Goal: Task Accomplishment & Management: Manage account settings

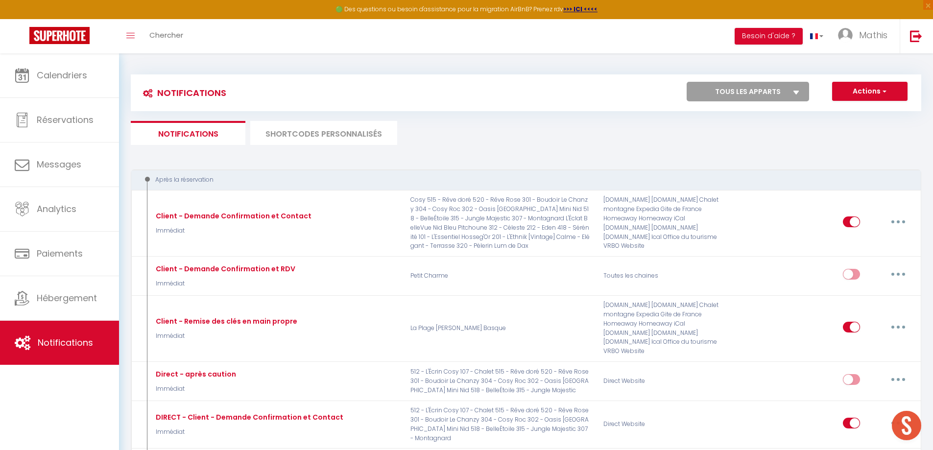
click at [368, 136] on li "SHORTCODES PERSONNALISÉS" at bounding box center [323, 133] width 147 height 24
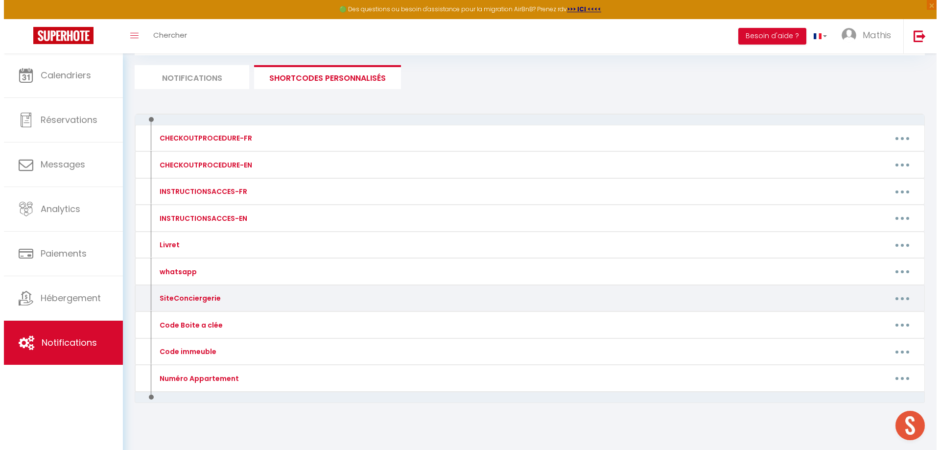
scroll to position [62, 0]
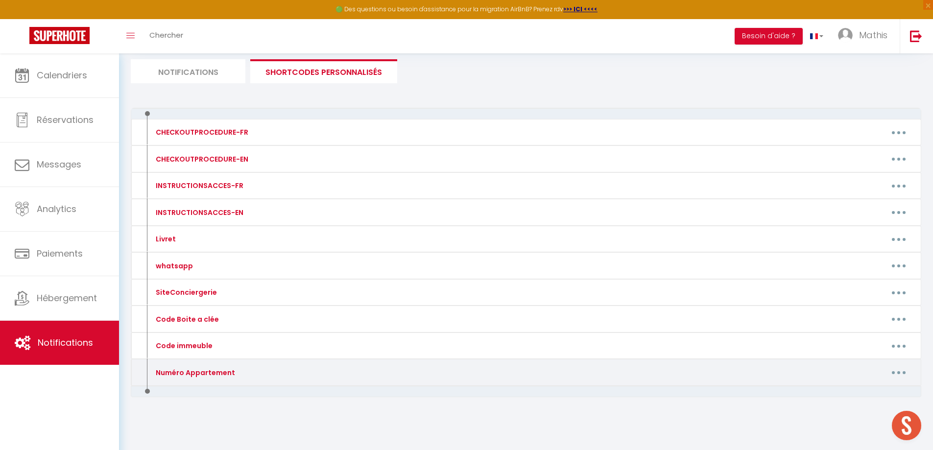
click at [904, 376] on button "button" at bounding box center [898, 373] width 27 height 16
click at [872, 393] on link "Editer" at bounding box center [873, 394] width 72 height 17
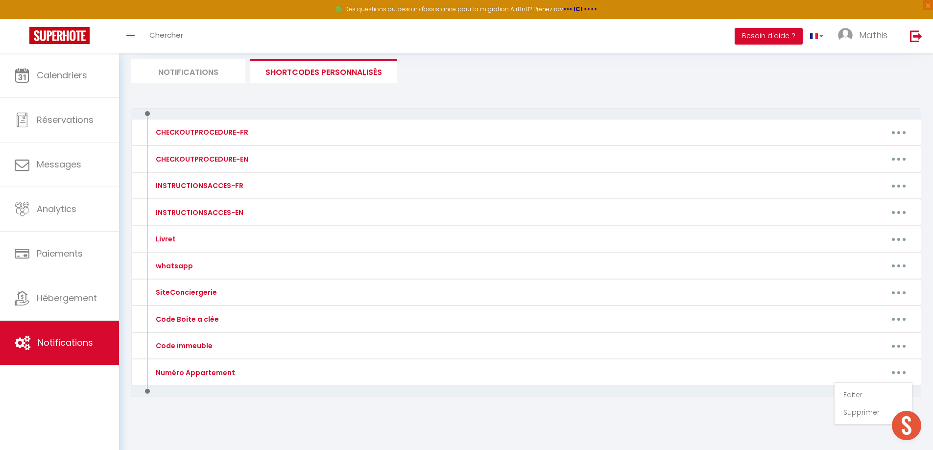
type input "Numéro Appartement"
type textarea ":"
type textarea "312"
type textarea "418"
type textarea "212"
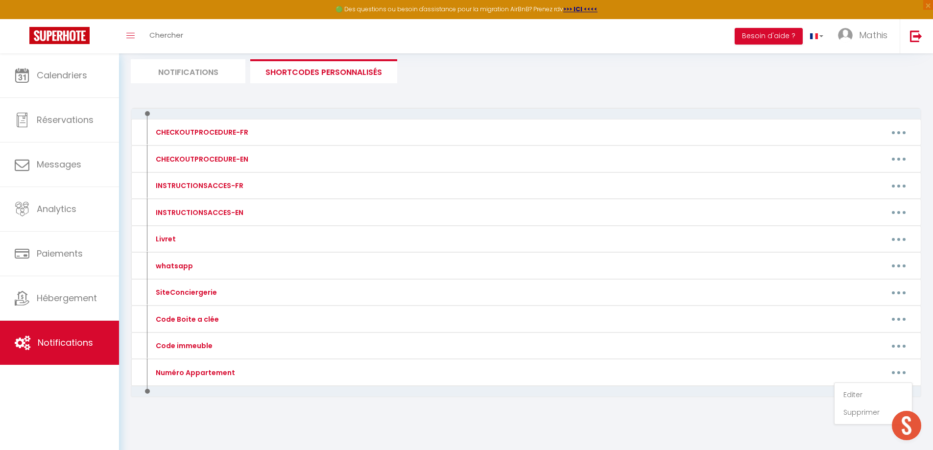
type textarea "101"
type textarea "201"
type textarea "320"
type textarea "512"
type textarea "107"
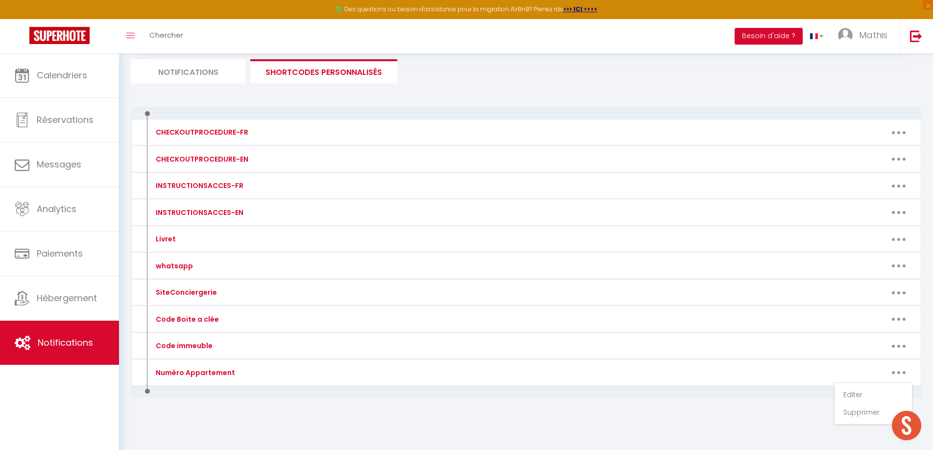
type textarea "515"
type textarea "520"
type textarea "302"
type textarea "301"
type textarea "304"
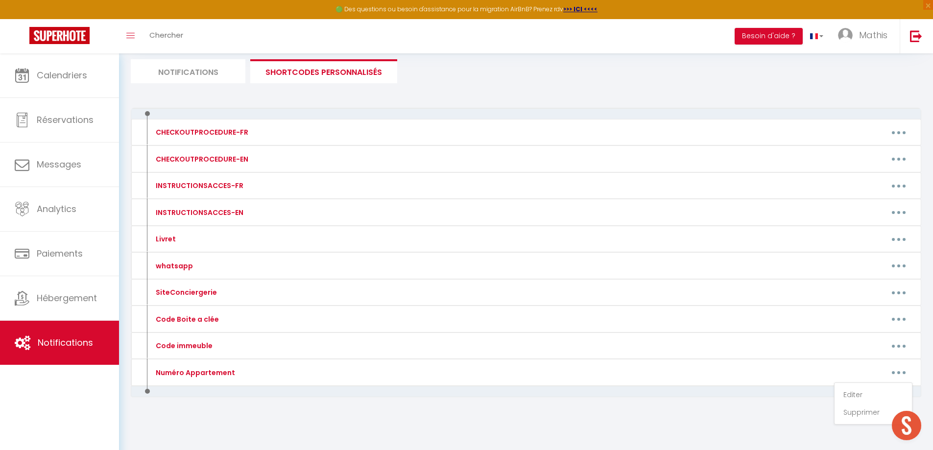
type textarea "315"
type textarea "518"
type textarea "307"
type textarea "201"
type textarea "3"
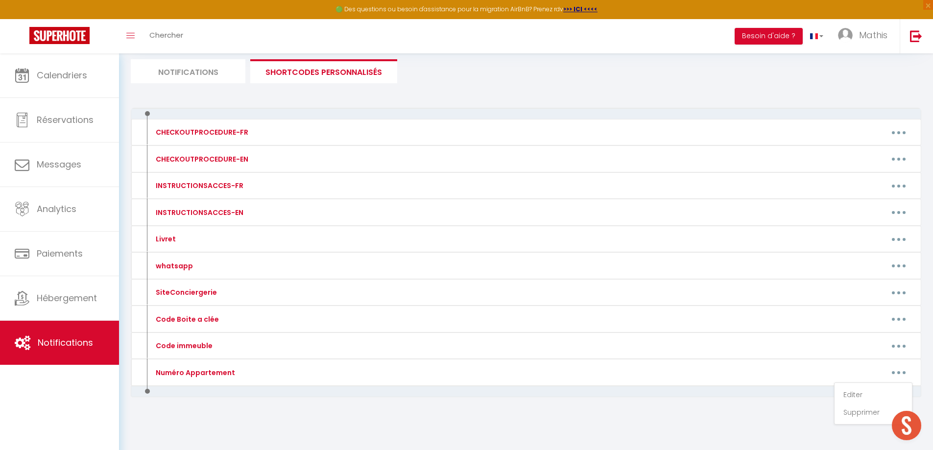
type textarea "75"
type textarea "3eme étage"
type textarea "6"
type textarea "8"
type textarea "3"
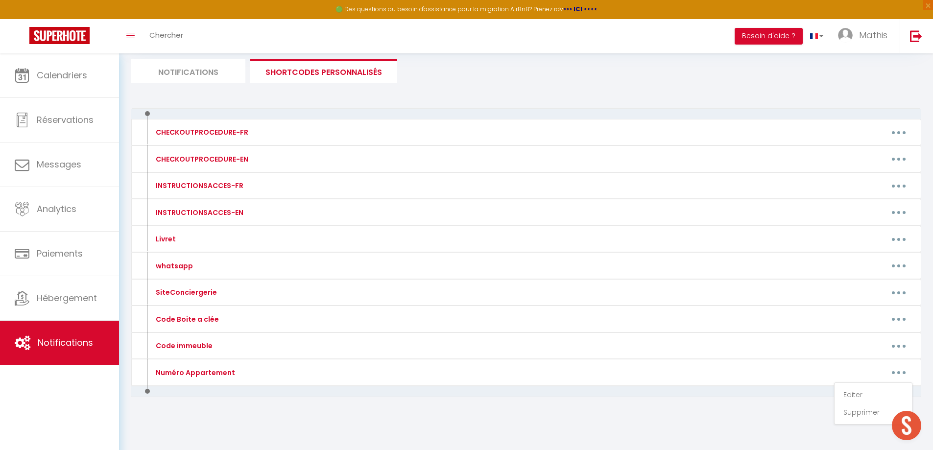
type textarea "Bâtiment K, Appartement 94"
type textarea "211"
type textarea "243"
type textarea "Bâtiment K, Appartement 94"
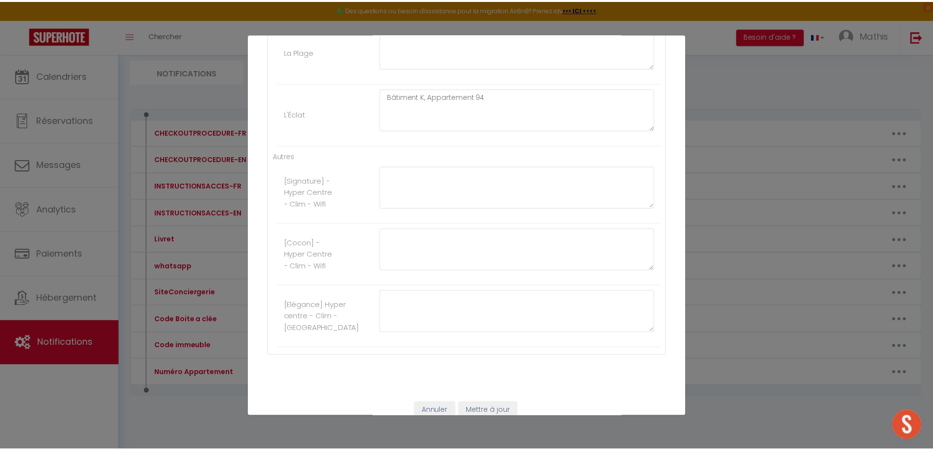
scroll to position [2169, 0]
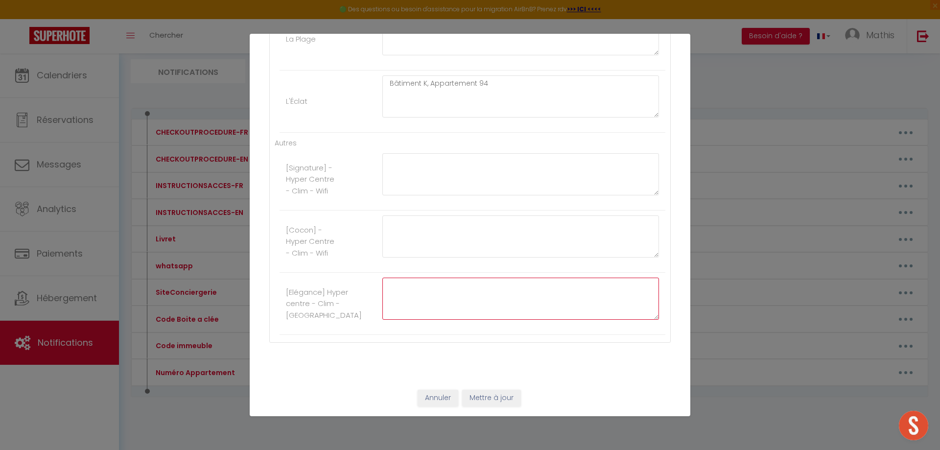
click at [486, 300] on textarea at bounding box center [520, 299] width 277 height 42
type textarea "6"
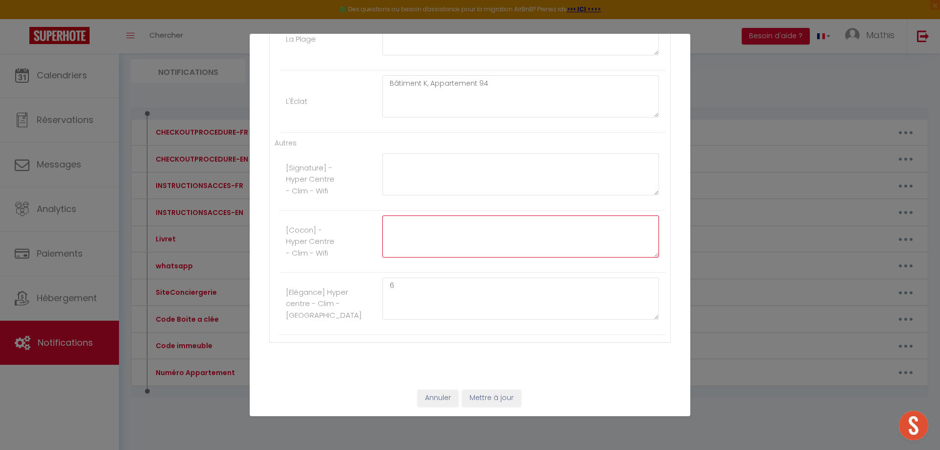
click at [460, 241] on textarea at bounding box center [520, 236] width 277 height 42
type textarea "5"
click at [442, 177] on textarea at bounding box center [520, 174] width 277 height 42
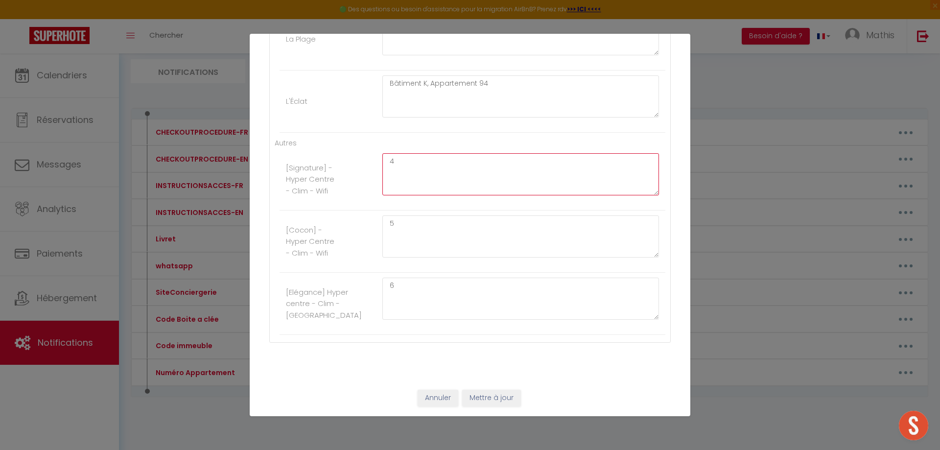
type textarea "4"
click at [480, 396] on button "Mettre à jour" at bounding box center [491, 398] width 59 height 17
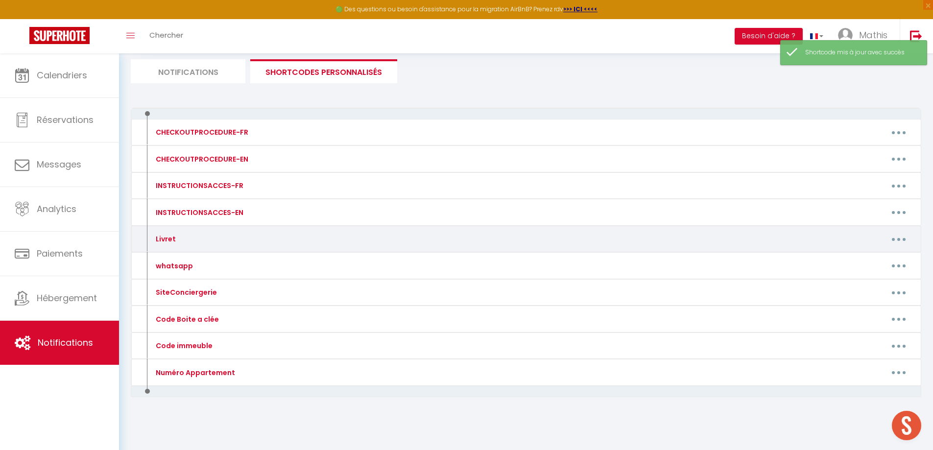
click at [898, 237] on button "button" at bounding box center [898, 239] width 27 height 16
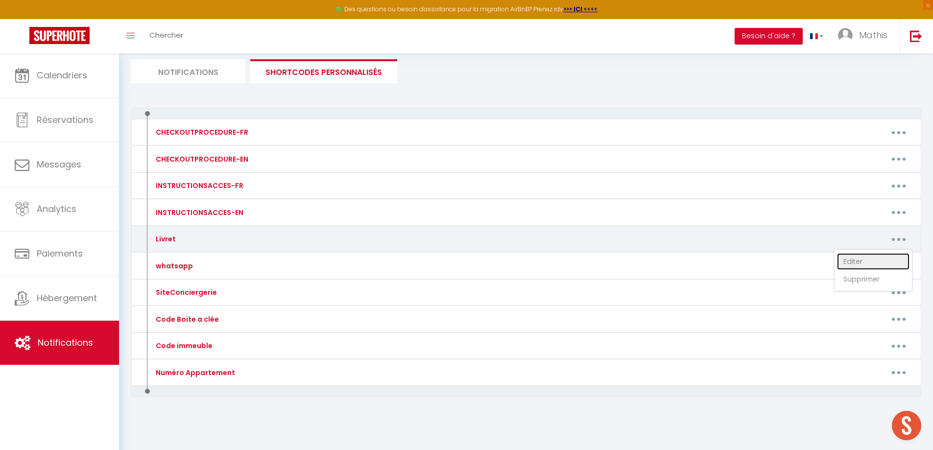
click at [866, 262] on link "Editer" at bounding box center [873, 261] width 72 height 17
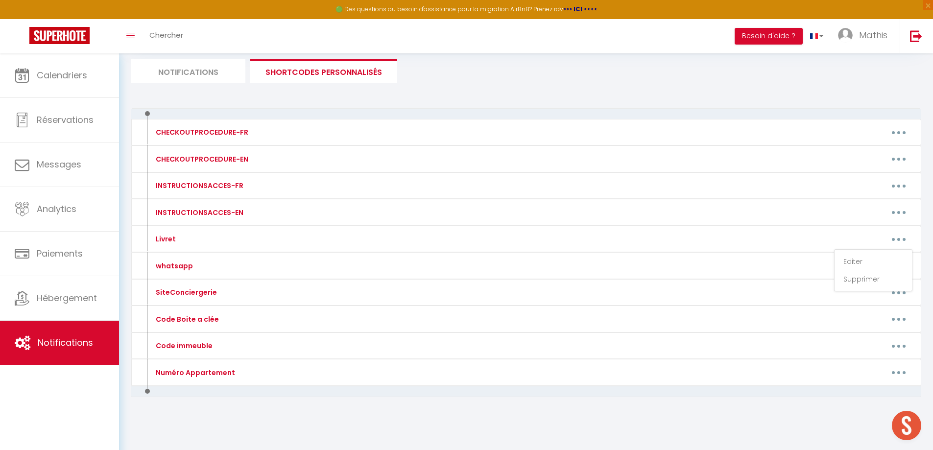
type input "Livret"
type textarea "-Erreur-"
type textarea "[URL][DOMAIN_NAME]"
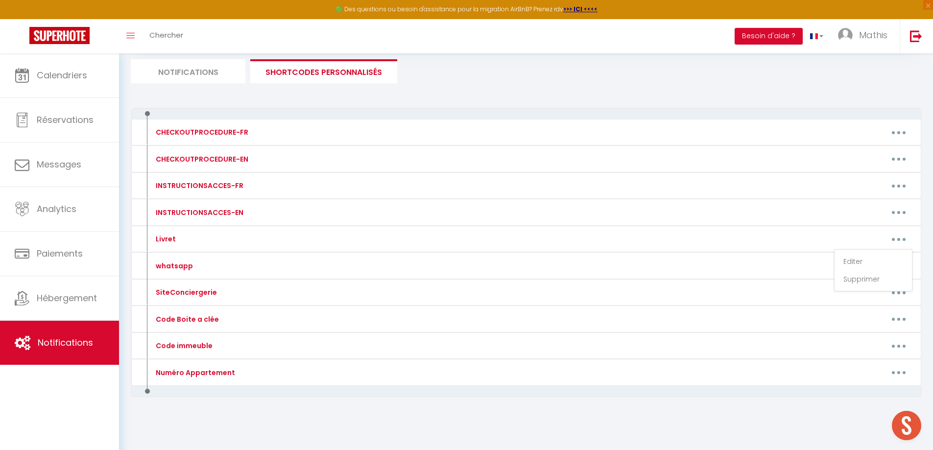
type textarea "[URL][DOMAIN_NAME]"
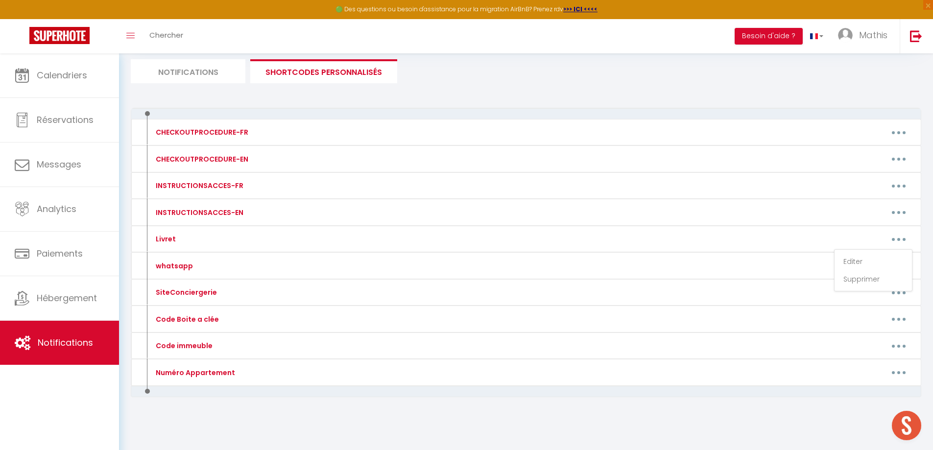
type textarea "[URL][DOMAIN_NAME]"
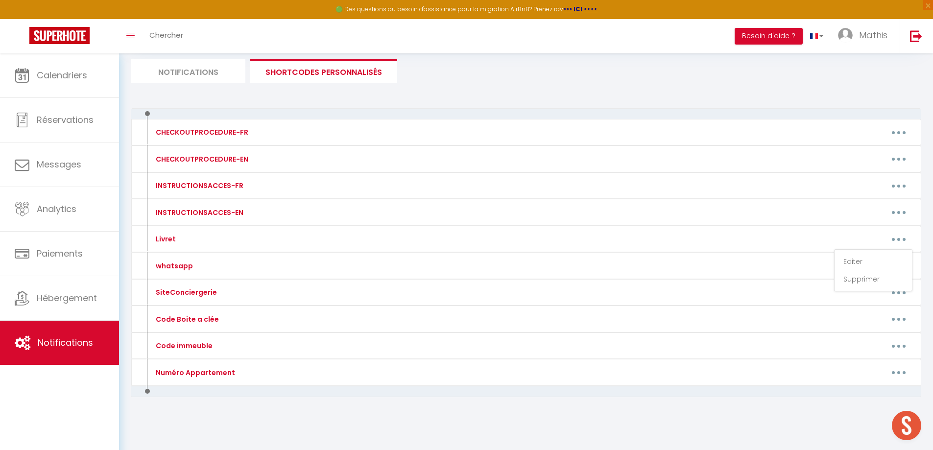
type textarea "[URL][DOMAIN_NAME]"
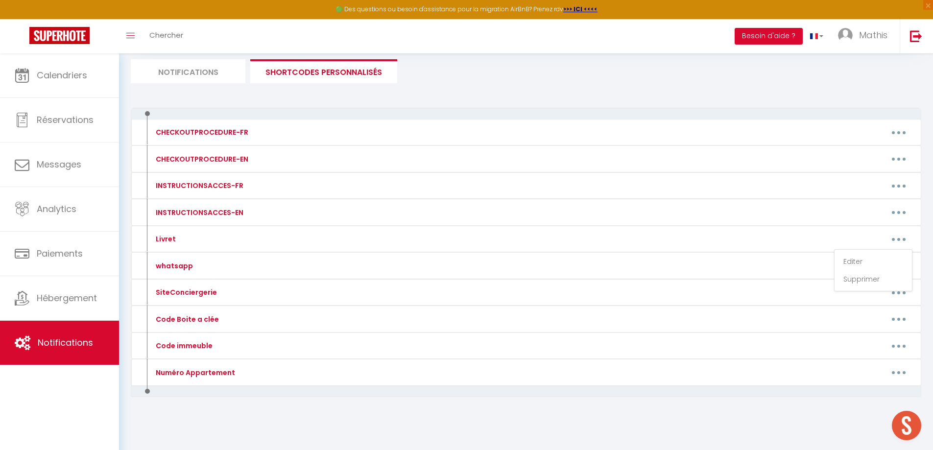
type textarea "[URL][DOMAIN_NAME]"
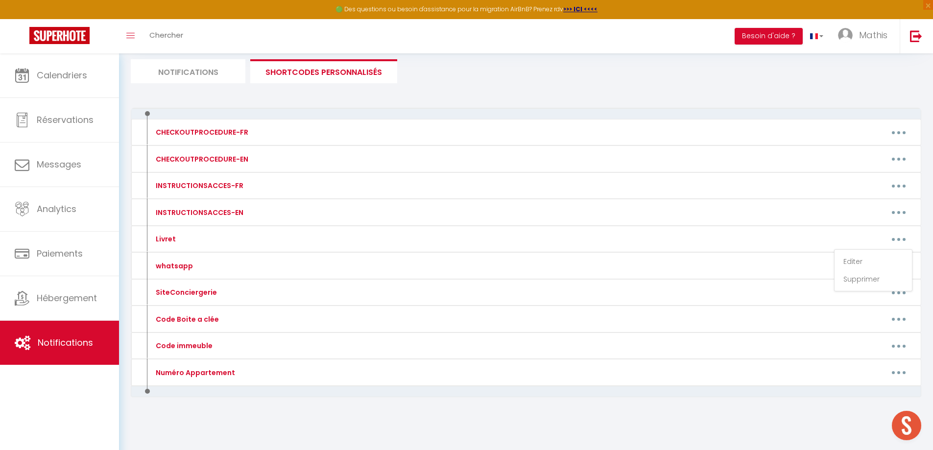
type textarea "[URL][DOMAIN_NAME]"
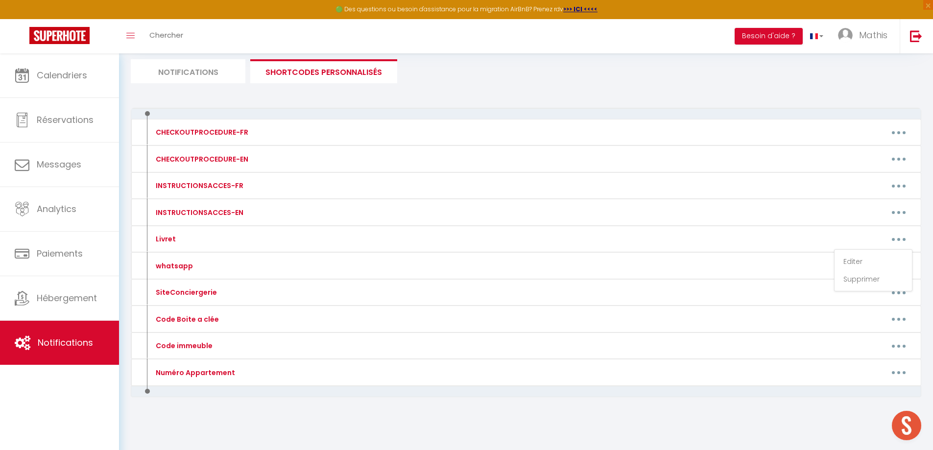
type textarea "[URL][DOMAIN_NAME]"
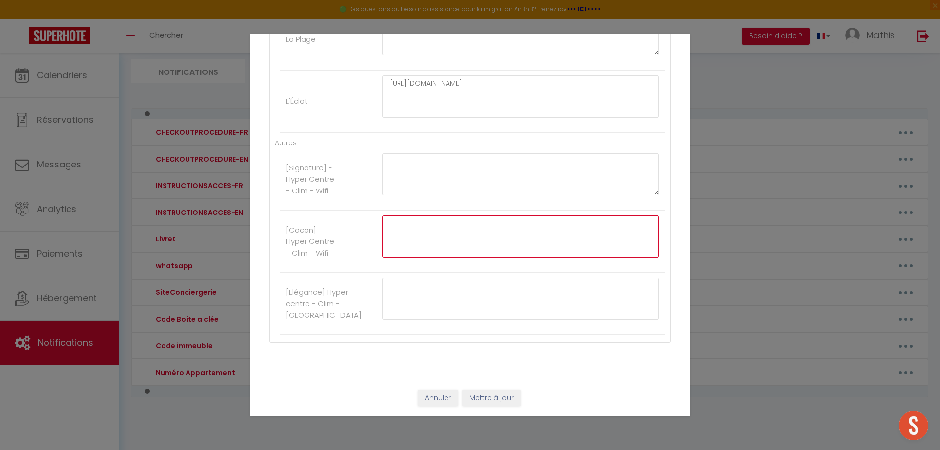
click at [423, 247] on textarea at bounding box center [520, 236] width 277 height 42
paste textarea "[URL][DOMAIN_NAME]"
type textarea "[URL][DOMAIN_NAME]"
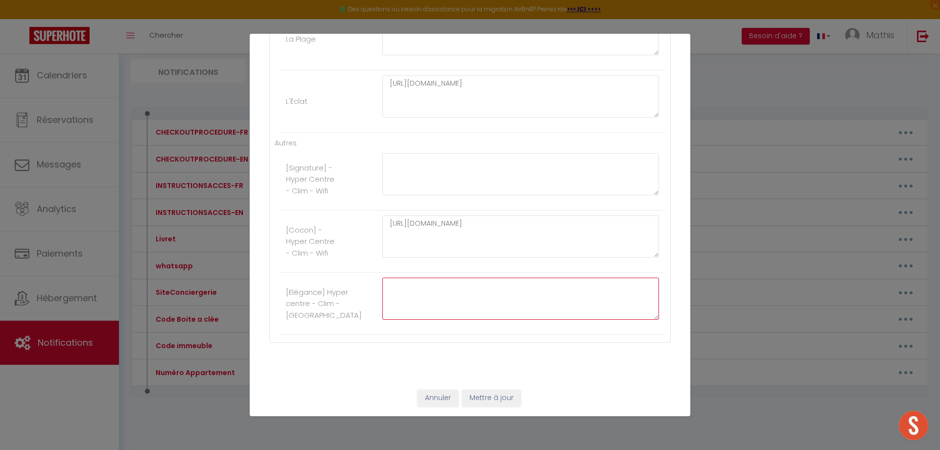
click at [446, 296] on textarea at bounding box center [520, 299] width 277 height 42
paste textarea "[URL][DOMAIN_NAME]"
type textarea "[URL][DOMAIN_NAME]"
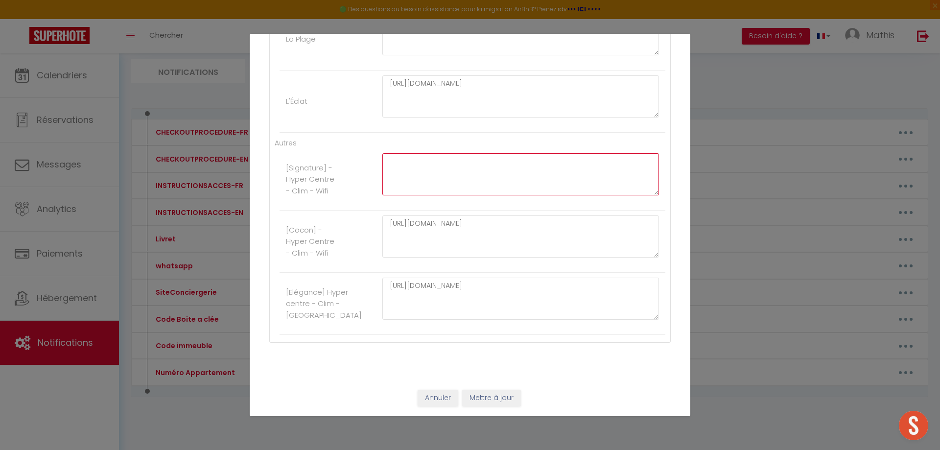
click at [407, 190] on textarea at bounding box center [520, 174] width 277 height 42
paste textarea "[URL][DOMAIN_NAME]"
type textarea "[URL][DOMAIN_NAME]"
click at [482, 400] on button "Mettre à jour" at bounding box center [491, 398] width 59 height 17
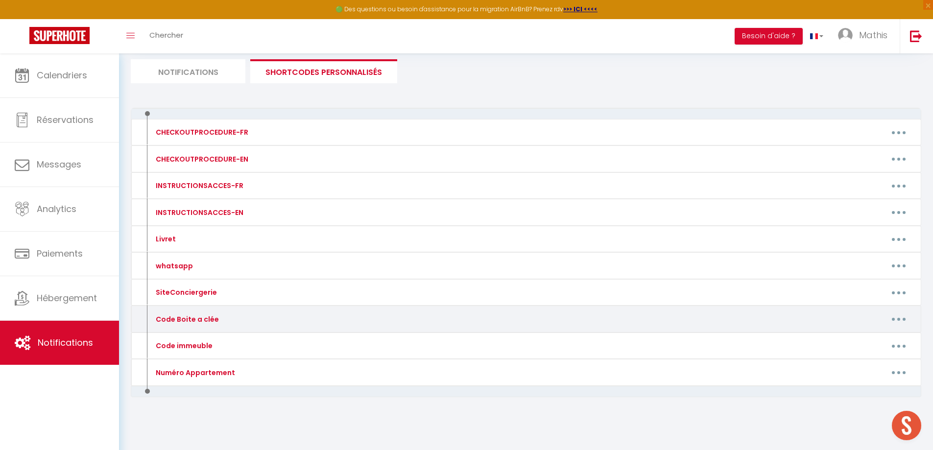
click at [896, 317] on button "button" at bounding box center [898, 319] width 27 height 16
click at [858, 341] on link "Editer" at bounding box center [873, 341] width 72 height 17
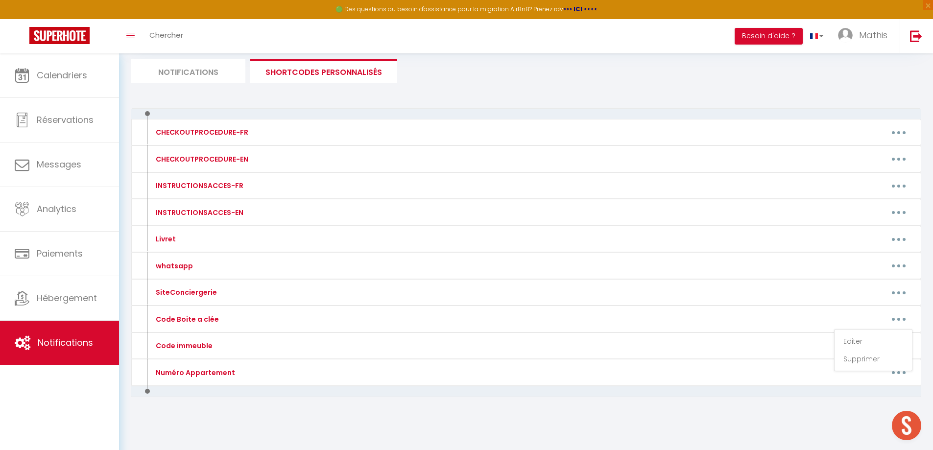
type input "Code Boite a clée"
type textarea ":"
type textarea "sas : 1979🔑 Porte : 0208🔑"
type textarea "0409"
type textarea "2007🔑"
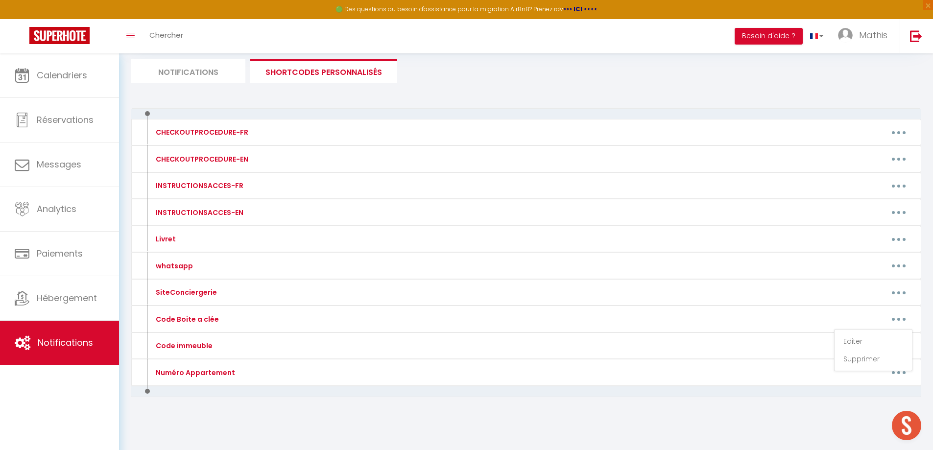
type textarea "8116"
type textarea "2405🔑"
type textarea "1402🔑"
type textarea "0830🔑"
type textarea "7540"
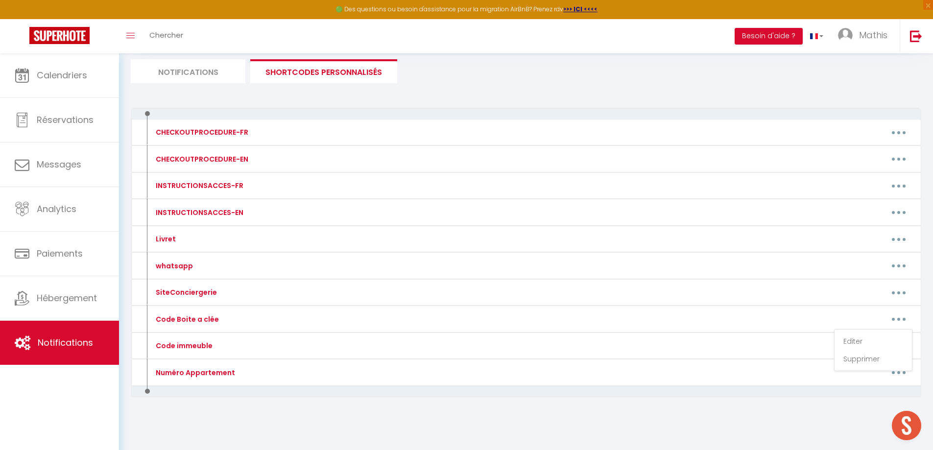
type textarea "1998"
type textarea "2002"
type textarea "2007"
type textarea "1971 🔑"
type textarea "2906"
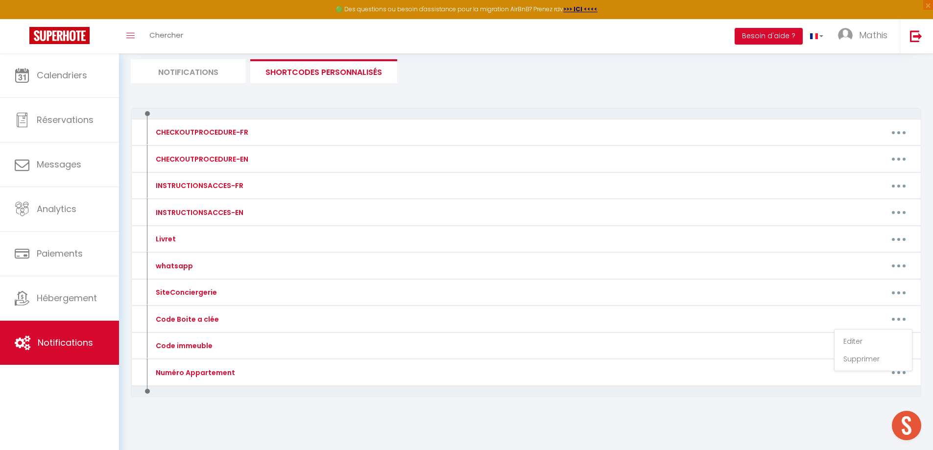
type textarea "0605 🔑"
type textarea "5214🔑"
type textarea "2407"
type textarea "2109"
type textarea "2108"
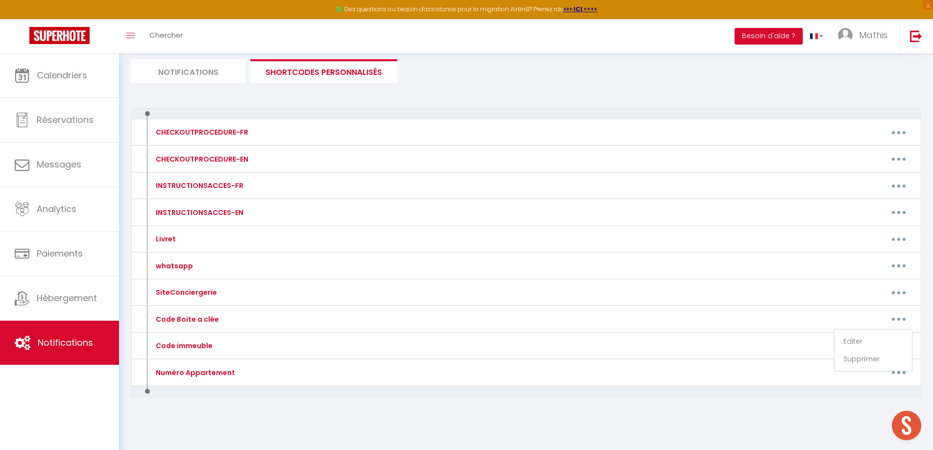
type textarea "2803"
type textarea "1205"
type textarea "1405"
type textarea "3008"
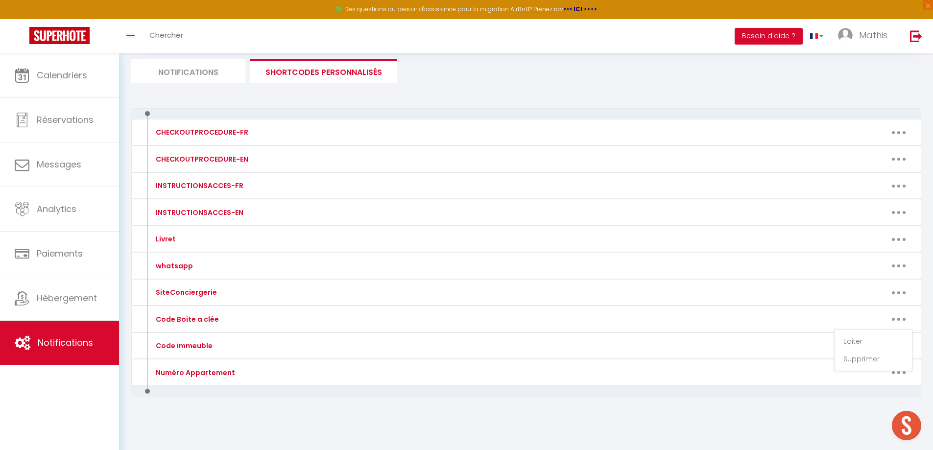
type textarea "2108"
type textarea "75333613"
type textarea "1405"
type textarea "4064"
type textarea "0605"
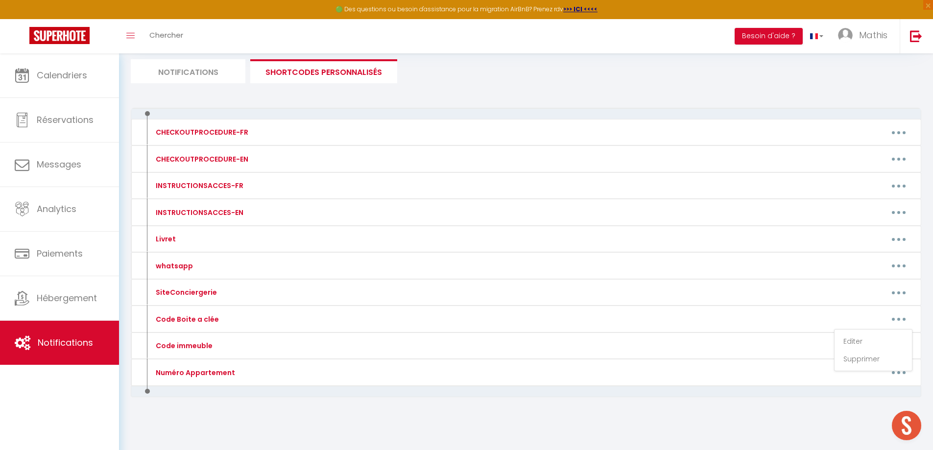
type textarea "1405"
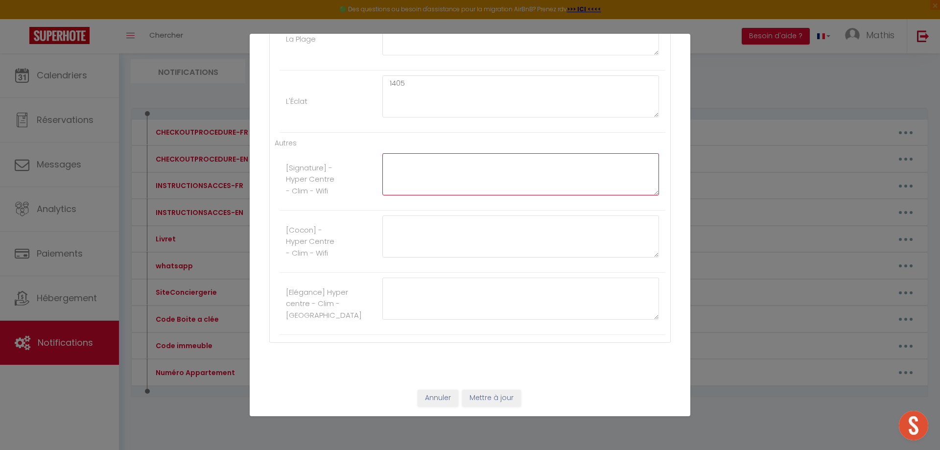
click at [477, 171] on textarea at bounding box center [520, 174] width 277 height 42
type textarea "1213"
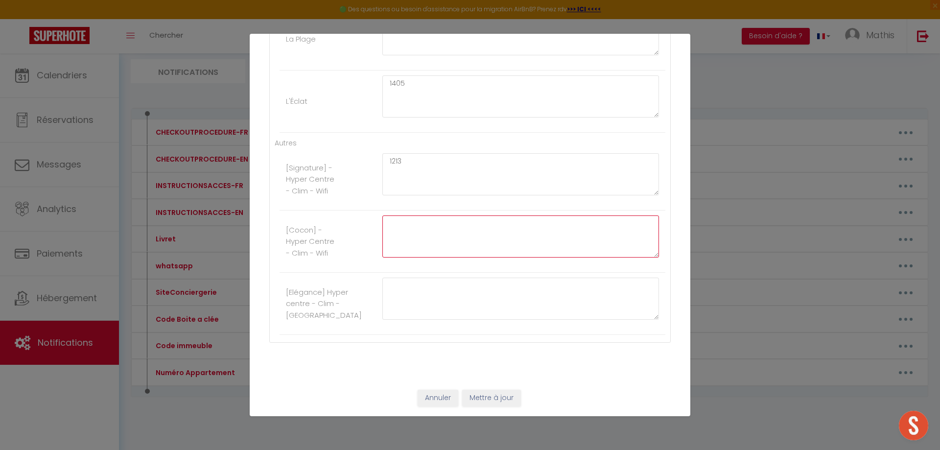
click at [447, 224] on textarea at bounding box center [520, 236] width 277 height 42
type textarea "1314"
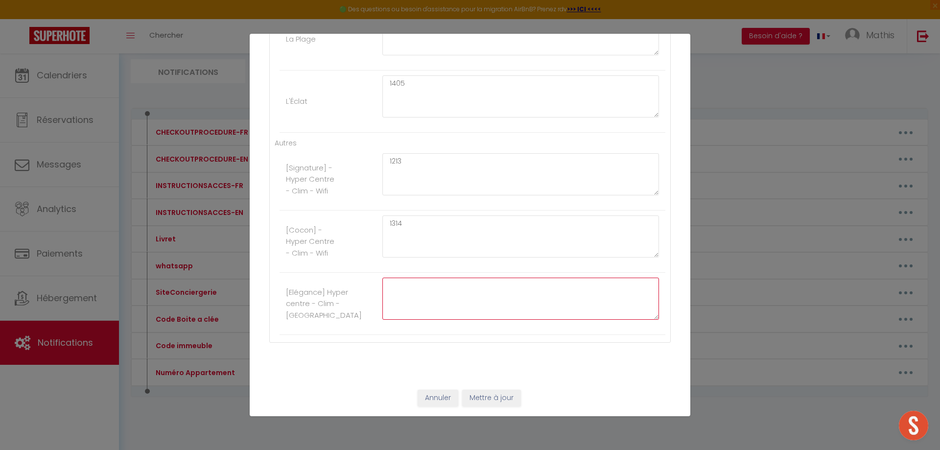
click at [421, 294] on textarea at bounding box center [520, 299] width 277 height 42
type textarea "1415"
click at [495, 399] on button "Mettre à jour" at bounding box center [491, 398] width 59 height 17
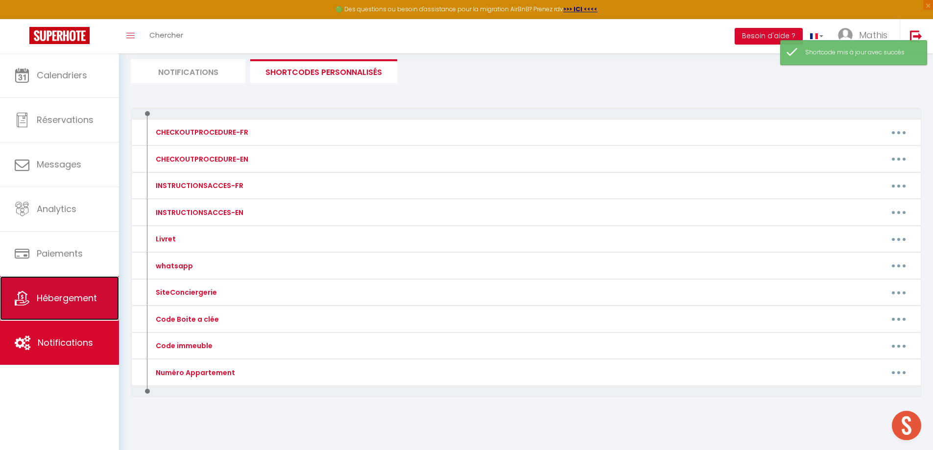
click at [62, 294] on span "Hébergement" at bounding box center [67, 298] width 60 height 12
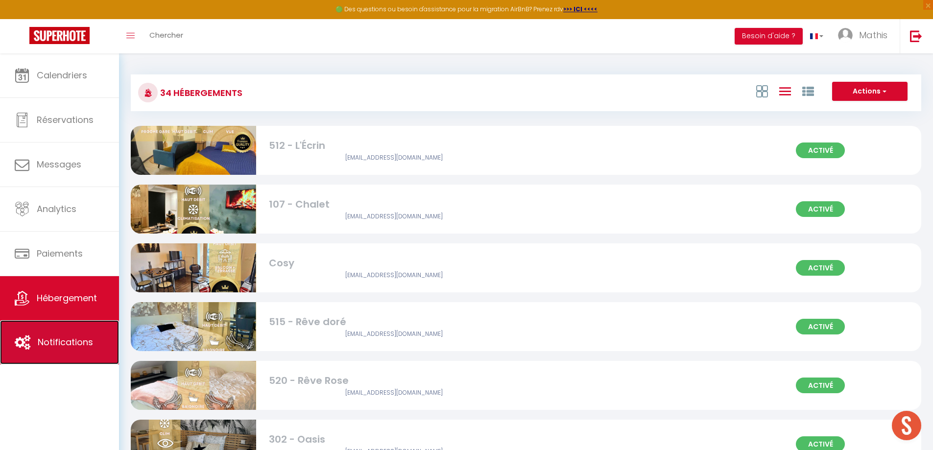
click at [70, 348] on span "Notifications" at bounding box center [65, 342] width 55 height 12
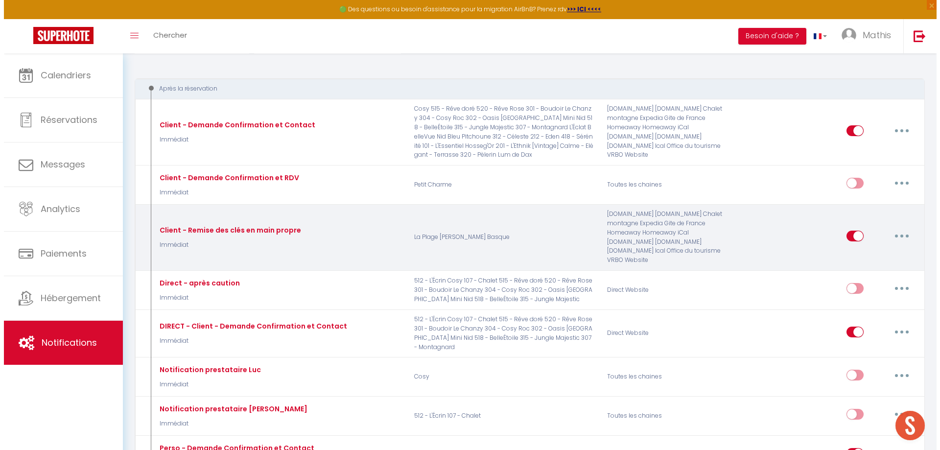
scroll to position [98, 0]
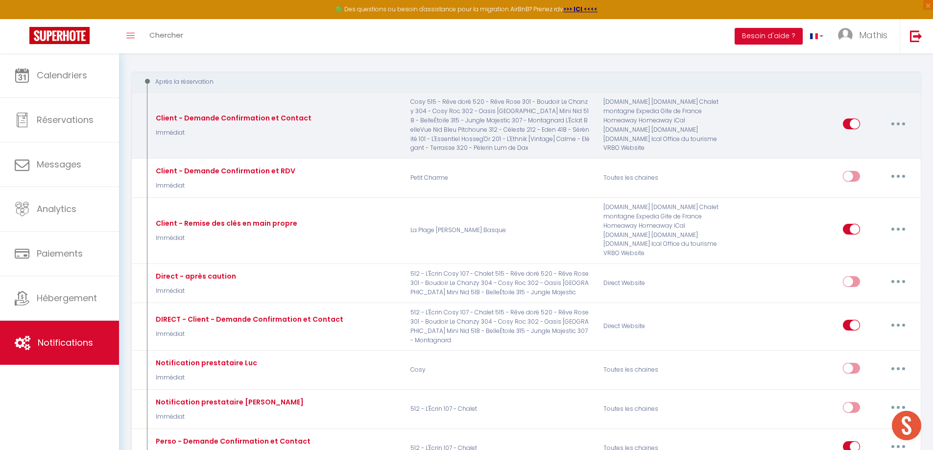
click at [899, 121] on button "button" at bounding box center [897, 124] width 27 height 16
click at [854, 141] on link "Editer" at bounding box center [872, 146] width 72 height 17
type input "Client - Demande Confirmation et Contact"
select select "Immédiat"
select select "if_booking_is_paid"
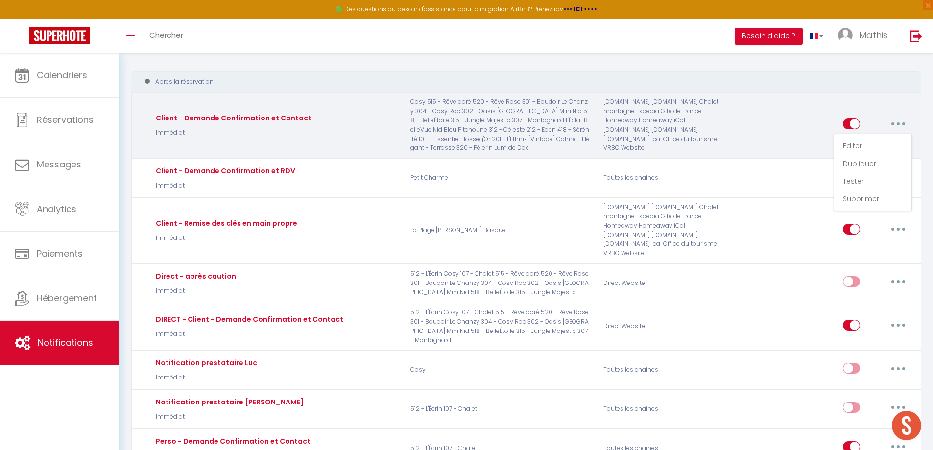
checkbox input "true"
checkbox input "false"
radio input "true"
type input "Merci de confirmer votre réservation - [BOOKING:ID] - [GUEST:FIRST_NAME] [GUEST…"
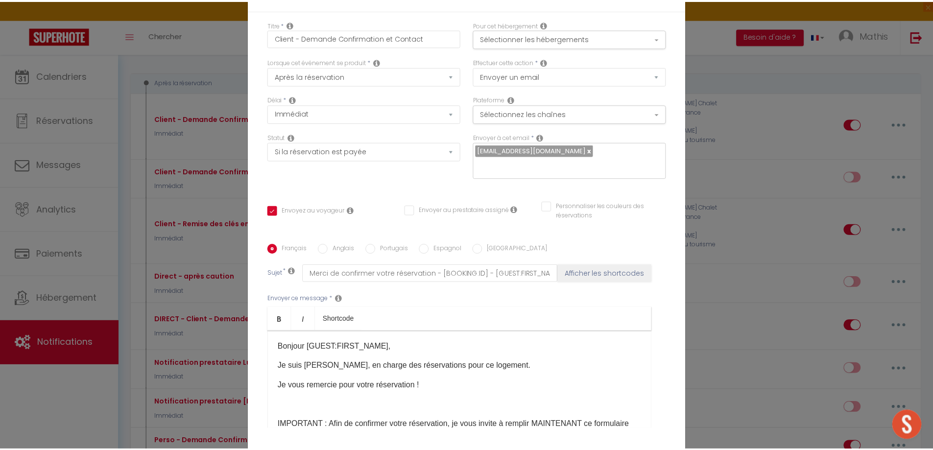
scroll to position [0, 0]
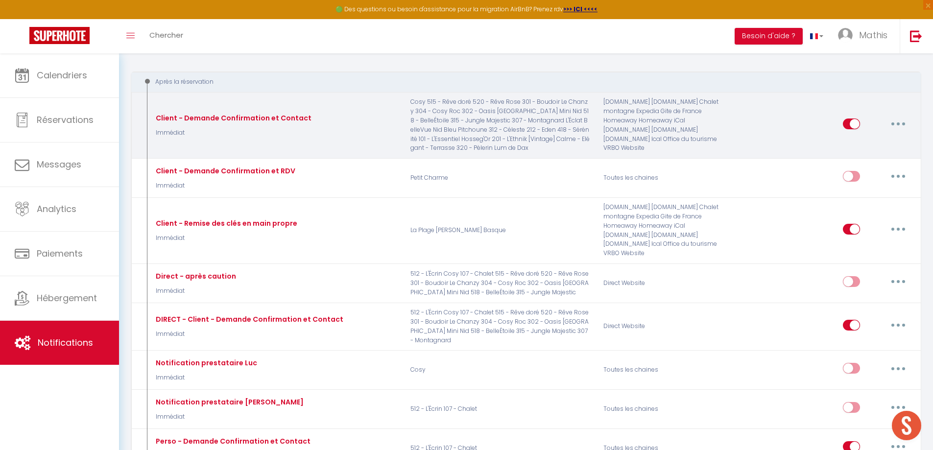
click at [895, 126] on button "button" at bounding box center [897, 124] width 27 height 16
click at [872, 168] on link "Dupliquer" at bounding box center [872, 163] width 72 height 17
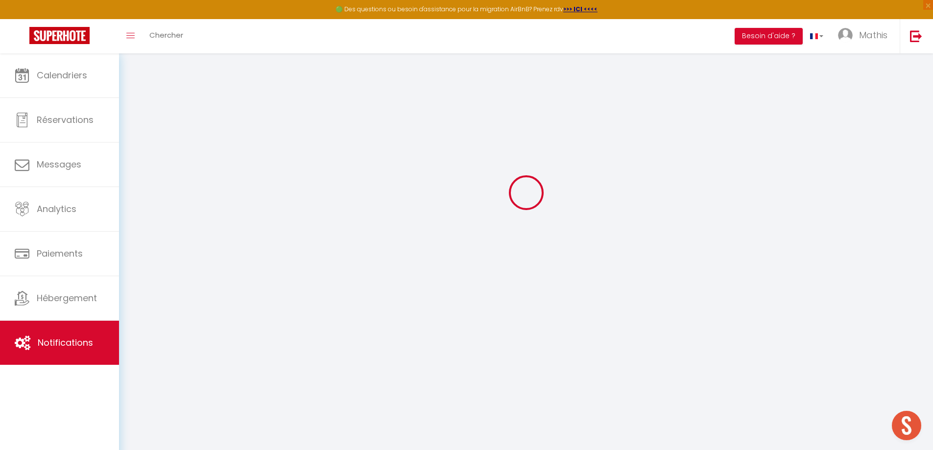
select select "if_booking_is_paid"
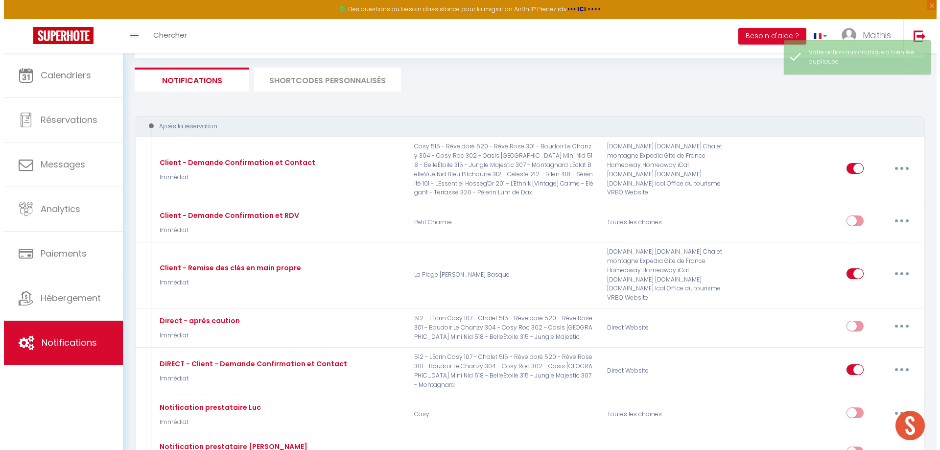
scroll to position [98, 0]
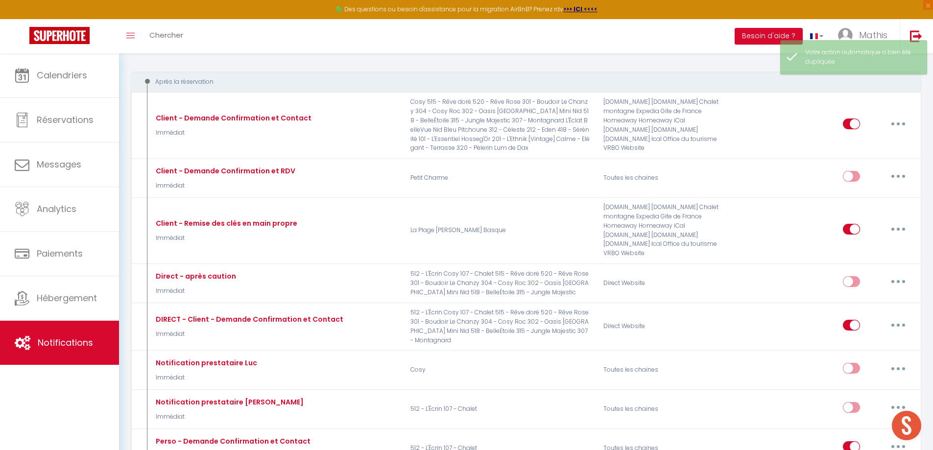
checkbox input "false"
checkbox input "true"
checkbox input "false"
checkbox input "true"
checkbox input "false"
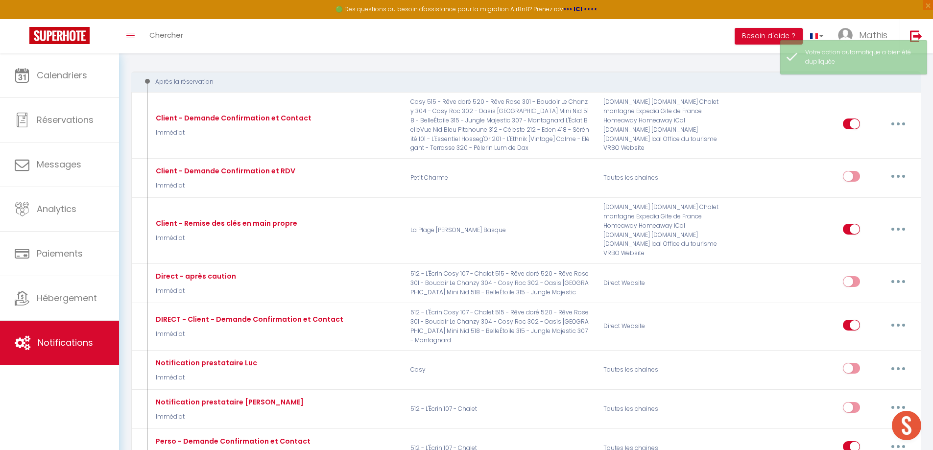
checkbox input "true"
checkbox input "false"
select select
checkbox input "false"
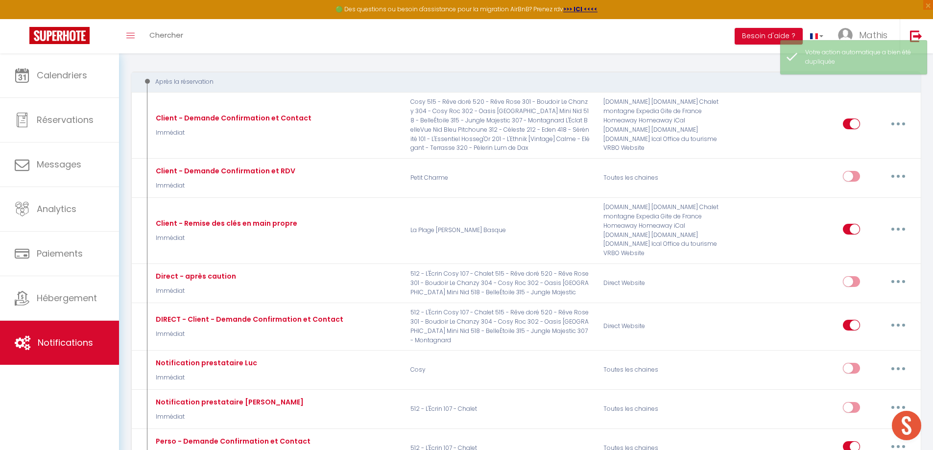
checkbox input "false"
radio input "false"
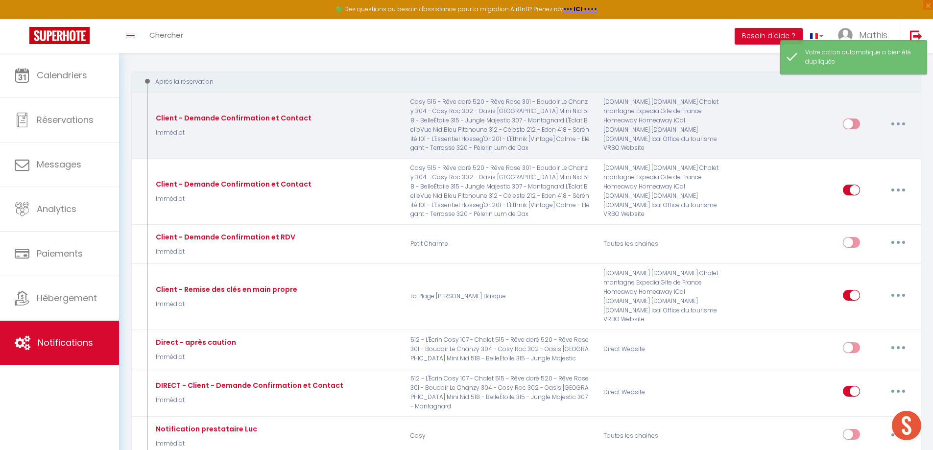
click at [900, 121] on button "button" at bounding box center [897, 124] width 27 height 16
click at [875, 142] on link "Editer" at bounding box center [872, 146] width 72 height 17
type input "Client - Demande Confirmation et Contact"
select select "Immédiat"
select select "if_booking_is_paid"
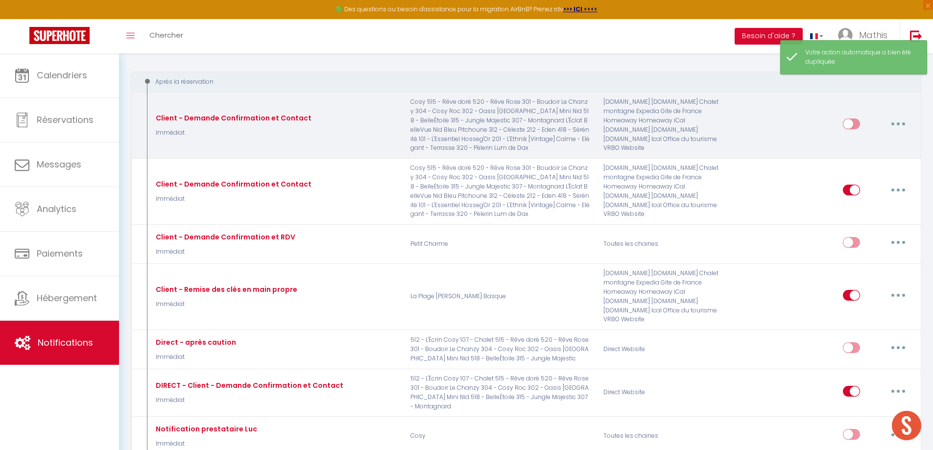
checkbox input "true"
checkbox input "false"
radio input "true"
type input "Merci de confirmer votre réservation - [BOOKING:ID] - [GUEST:FIRST_NAME] [GUEST…"
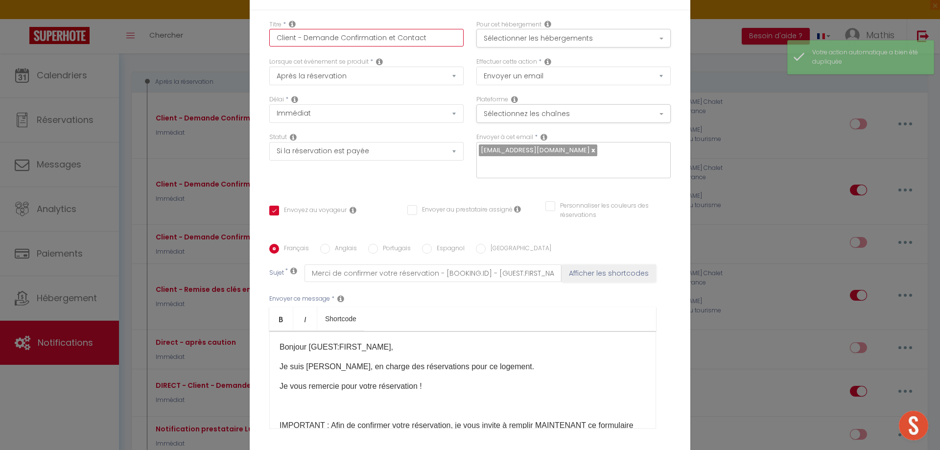
drag, startPoint x: 291, startPoint y: 44, endPoint x: 251, endPoint y: 45, distance: 40.2
click at [251, 45] on div "Titre * Client - Demande Confirmation et Contact Pour cet hébergement Sélection…" at bounding box center [470, 244] width 441 height 468
type input "A - Demande Confirmation et Contact"
checkbox input "true"
checkbox input "false"
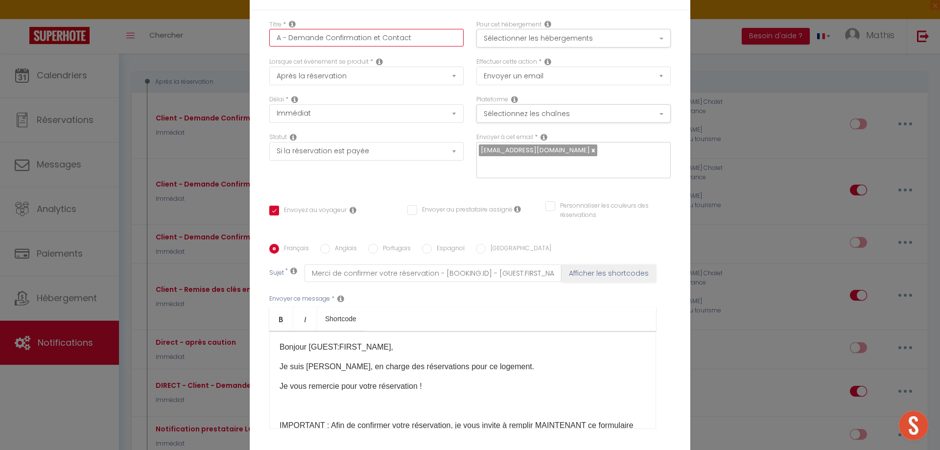
checkbox input "false"
type input "- Demande Confirmation et Contact"
checkbox input "true"
checkbox input "false"
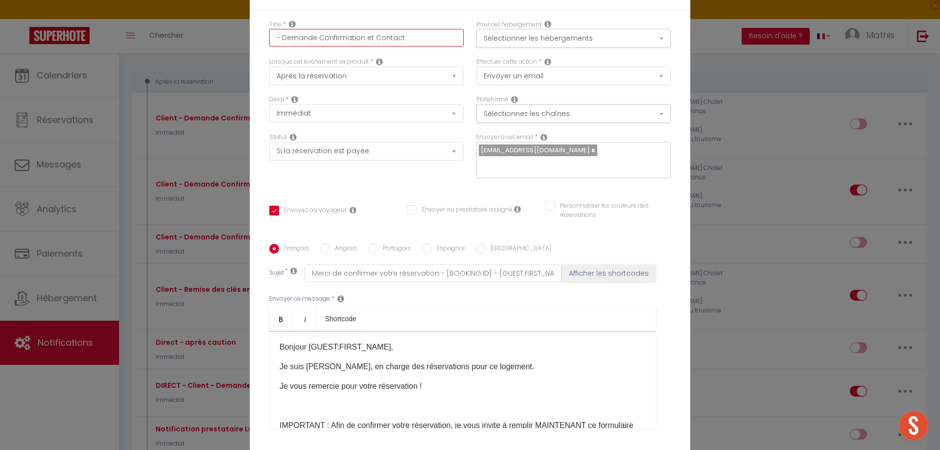
type input "A - Demande Confirmation et Contact"
checkbox input "true"
checkbox input "false"
type input "Ag - Demande Confirmation et Contact"
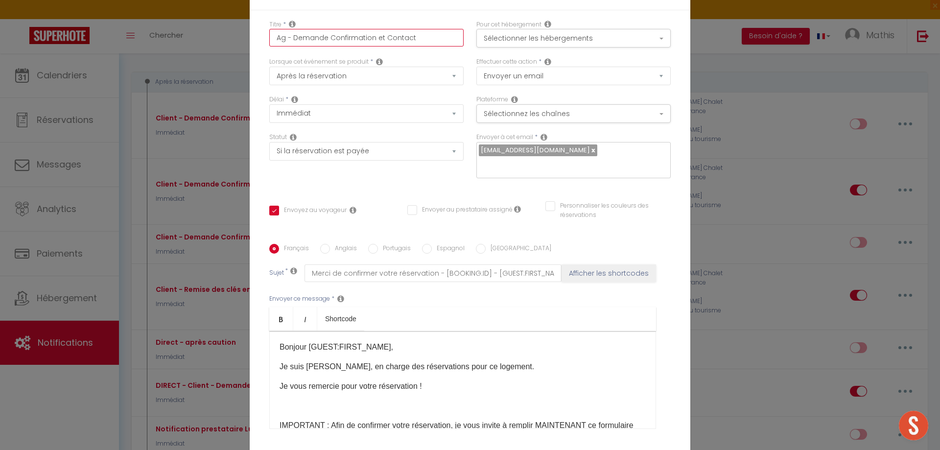
checkbox input "true"
checkbox input "false"
type input "Age - Demande Confirmation et Contact"
checkbox input "true"
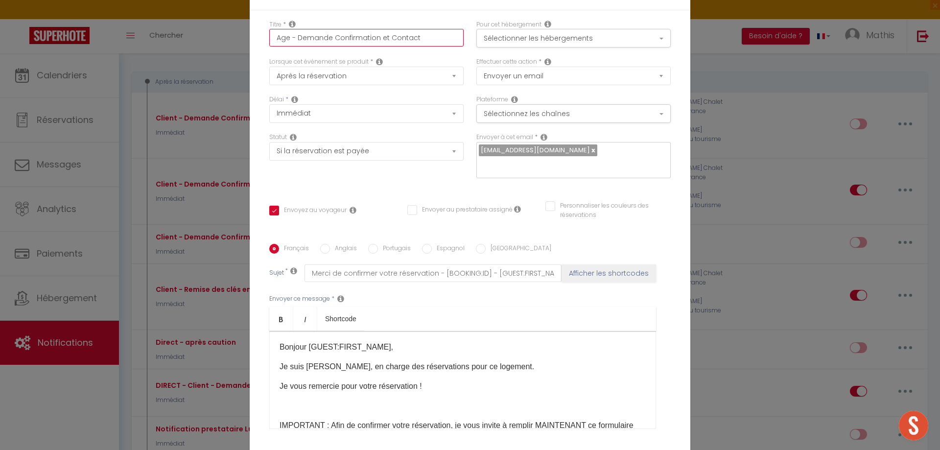
checkbox input "false"
type input "Agen - Demande Confirmation et Contact"
checkbox input "true"
checkbox input "false"
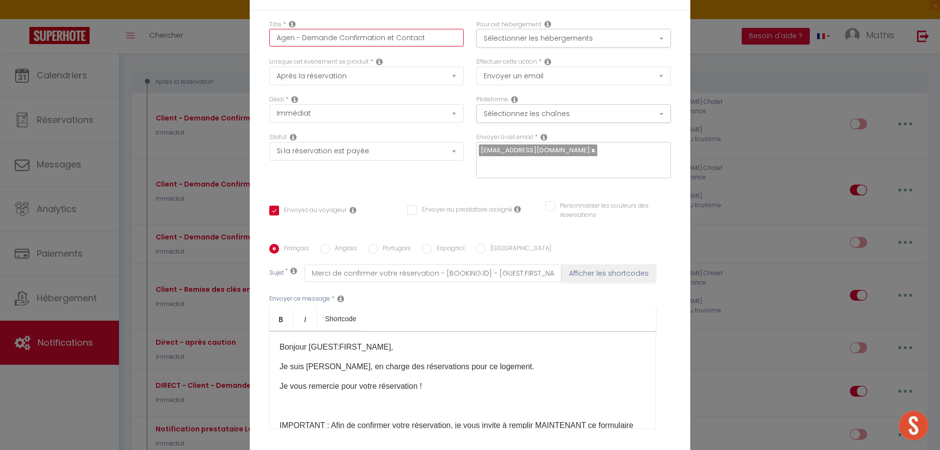
checkbox input "false"
type input "Agenc - Demande Confirmation et Contact"
checkbox input "true"
checkbox input "false"
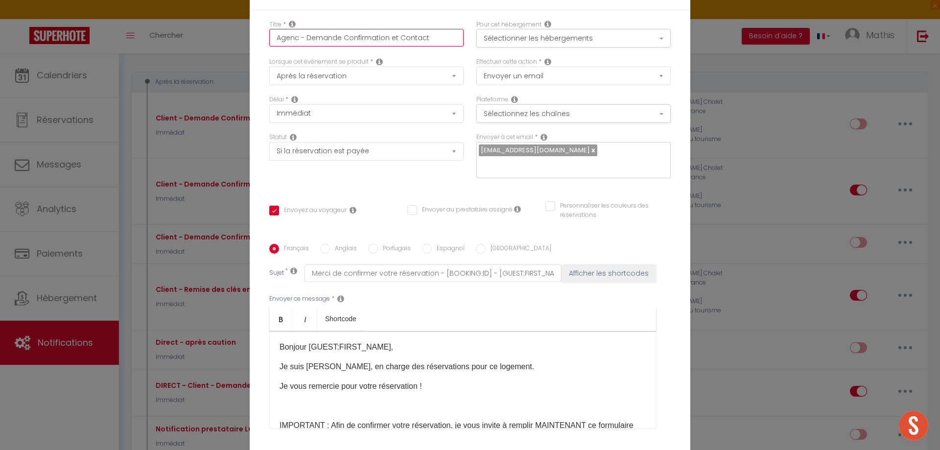
type input "Agence - Demande Confirmation et Contact"
checkbox input "true"
checkbox input "false"
type input "Agence - Demande Confirmation et Contact"
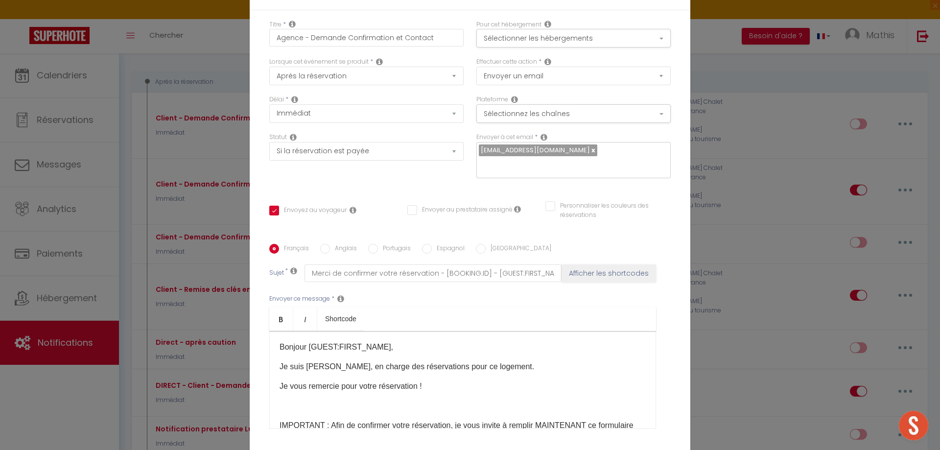
click at [334, 361] on p "Je suis [PERSON_NAME], en charge des réservations pour ce logement." at bounding box center [463, 367] width 366 height 12
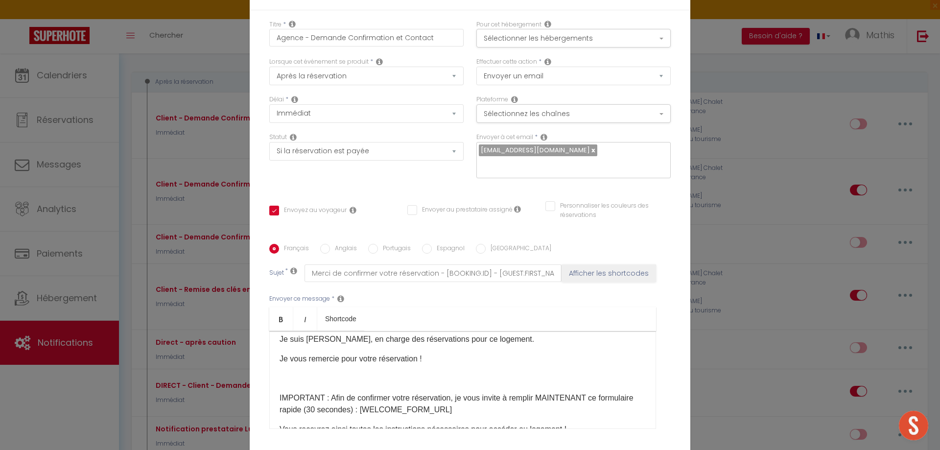
scroll to position [0, 0]
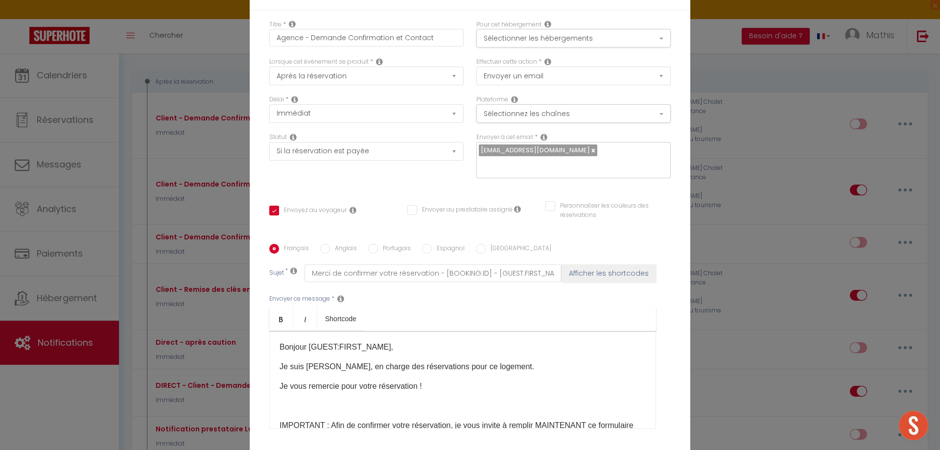
click at [314, 400] on p at bounding box center [463, 406] width 366 height 12
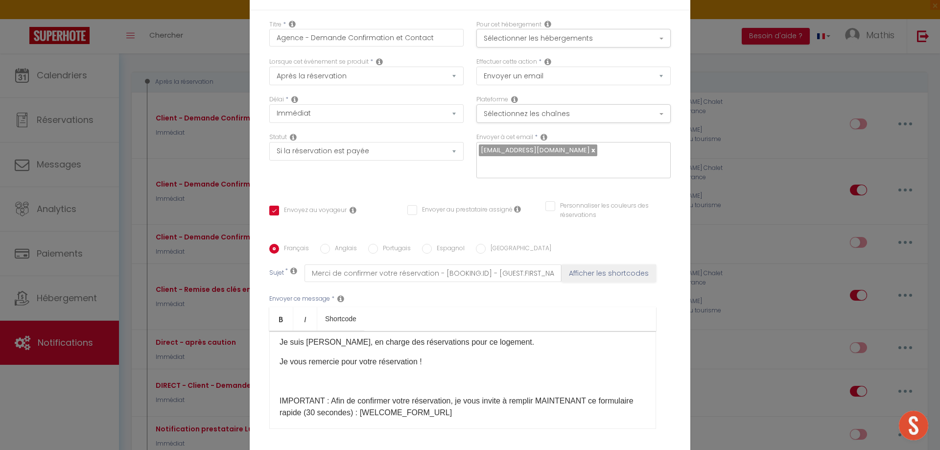
scroll to position [49, 0]
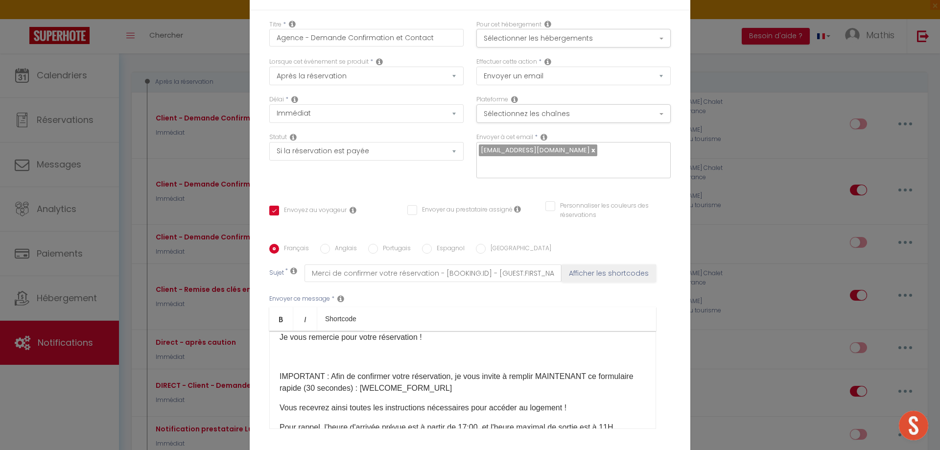
click at [450, 371] on p "​IMPORTANT : Afin de confirmer votre réservation, je vous invite à remplir MAIN…" at bounding box center [463, 382] width 366 height 23
click at [423, 382] on p "​IMPORTANT : Afin de confirmer votre réservation, et de préparer votre arrivée …" at bounding box center [463, 382] width 366 height 23
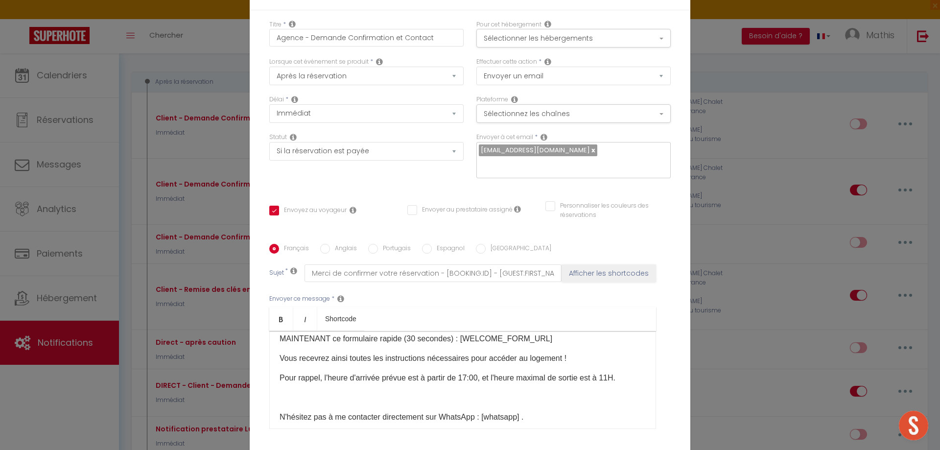
scroll to position [98, 0]
click at [382, 392] on p at bounding box center [463, 398] width 366 height 12
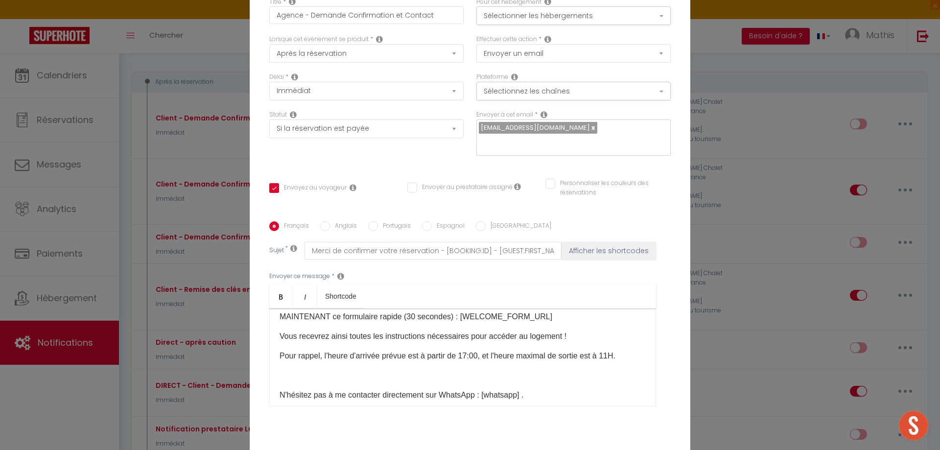
scroll to position [76, 0]
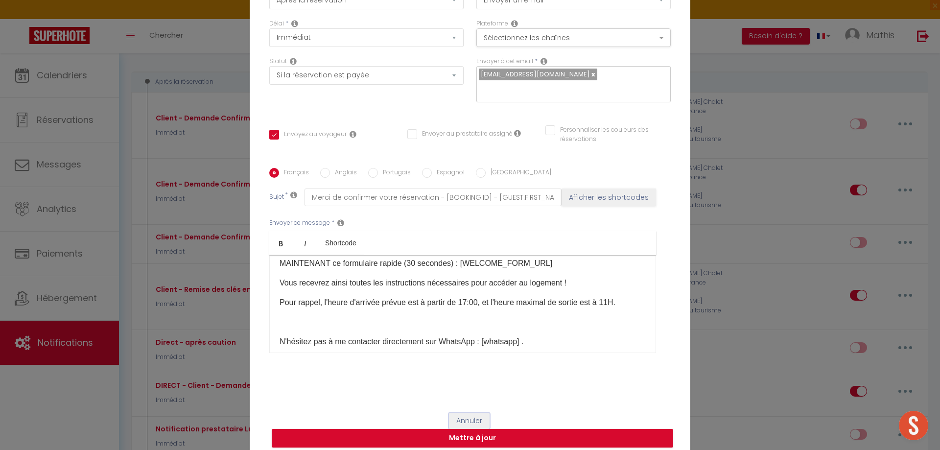
click at [468, 415] on button "Annuler" at bounding box center [469, 421] width 41 height 17
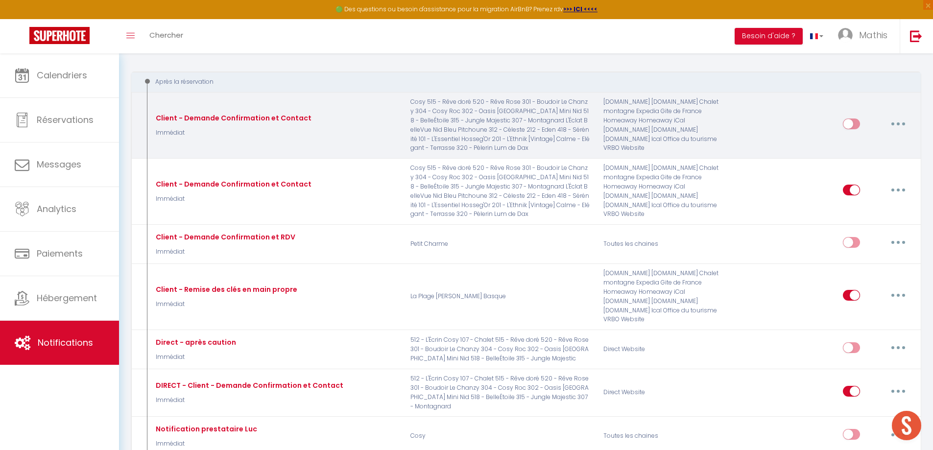
click at [891, 121] on button "button" at bounding box center [897, 124] width 27 height 16
click at [857, 204] on link "Supprimer" at bounding box center [872, 198] width 72 height 17
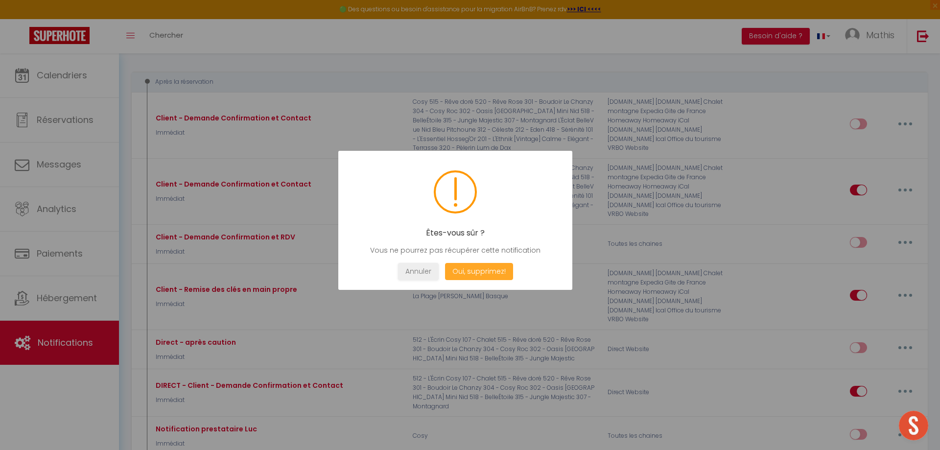
click at [482, 269] on button "Oui, supprimez!" at bounding box center [479, 271] width 68 height 17
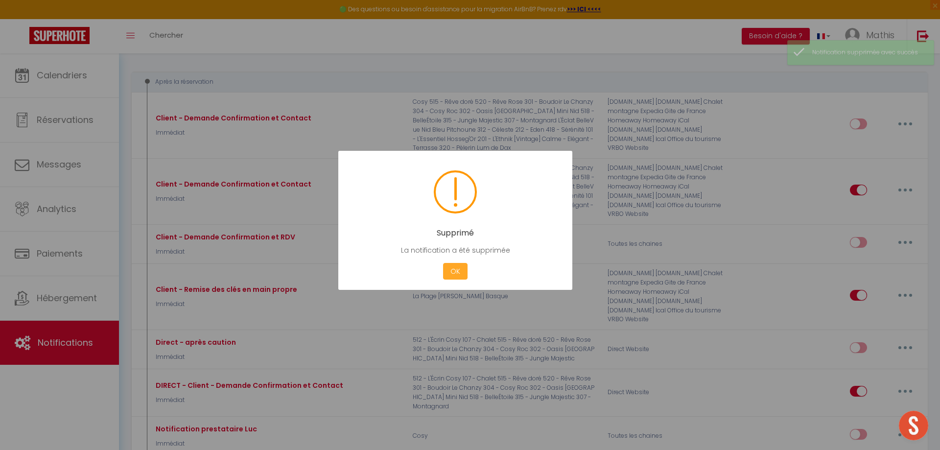
checkbox input "true"
checkbox input "false"
checkbox input "true"
checkbox input "false"
checkbox input "true"
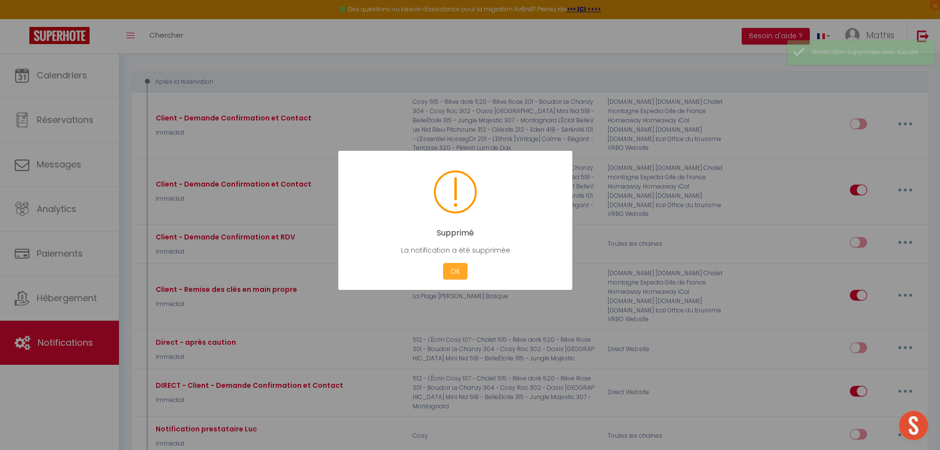
checkbox input "false"
checkbox input "true"
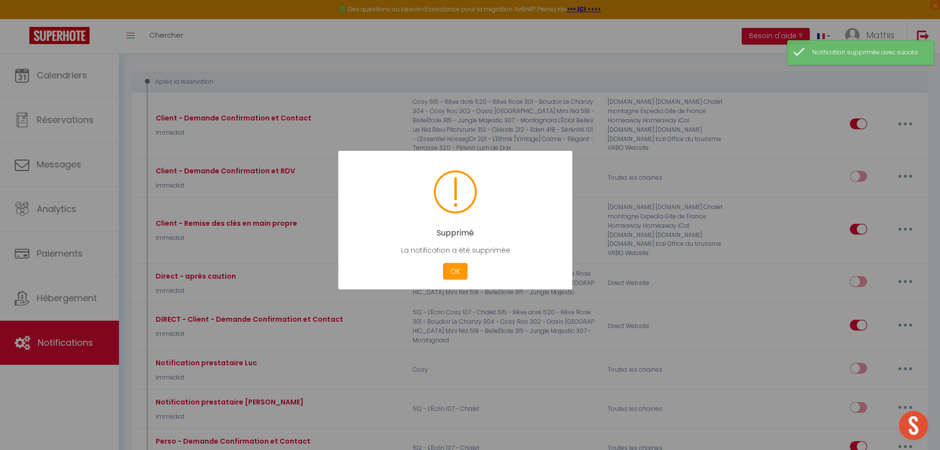
click at [894, 120] on div at bounding box center [470, 225] width 940 height 450
click at [449, 280] on button "OK" at bounding box center [455, 271] width 24 height 17
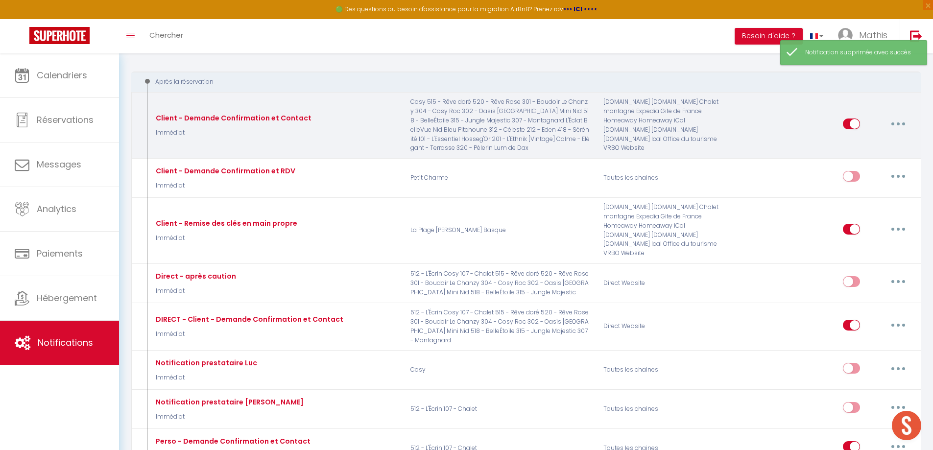
click at [900, 122] on button "button" at bounding box center [897, 124] width 27 height 16
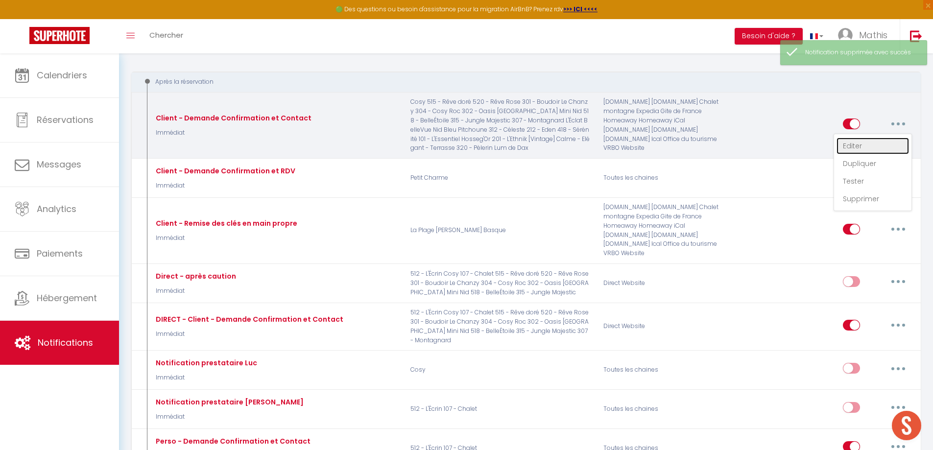
click at [866, 149] on link "Editer" at bounding box center [872, 146] width 72 height 17
type input "Client - Demande Confirmation et Contact"
checkbox input "false"
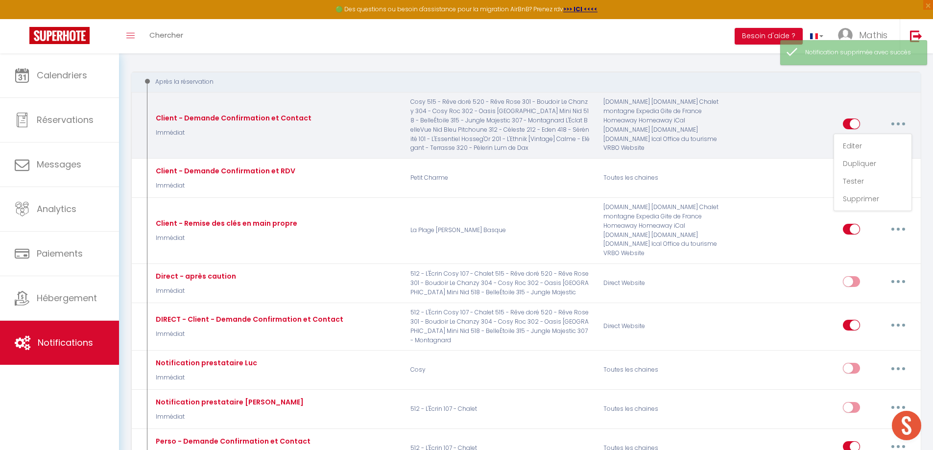
checkbox input "false"
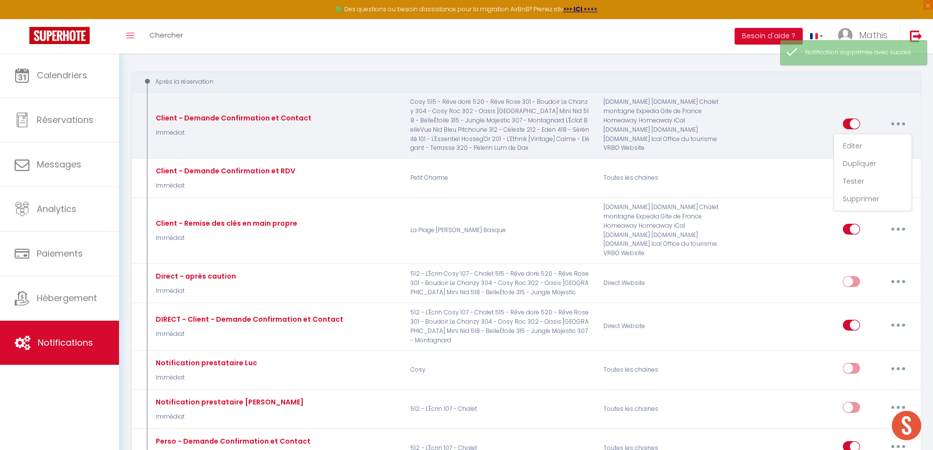
select select "Immédiat"
select select "if_booking_is_paid"
checkbox input "true"
checkbox input "false"
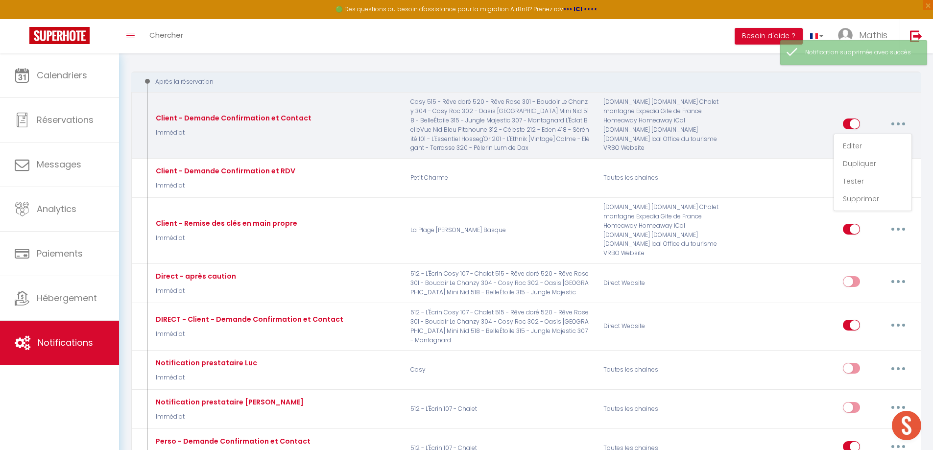
radio input "true"
type input "Merci de confirmer votre réservation - [BOOKING:ID] - [GUEST:FIRST_NAME] [GUEST…"
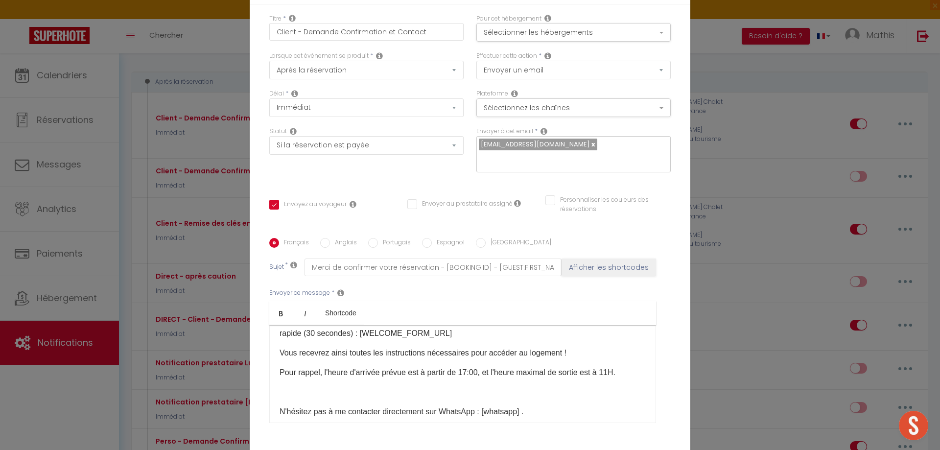
scroll to position [0, 0]
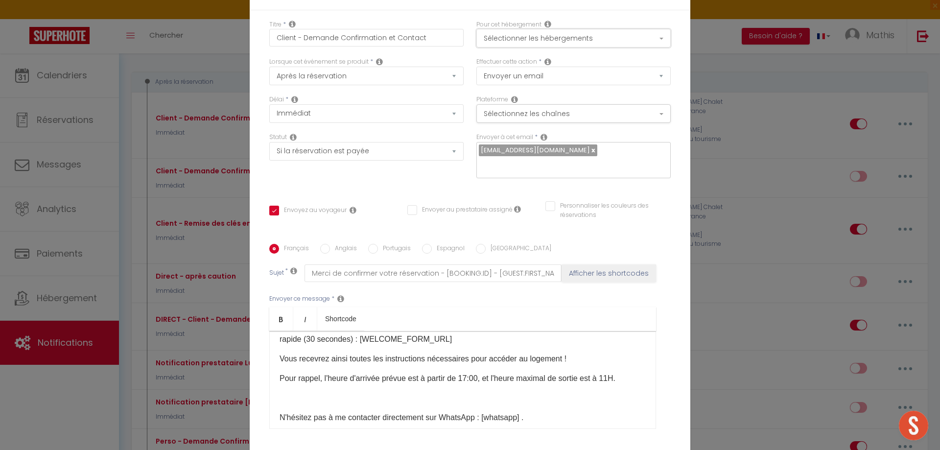
click at [539, 44] on button "Sélectionner les hébergements" at bounding box center [573, 38] width 194 height 19
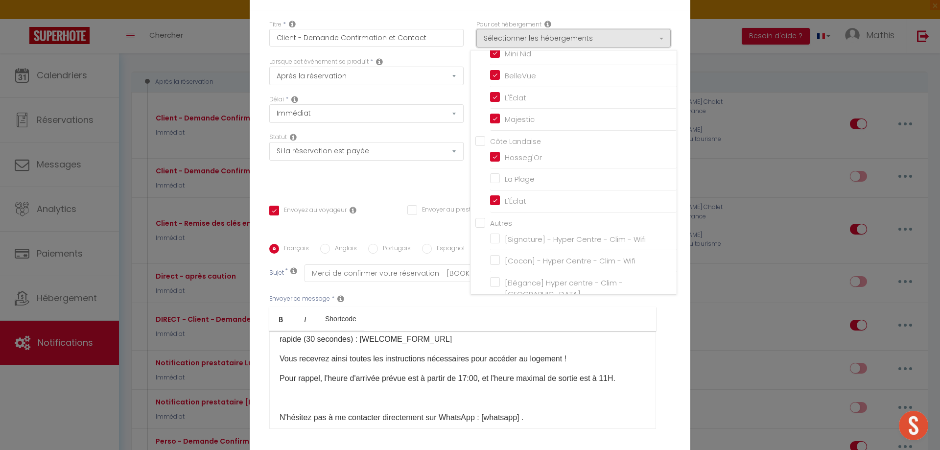
scroll to position [643, 0]
click at [511, 237] on input "[Signature] - Hyper Centre - Clim - Wifi" at bounding box center [583, 232] width 187 height 10
checkbox input "true"
checkbox input "false"
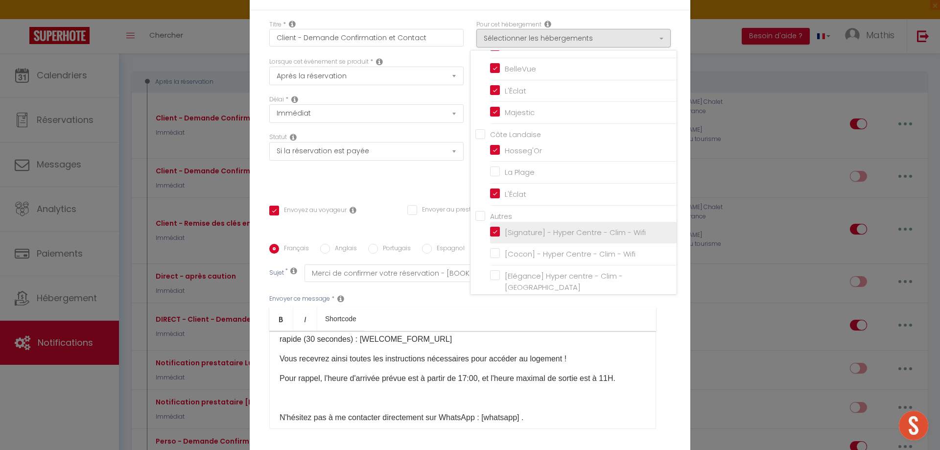
checkbox input "false"
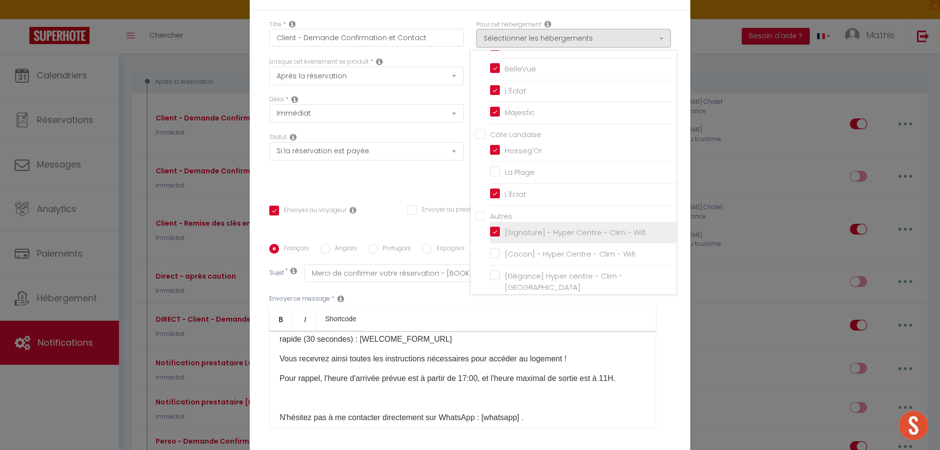
checkbox input "true"
checkbox input "false"
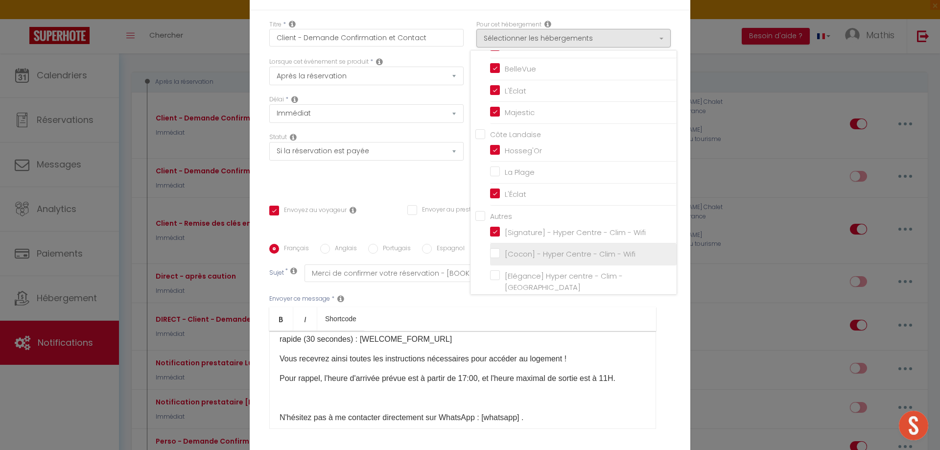
click at [512, 259] on input "[Cocon] - Hyper Centre - Clim - Wifi" at bounding box center [583, 254] width 187 height 10
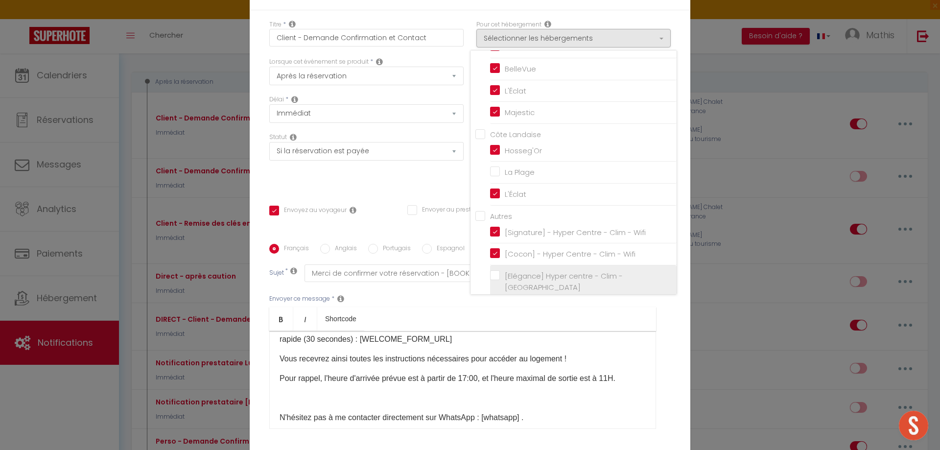
click at [512, 282] on input "[Elégance] Hyper centre - Clim - [GEOGRAPHIC_DATA]" at bounding box center [583, 282] width 187 height 10
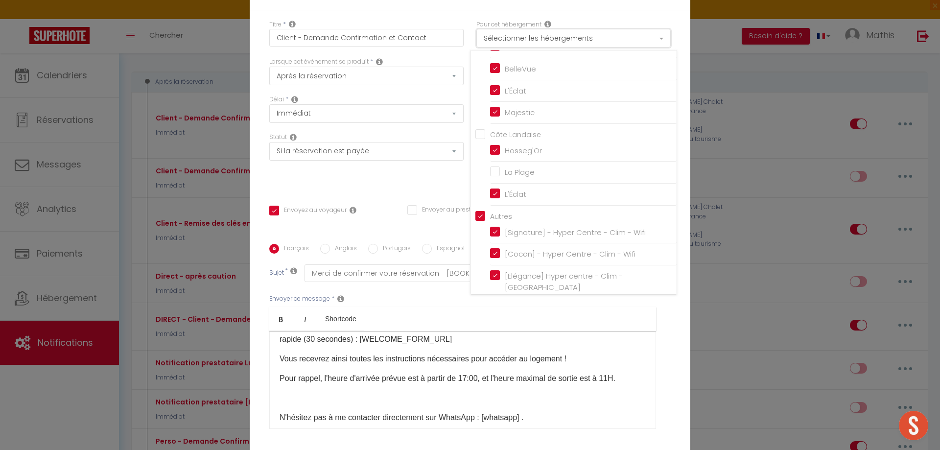
click at [566, 45] on button "Sélectionner les hébergements" at bounding box center [573, 38] width 194 height 19
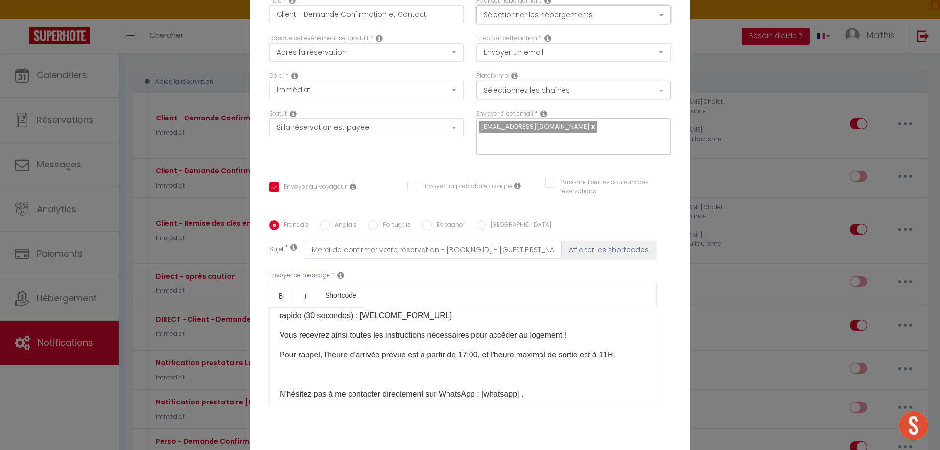
scroll to position [76, 0]
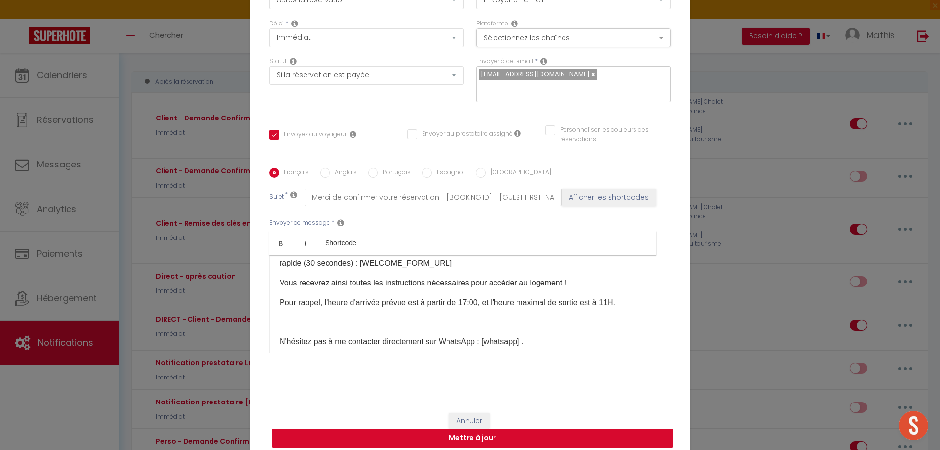
click at [498, 429] on button "Mettre à jour" at bounding box center [472, 438] width 401 height 19
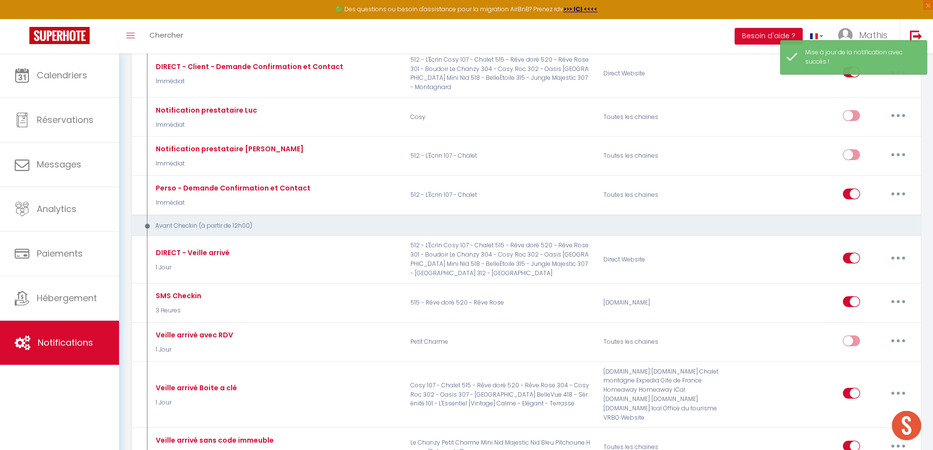
scroll to position [392, 0]
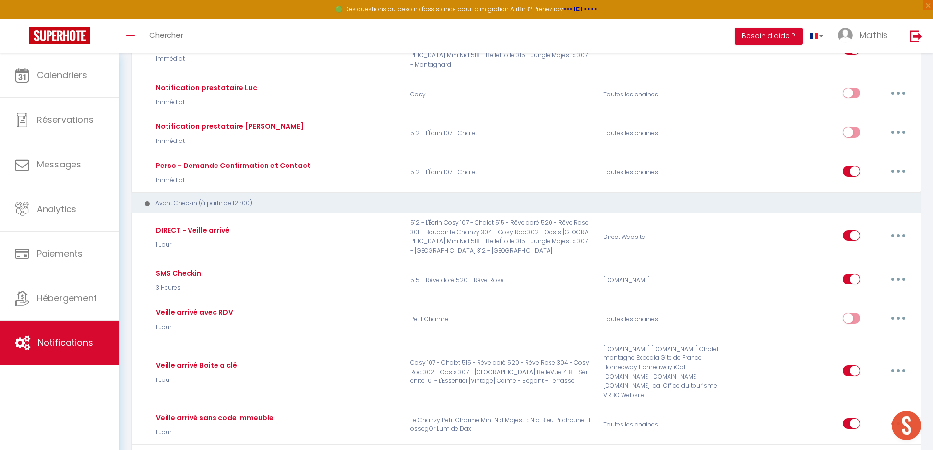
drag, startPoint x: 842, startPoint y: 166, endPoint x: 468, endPoint y: 202, distance: 375.7
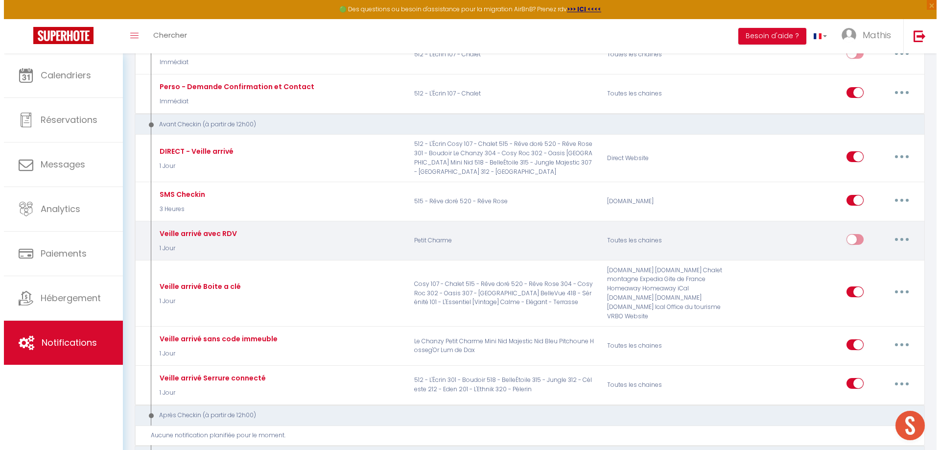
scroll to position [490, 0]
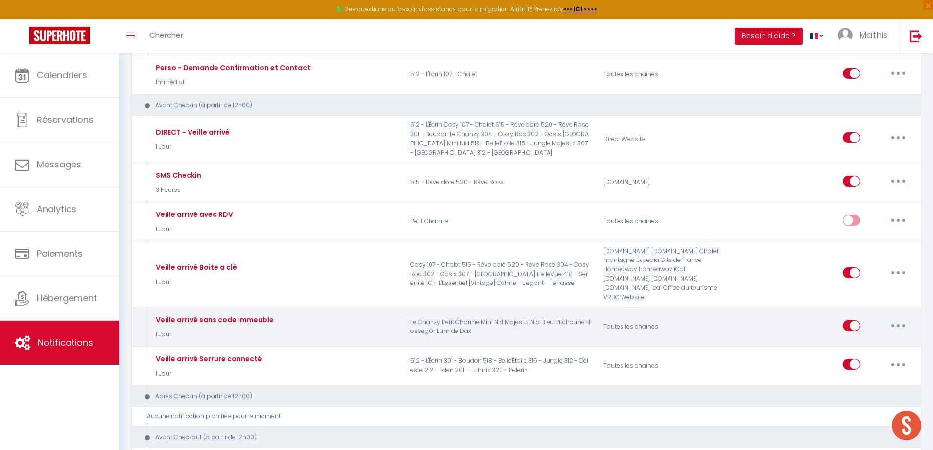
click at [896, 327] on button "button" at bounding box center [897, 326] width 27 height 16
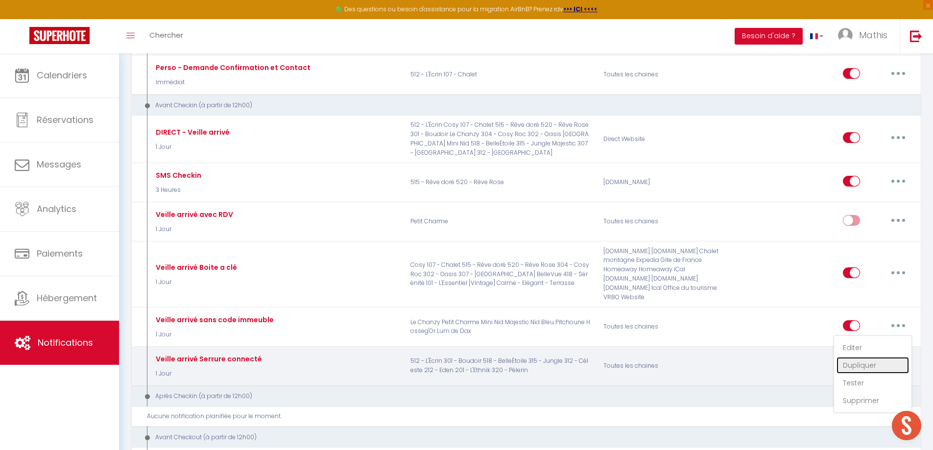
click at [867, 371] on link "Dupliquer" at bounding box center [872, 365] width 72 height 17
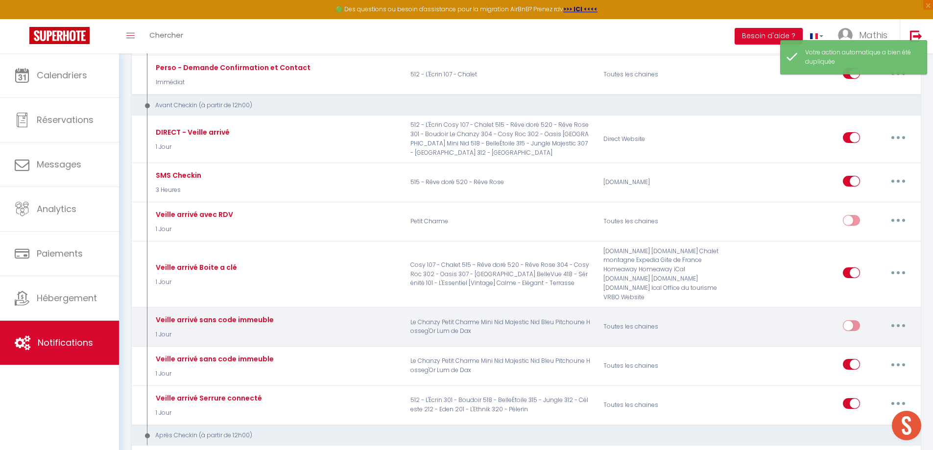
click at [905, 331] on button "button" at bounding box center [897, 326] width 27 height 16
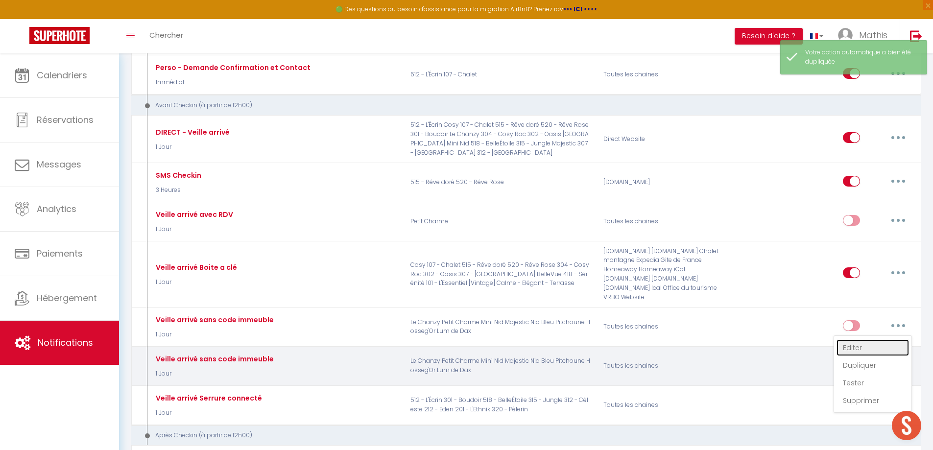
click at [863, 351] on link "Editer" at bounding box center [872, 347] width 72 height 17
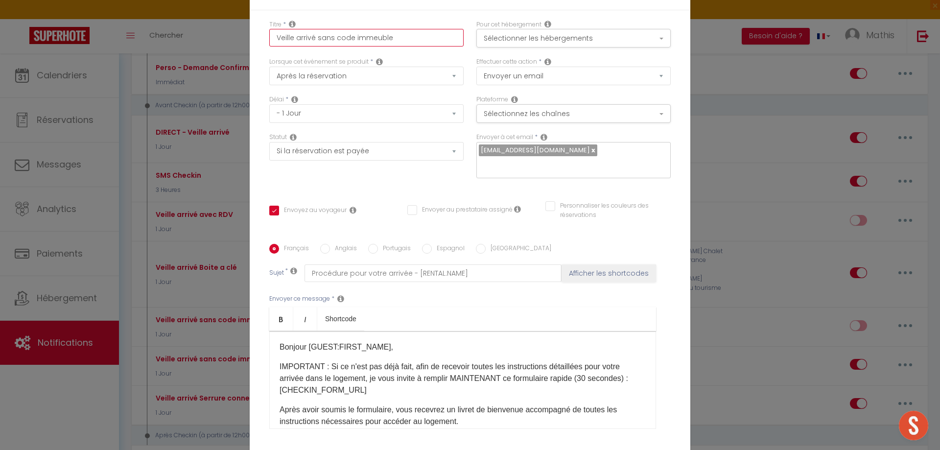
drag, startPoint x: 383, startPoint y: 43, endPoint x: 349, endPoint y: 48, distance: 35.3
click at [349, 47] on input "Veille arrivé sans code immeuble" at bounding box center [366, 38] width 194 height 18
drag, startPoint x: 335, startPoint y: 46, endPoint x: 315, endPoint y: 44, distance: 20.1
click at [315, 44] on input "Veille arrivé sans code" at bounding box center [366, 38] width 194 height 18
click at [270, 45] on input "Veille arrivé" at bounding box center [366, 38] width 194 height 18
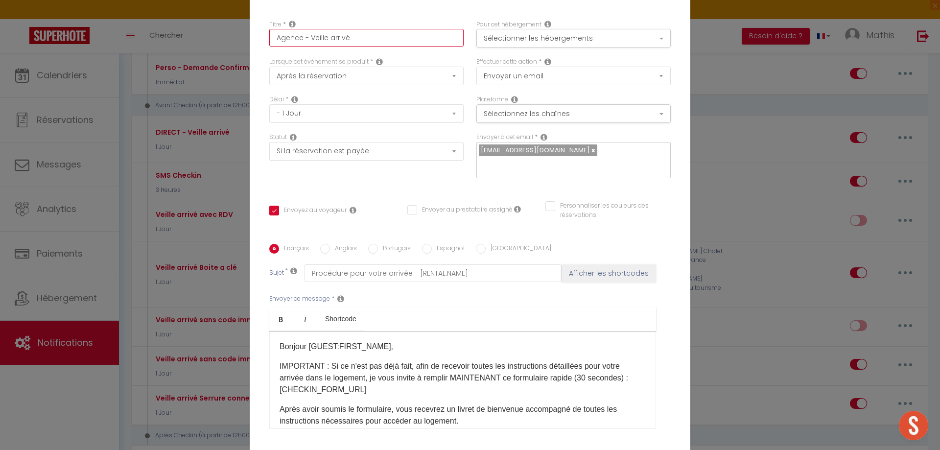
scroll to position [0, 0]
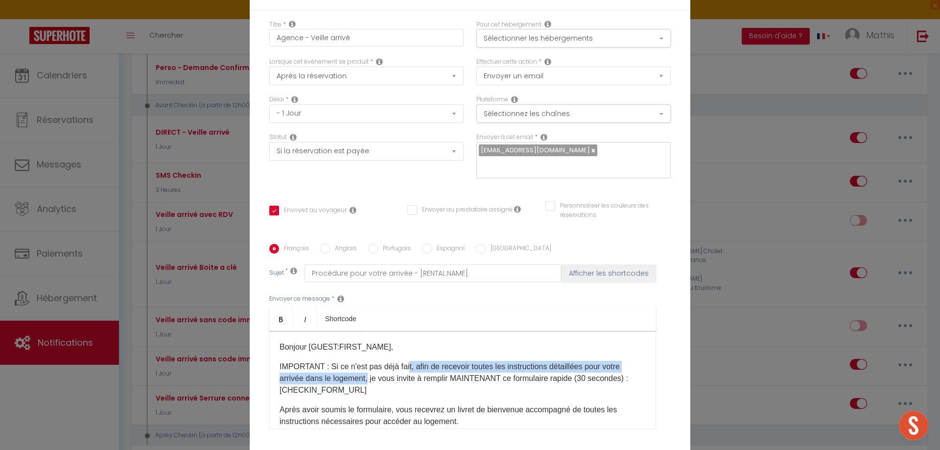
drag, startPoint x: 403, startPoint y: 361, endPoint x: 366, endPoint y: 374, distance: 38.7
click at [366, 374] on p "IMPORTANT : Si ce n'est pas déjà fait, afin de recevoir toutes les instructions…" at bounding box center [463, 378] width 366 height 35
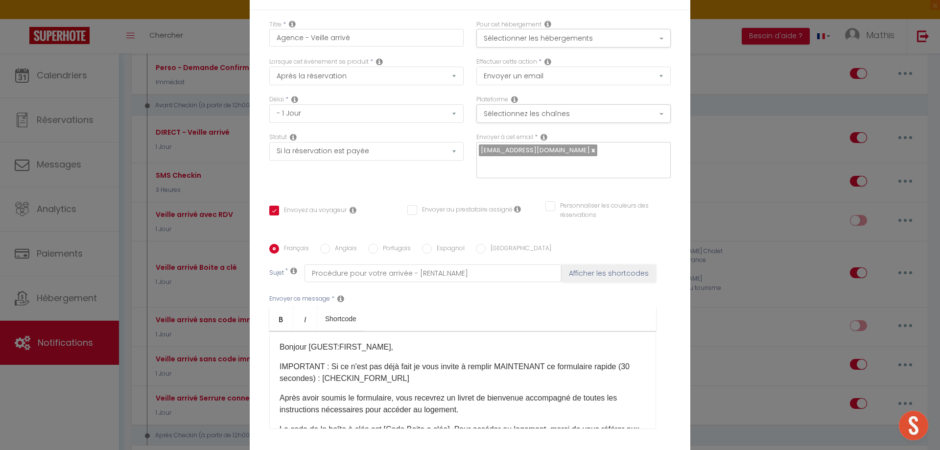
scroll to position [49, 0]
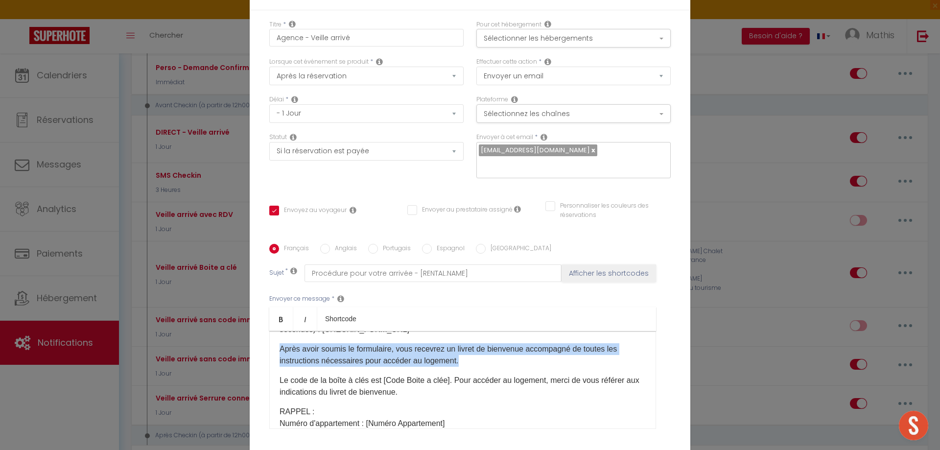
drag, startPoint x: 467, startPoint y: 356, endPoint x: 272, endPoint y: 343, distance: 195.3
click at [272, 343] on div "Bonjour [GUEST:FIRST_NAME], IMPORTANT : Si ce n'est pas déjà fait je vous invit…" at bounding box center [462, 380] width 387 height 98
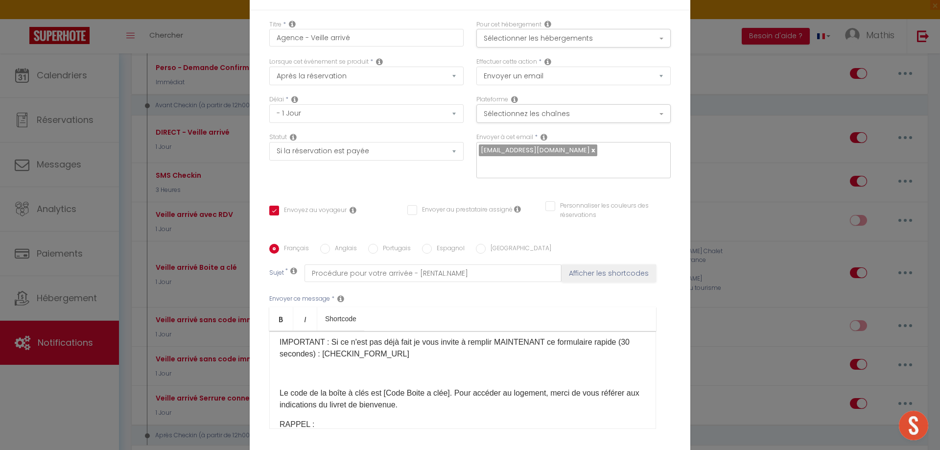
scroll to position [0, 0]
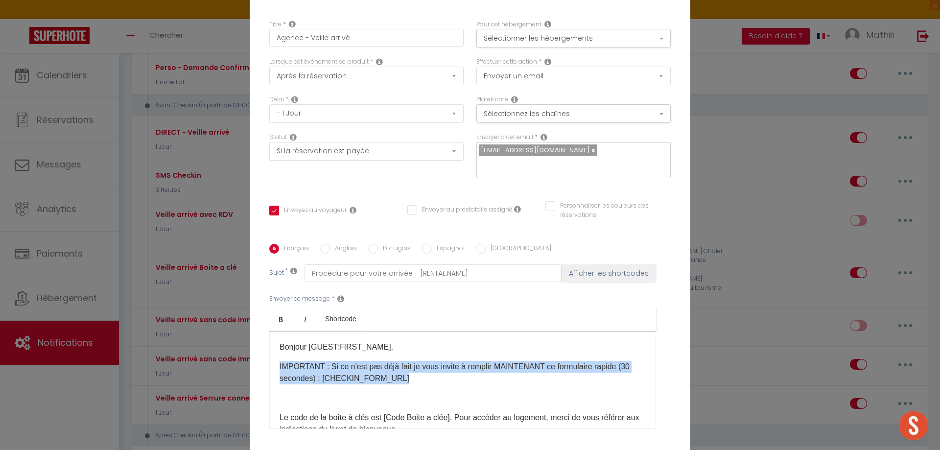
drag, startPoint x: 274, startPoint y: 357, endPoint x: 402, endPoint y: 376, distance: 129.3
click at [402, 376] on div "Bonjour [GUEST:FIRST_NAME], IMPORTANT : Si ce n'est pas déjà fait je vous invit…" at bounding box center [462, 380] width 387 height 98
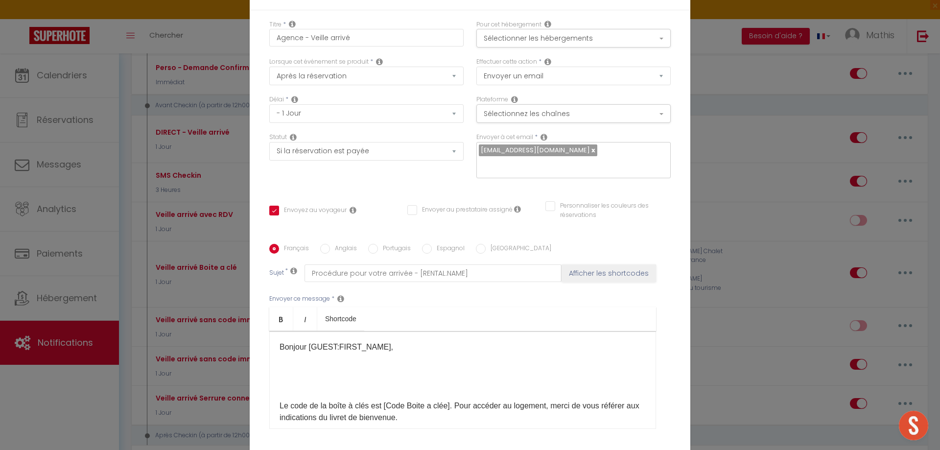
click at [290, 369] on div "Bonjour [GUEST:FIRST_NAME], Le code de la boîte à clés est [Code Boite a clée]​…" at bounding box center [462, 380] width 387 height 98
click at [283, 361] on p at bounding box center [463, 367] width 366 height 12
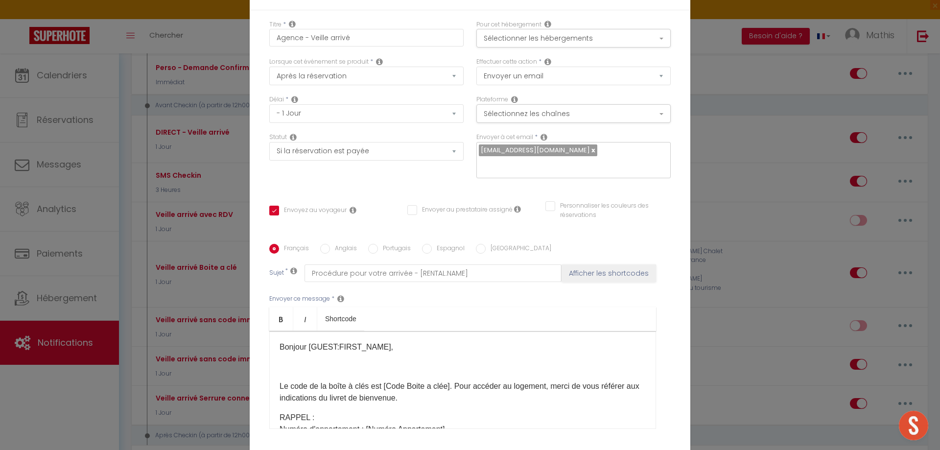
click at [285, 361] on p at bounding box center [463, 367] width 366 height 12
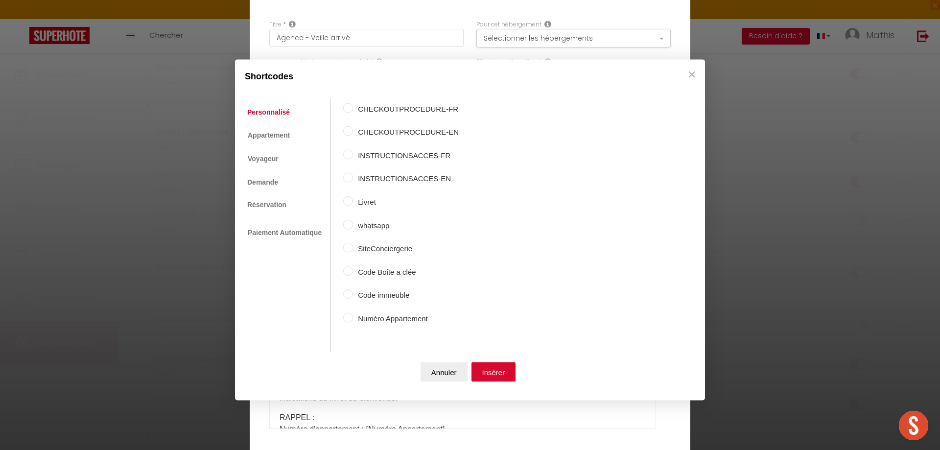
click at [363, 196] on label "Livret" at bounding box center [406, 202] width 106 height 12
click at [353, 196] on input "Livret" at bounding box center [348, 201] width 10 height 10
click at [500, 369] on button "Insérer" at bounding box center [493, 372] width 45 height 20
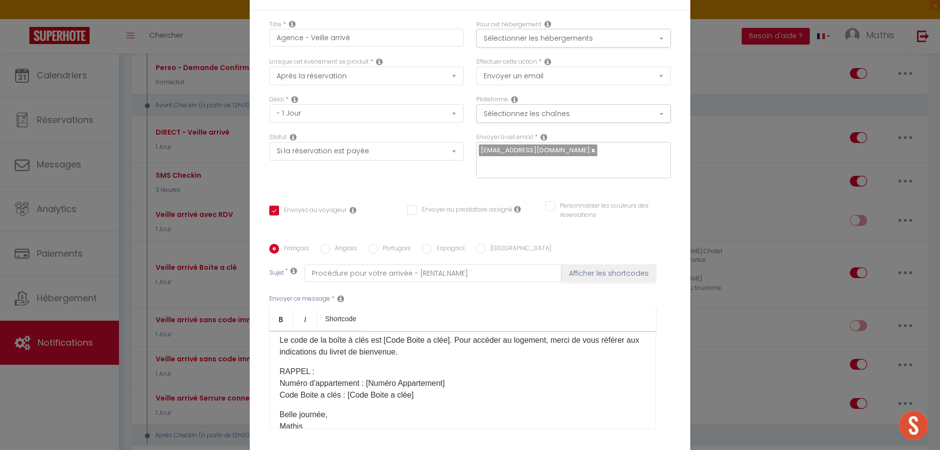
scroll to position [49, 0]
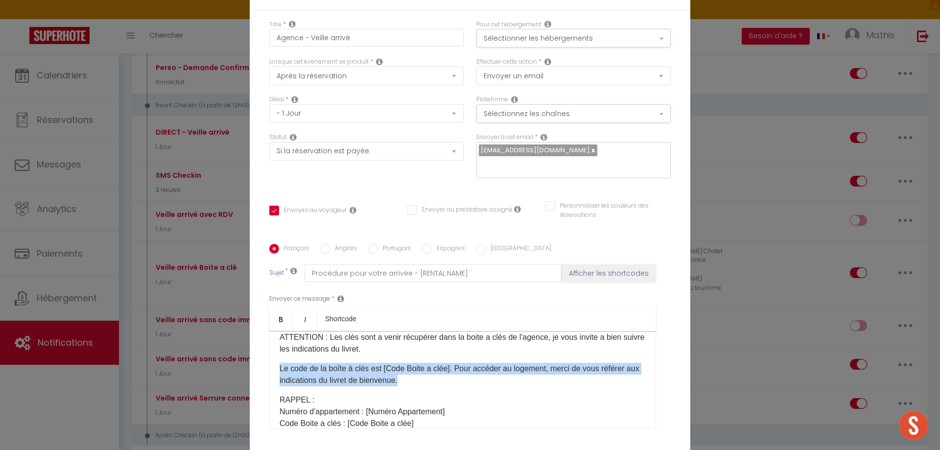
drag, startPoint x: 426, startPoint y: 377, endPoint x: 252, endPoint y: 360, distance: 174.6
click at [252, 360] on div "Titre * Agence - Veille arrivé Pour cet hébergement Sélectionner les hébergemen…" at bounding box center [470, 244] width 441 height 468
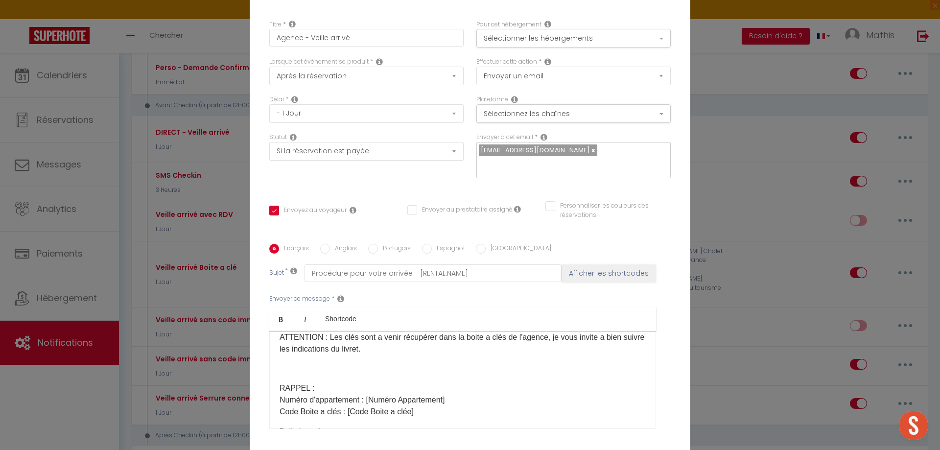
click at [306, 382] on p "RAPPEL : Numéro d'appartement : [Numéro Appartement]​ Code Boite a clés : [Code…" at bounding box center [463, 399] width 366 height 35
click at [295, 372] on div "Bonjour [GUEST:FIRST_NAME], Voici le livret avec les instructions d'accés : [Li…" at bounding box center [462, 380] width 387 height 98
click at [293, 370] on div "Bonjour [GUEST:FIRST_NAME], Voici le livret avec les instructions d'accés : [Li…" at bounding box center [462, 380] width 387 height 98
click at [284, 365] on p at bounding box center [463, 369] width 366 height 12
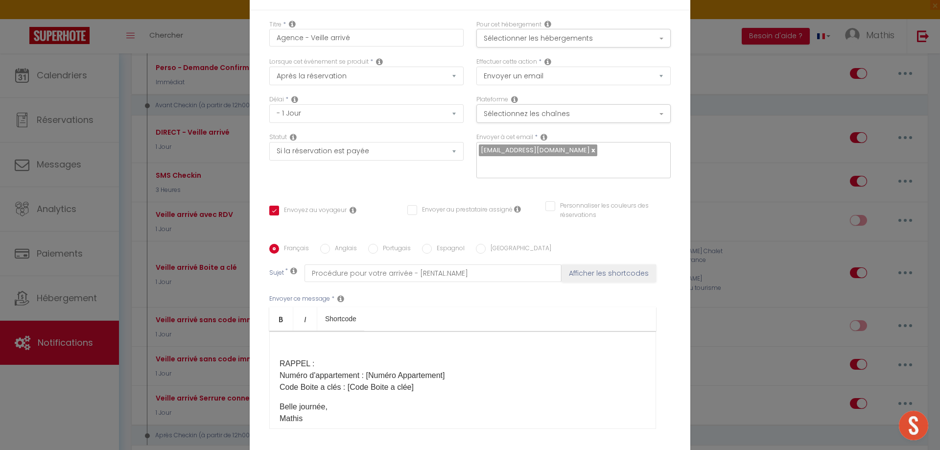
scroll to position [98, 0]
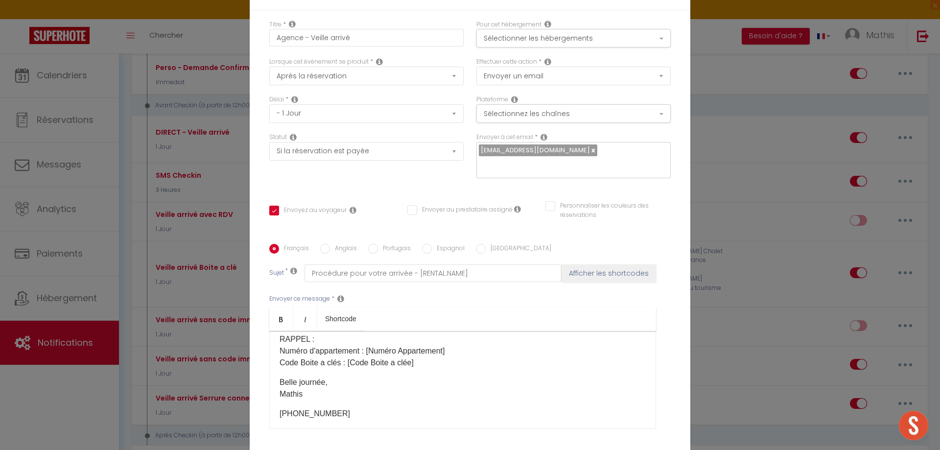
click at [420, 356] on p "RAPPEL : Numéro d'appartement : [Numéro Appartement]​ Code Boite a clés : [Code…" at bounding box center [463, 350] width 366 height 35
click at [459, 343] on p "RAPPEL : Numéro d'appartement : [Numéro Appartement]​ Code Boite a clés : [Code…" at bounding box center [463, 350] width 366 height 35
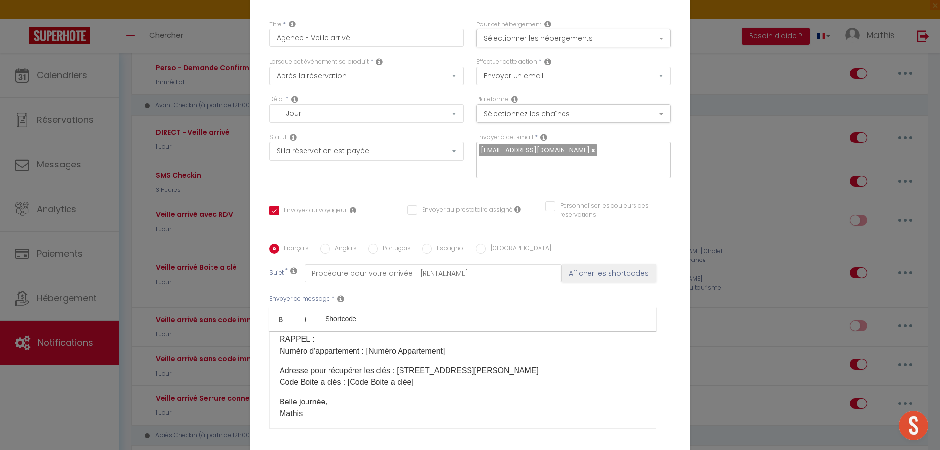
click at [448, 365] on p "Adresse pour récupérer les clés : [STREET_ADDRESS][PERSON_NAME] Code Boite a cl…" at bounding box center [463, 376] width 366 height 23
click at [418, 374] on p "Adresse pour récupérer les clés : [STREET_ADDRESS][PERSON_NAME] Code Boite a cl…" at bounding box center [463, 376] width 366 height 23
drag, startPoint x: 432, startPoint y: 342, endPoint x: 276, endPoint y: 344, distance: 156.7
click at [280, 344] on p "RAPPEL : Numéro d'appartement : [Numéro Appartement]​" at bounding box center [463, 344] width 366 height 23
copy p "Numéro d'appartement : [Numéro Appartement]​"
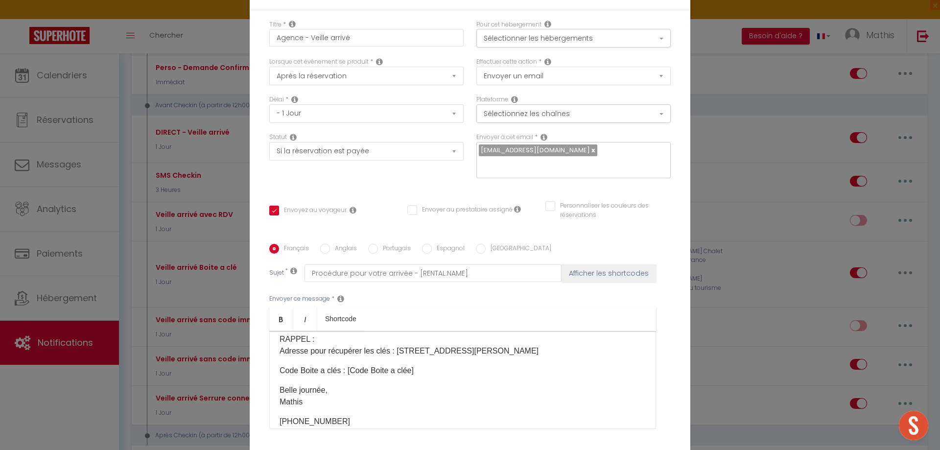
click at [433, 366] on p "Code Boite a clés : [Code Boite a clée]​​" at bounding box center [463, 371] width 366 height 12
click at [316, 337] on p "RAPPEL : Adresse pour récupérer les clés : [STREET_ADDRESS][PERSON_NAME]" at bounding box center [463, 344] width 366 height 23
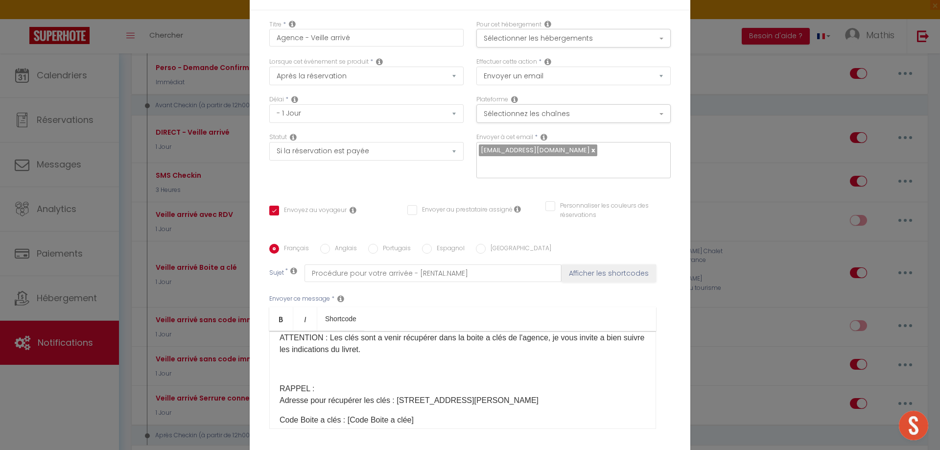
scroll to position [49, 0]
click at [321, 363] on p at bounding box center [463, 369] width 366 height 12
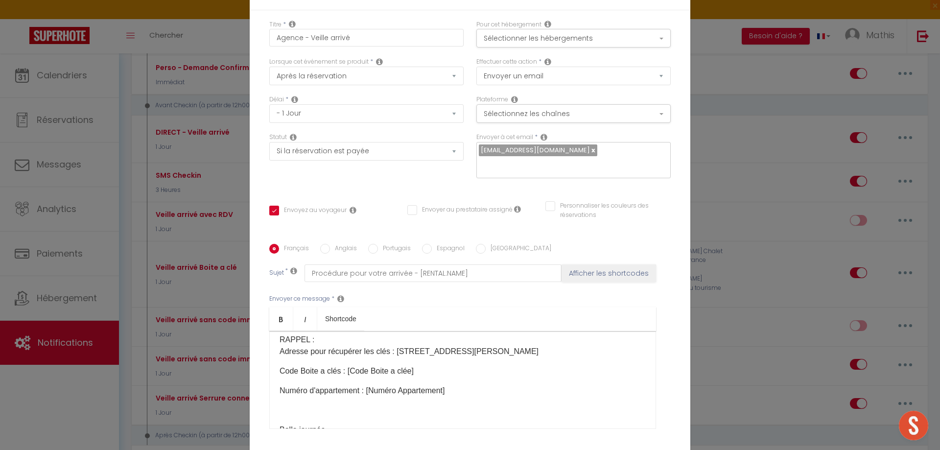
scroll to position [98, 0]
drag, startPoint x: 301, startPoint y: 333, endPoint x: 277, endPoint y: 336, distance: 24.6
click at [280, 336] on p "RAPPEL : Adresse pour récupérer les clés : [STREET_ADDRESS][PERSON_NAME]" at bounding box center [463, 344] width 366 height 23
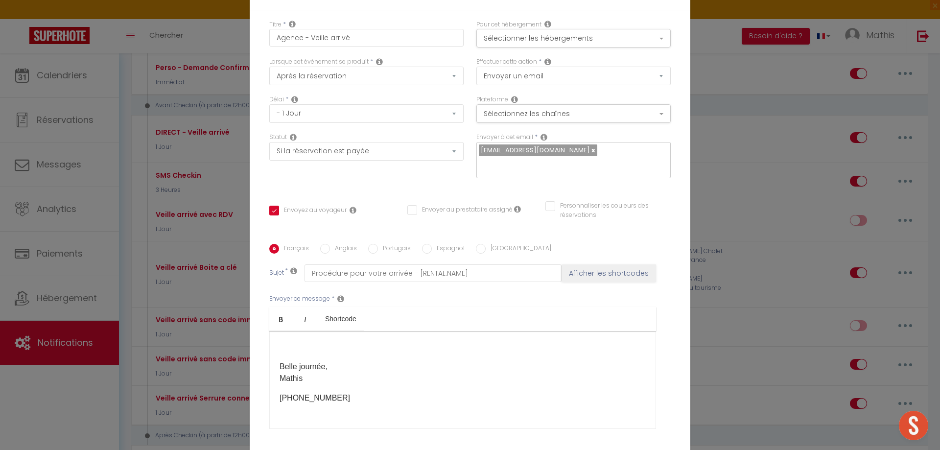
scroll to position [175, 0]
click at [536, 47] on button "Sélectionner les hébergements" at bounding box center [573, 38] width 194 height 19
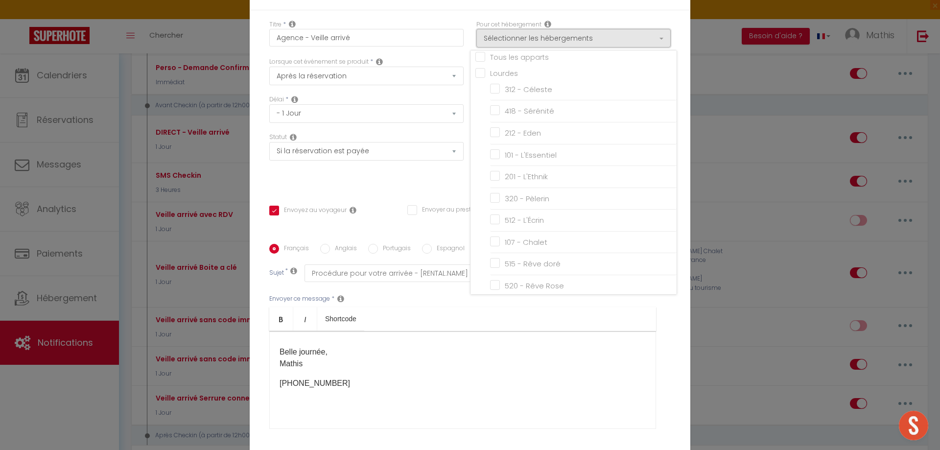
scroll to position [0, 0]
click at [533, 68] on input "Tous les apparts" at bounding box center [575, 63] width 201 height 10
click at [532, 68] on input "Tous les apparts" at bounding box center [575, 63] width 201 height 10
click at [490, 236] on input "[Signature] - Hyper Centre - Clim - Wifi" at bounding box center [583, 232] width 187 height 10
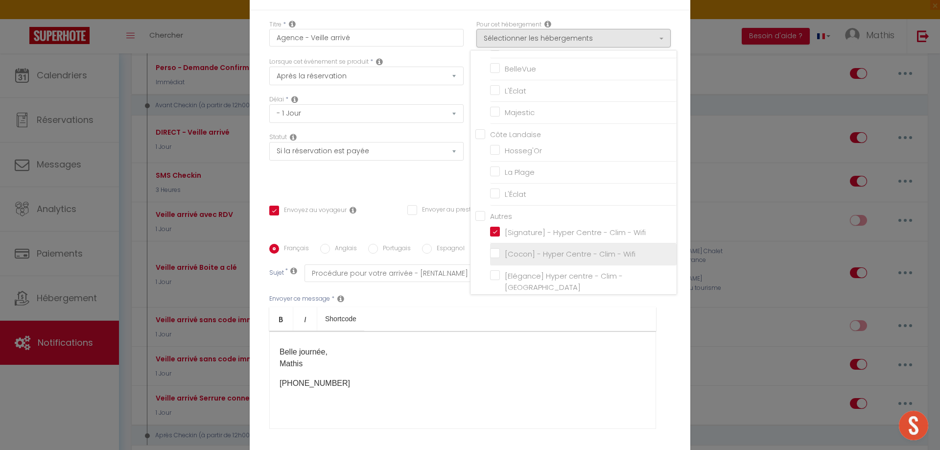
click at [491, 256] on input "[Cocon] - Hyper Centre - Clim - Wifi" at bounding box center [583, 254] width 187 height 10
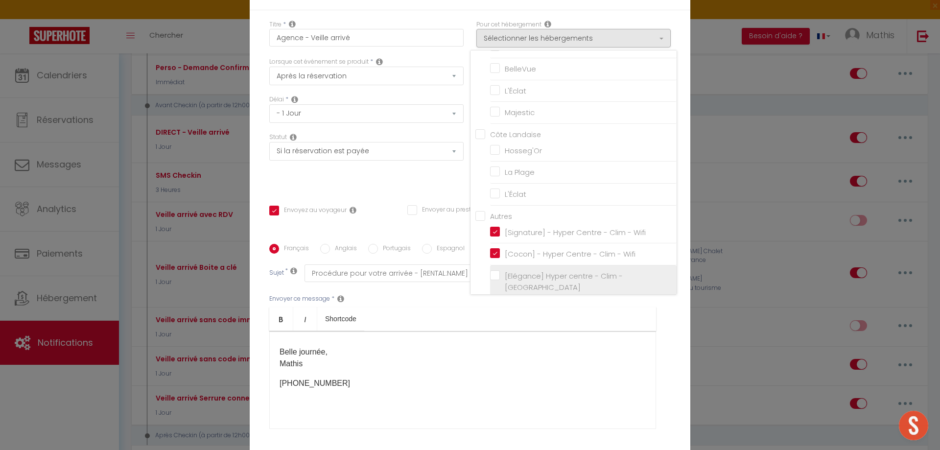
click at [491, 279] on input "[Elégance] Hyper centre - Clim - [GEOGRAPHIC_DATA]" at bounding box center [583, 282] width 187 height 10
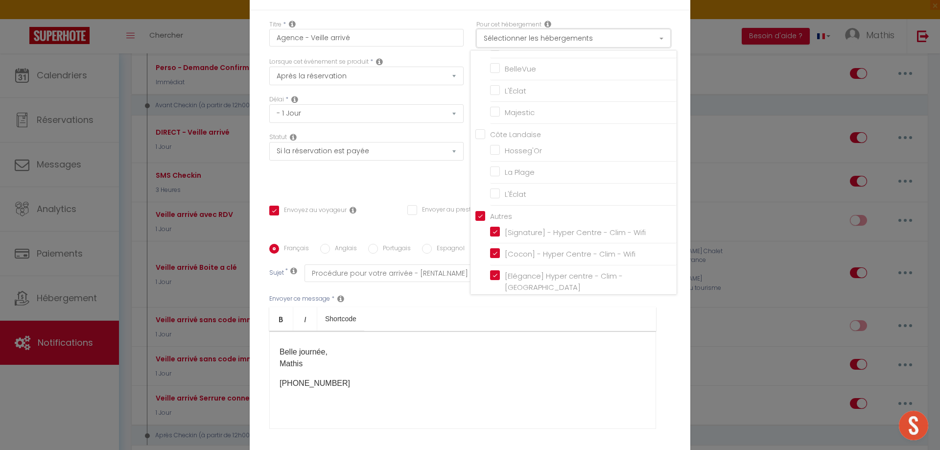
click at [546, 47] on button "Sélectionner les hébergements" at bounding box center [573, 38] width 194 height 19
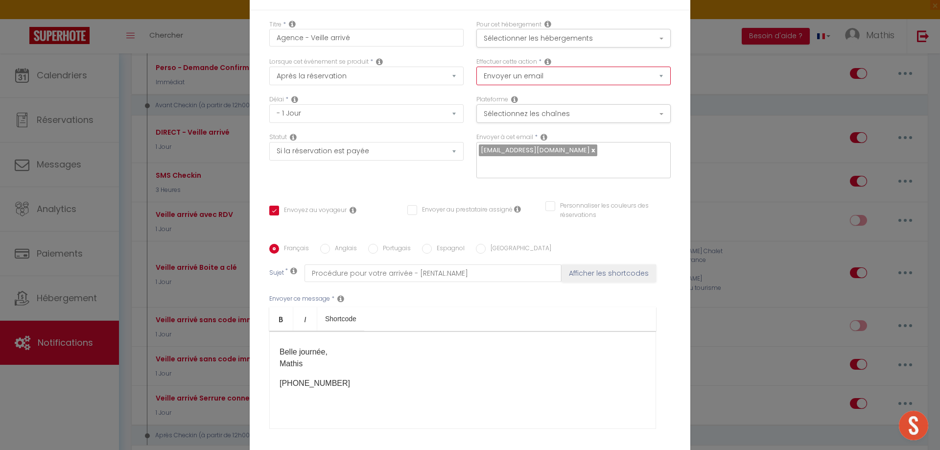
click at [524, 83] on select "Envoyer un email Envoyer un SMS Envoyer une notification push" at bounding box center [573, 76] width 194 height 19
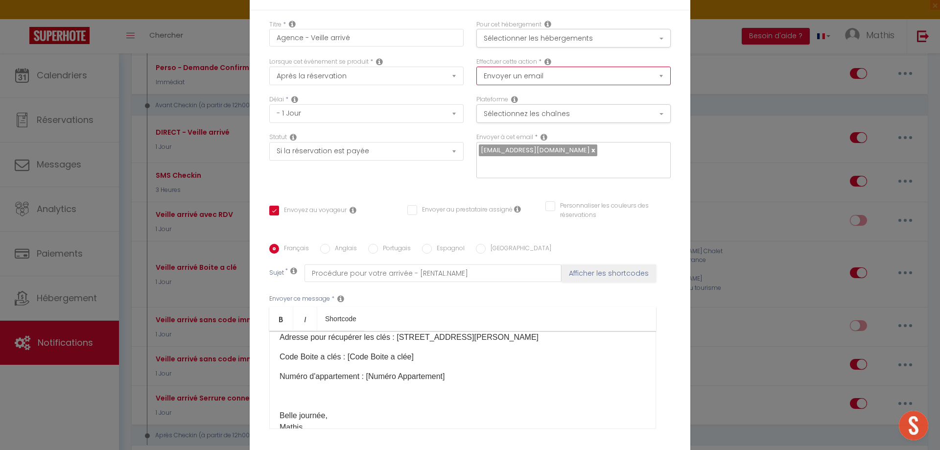
scroll to position [175, 0]
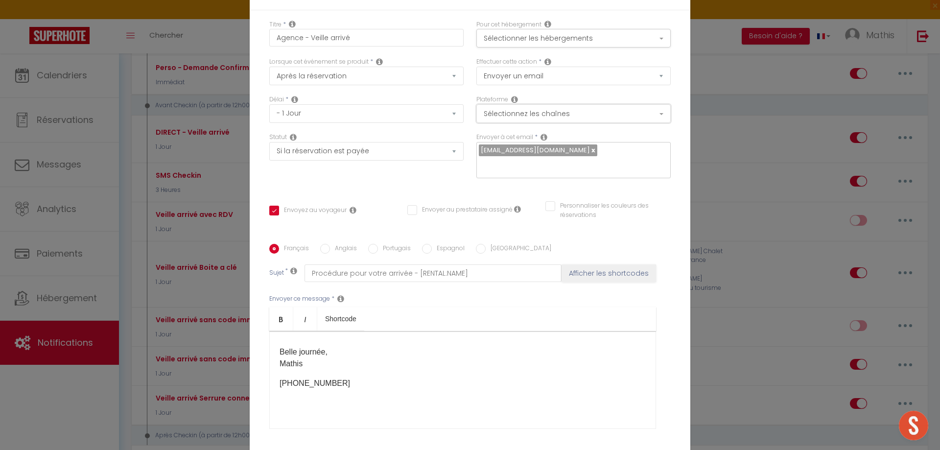
click at [502, 121] on button "Sélectionnez les chaînes" at bounding box center [573, 113] width 194 height 19
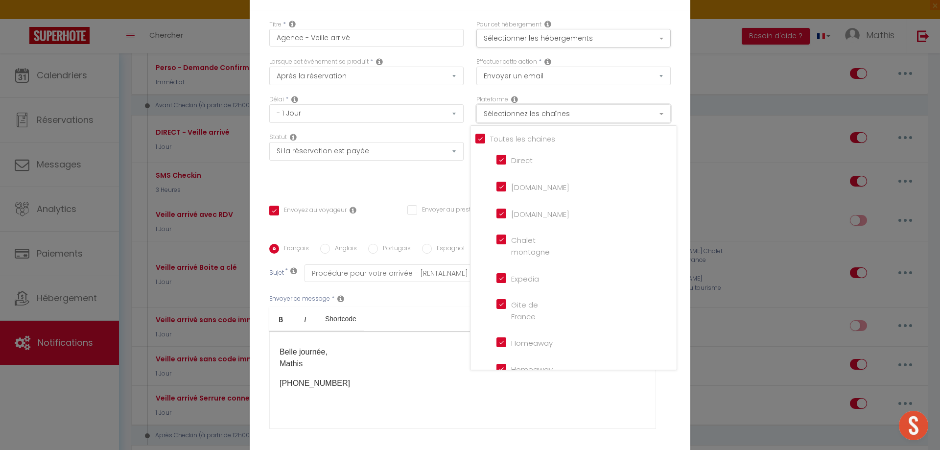
click at [502, 121] on button "Sélectionnez les chaînes" at bounding box center [573, 113] width 194 height 19
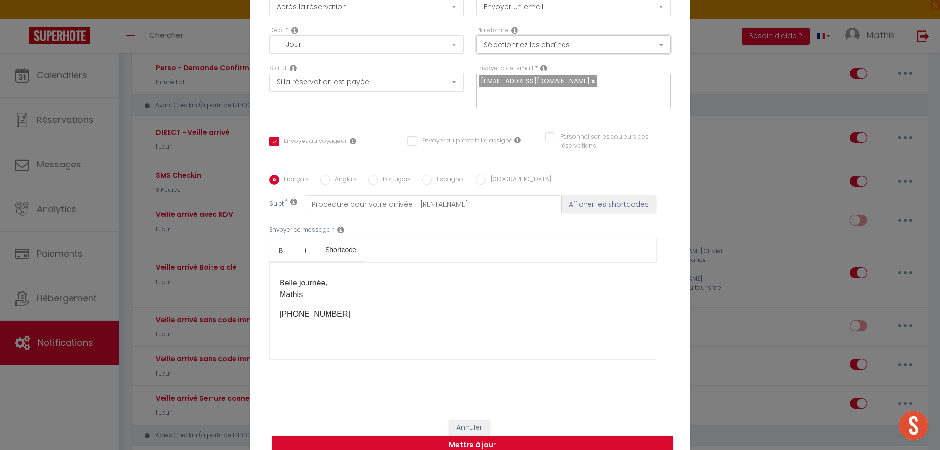
scroll to position [76, 0]
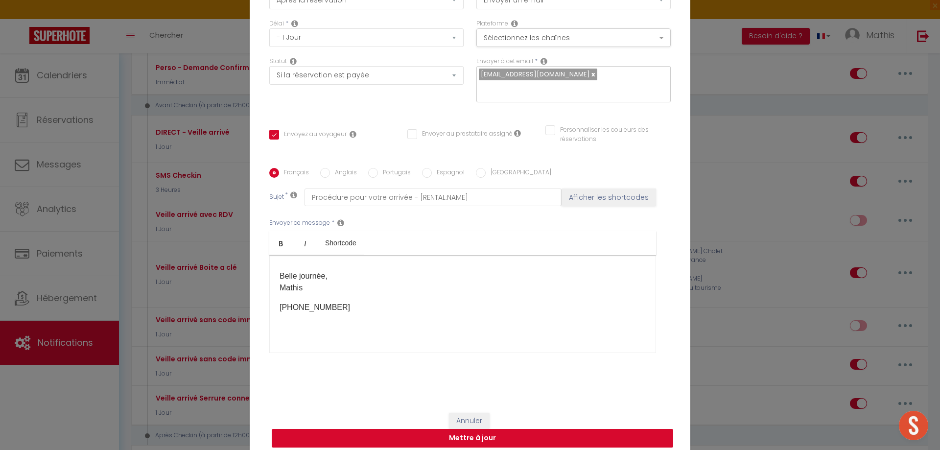
click at [498, 429] on button "Mettre à jour" at bounding box center [472, 438] width 401 height 19
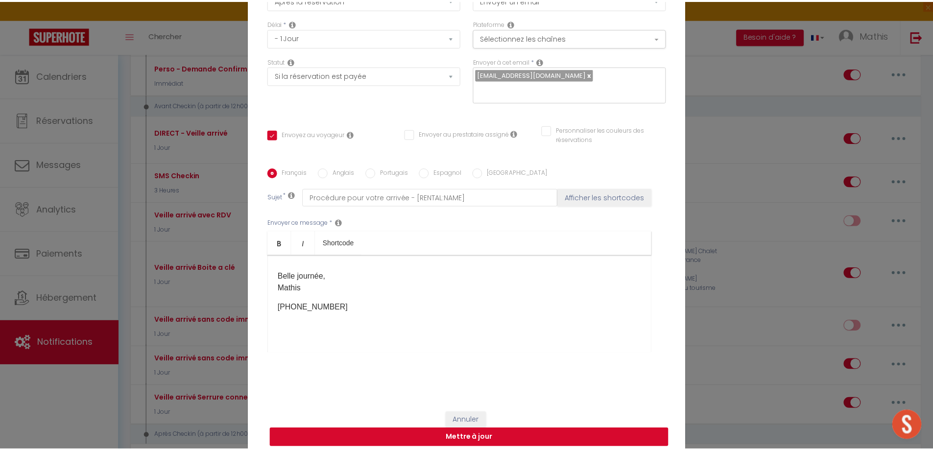
scroll to position [71, 0]
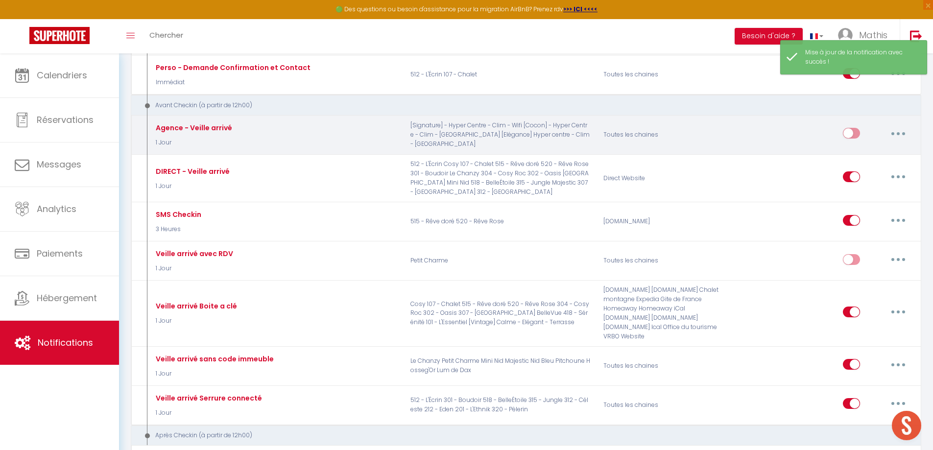
click at [851, 132] on input "checkbox" at bounding box center [850, 135] width 17 height 15
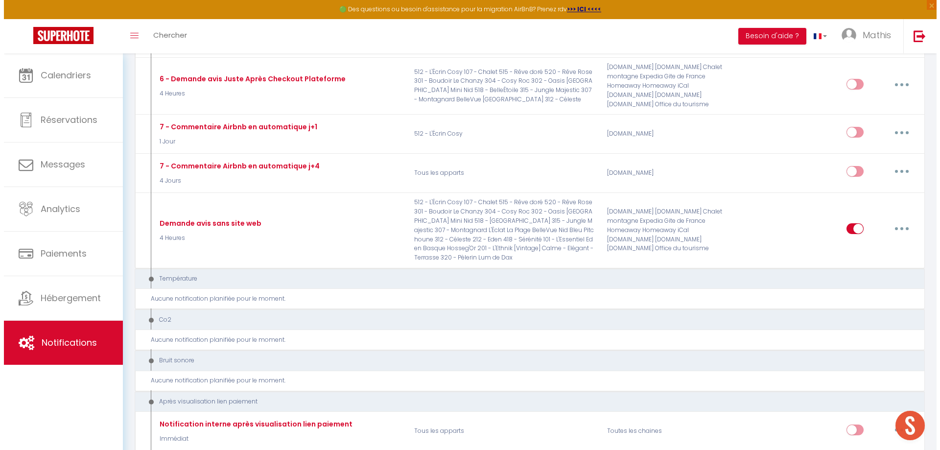
scroll to position [1077, 0]
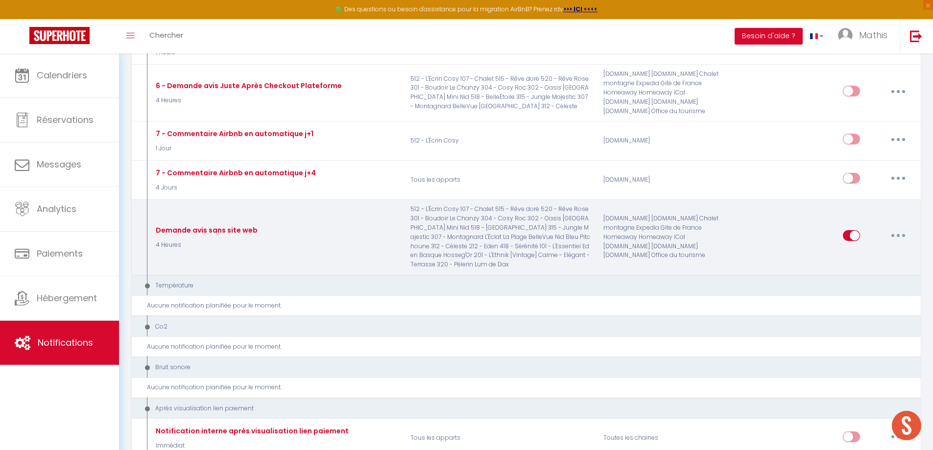
click at [909, 231] on button "button" at bounding box center [897, 236] width 27 height 16
click at [878, 252] on link "Editer" at bounding box center [872, 258] width 72 height 17
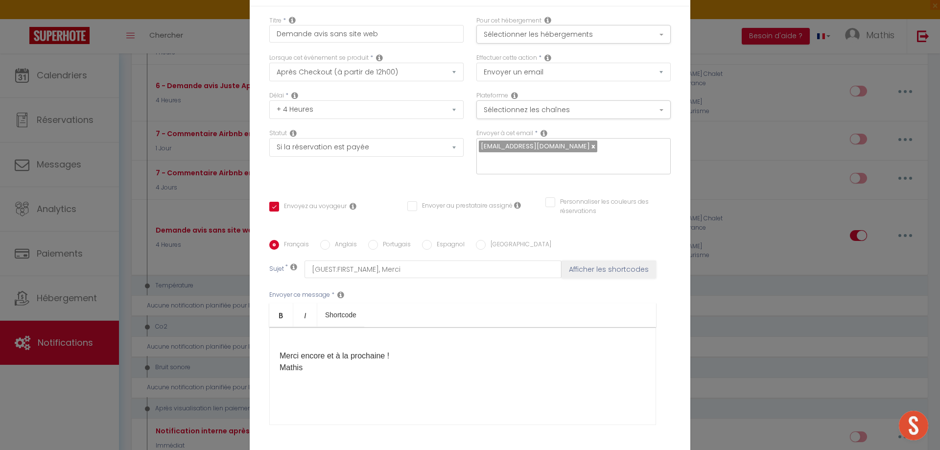
scroll to position [0, 0]
click at [573, 55] on div "Pour cet hébergement Sélectionner les hébergements Tous les apparts Lourdes 312…" at bounding box center [573, 39] width 207 height 38
click at [575, 47] on button "Sélectionner les hébergements" at bounding box center [573, 38] width 194 height 19
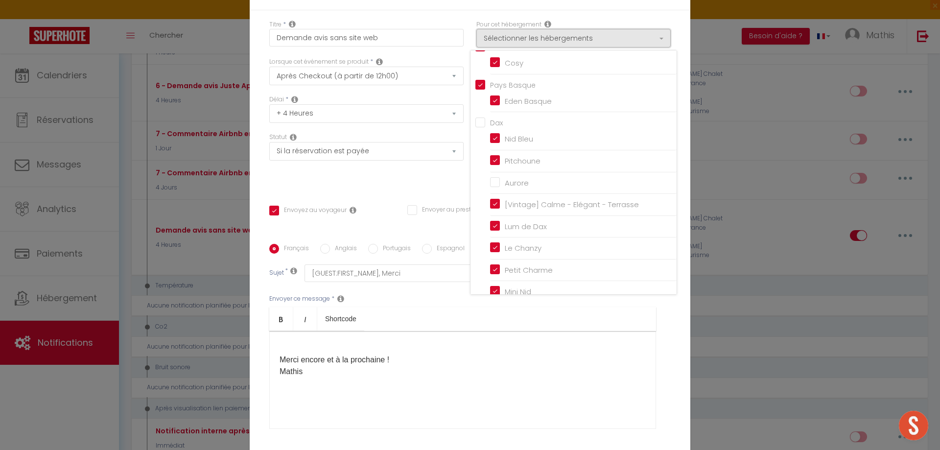
scroll to position [643, 0]
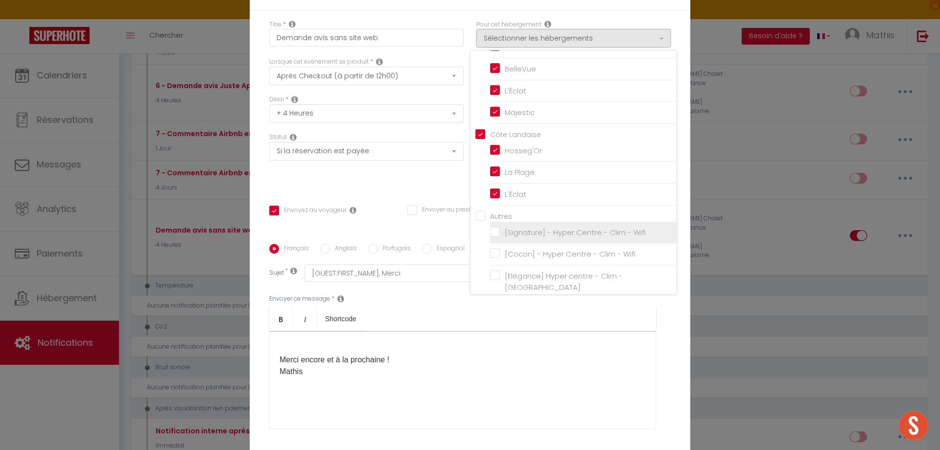
click at [538, 236] on input "[Signature] - Hyper Centre - Clim - Wifi" at bounding box center [583, 232] width 187 height 10
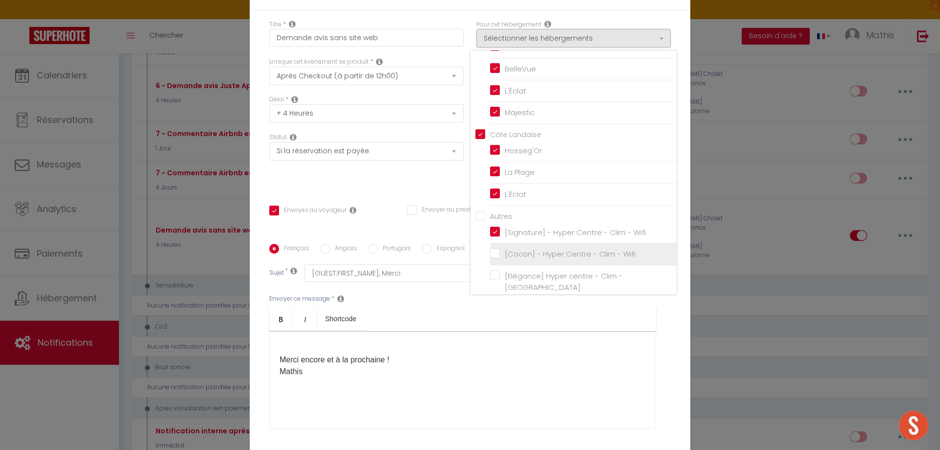
click at [547, 257] on input "[Cocon] - Hyper Centre - Clim - Wifi" at bounding box center [583, 254] width 187 height 10
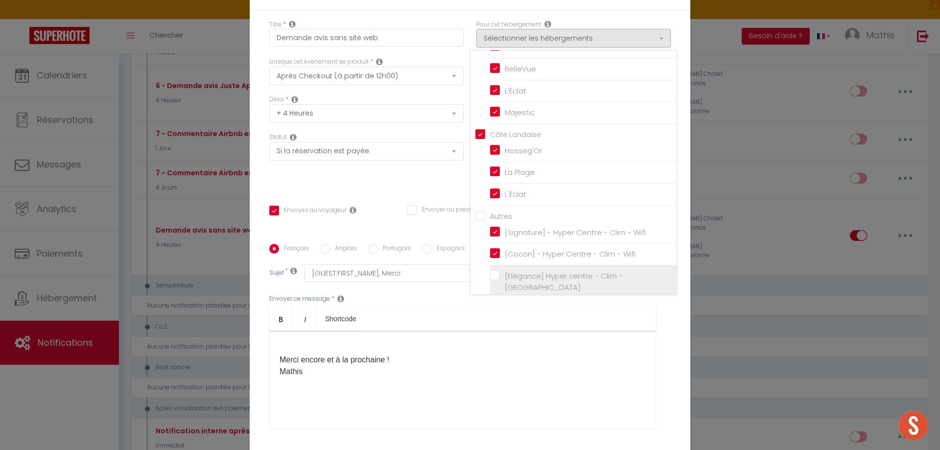
click at [556, 278] on input "[Elégance] Hyper centre - Clim - [GEOGRAPHIC_DATA]" at bounding box center [583, 282] width 187 height 10
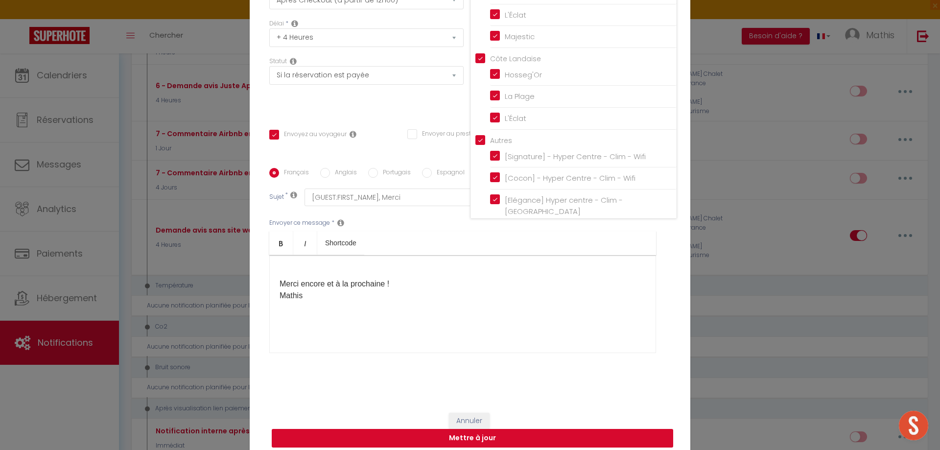
click at [585, 429] on button "Mettre à jour" at bounding box center [472, 438] width 401 height 19
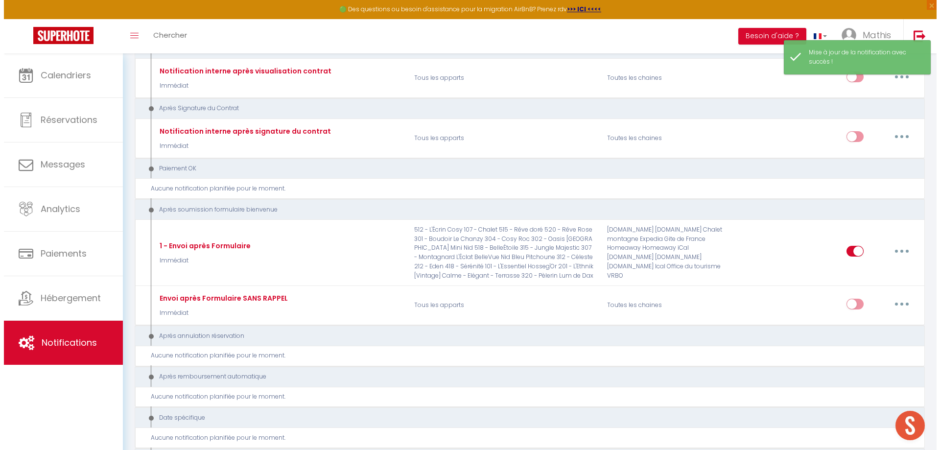
scroll to position [1762, 0]
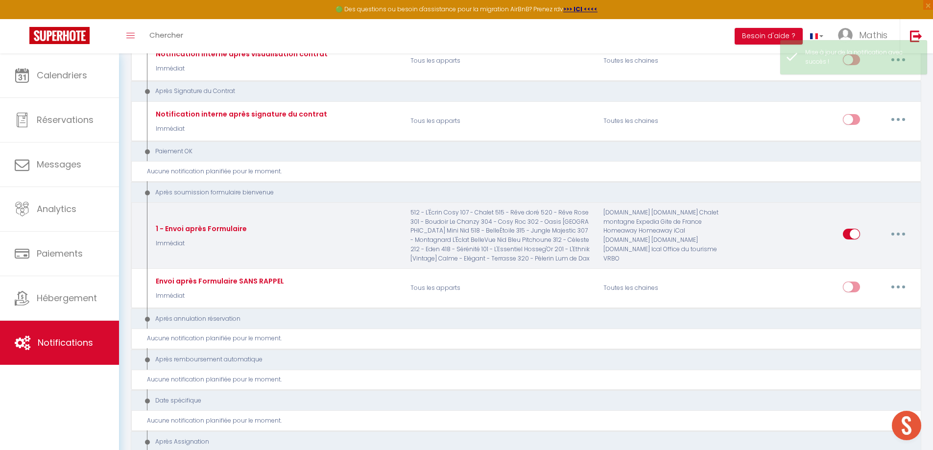
drag, startPoint x: 888, startPoint y: 227, endPoint x: 882, endPoint y: 230, distance: 6.1
click at [888, 227] on button "button" at bounding box center [897, 234] width 27 height 16
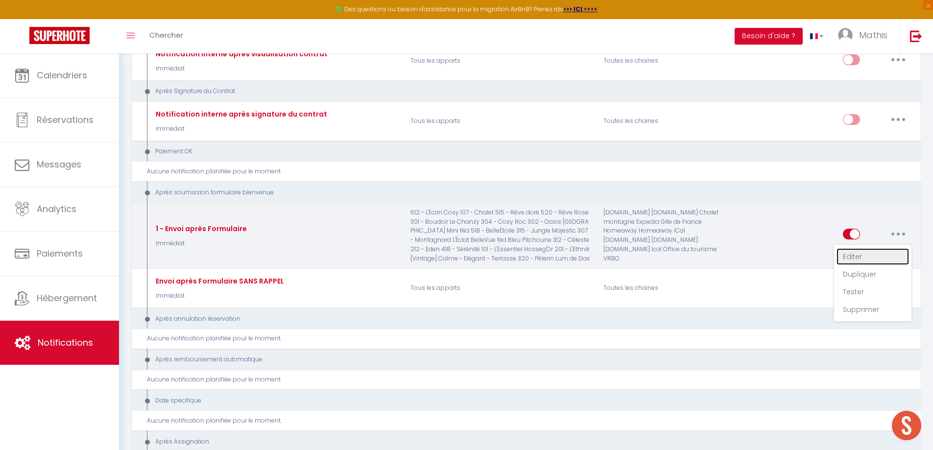
click at [849, 248] on link "Editer" at bounding box center [872, 256] width 72 height 17
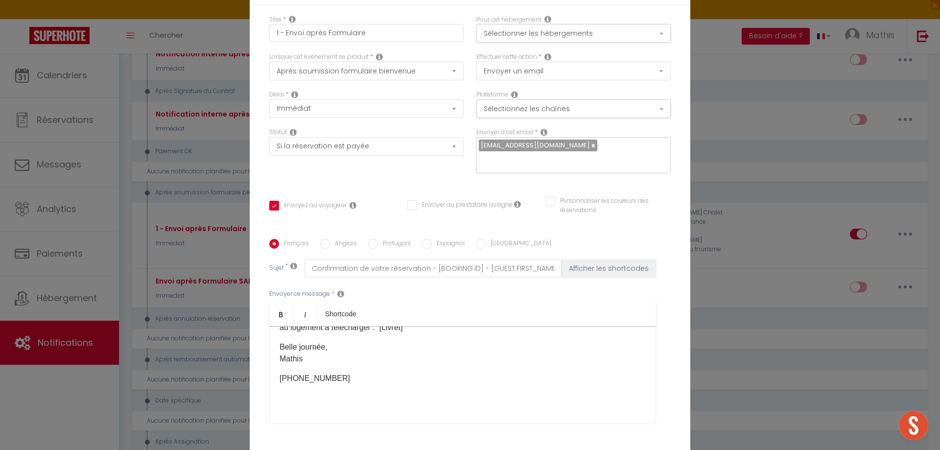
scroll to position [0, 0]
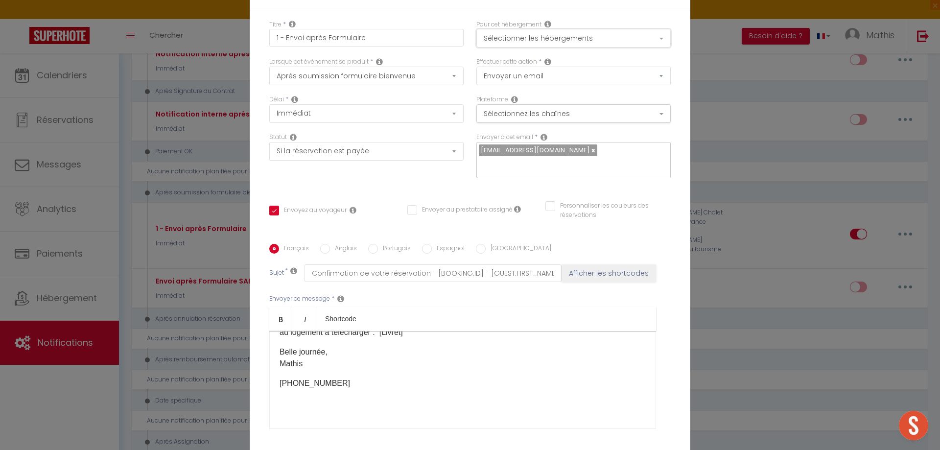
click at [551, 40] on button "Sélectionner les hébergements" at bounding box center [573, 38] width 194 height 19
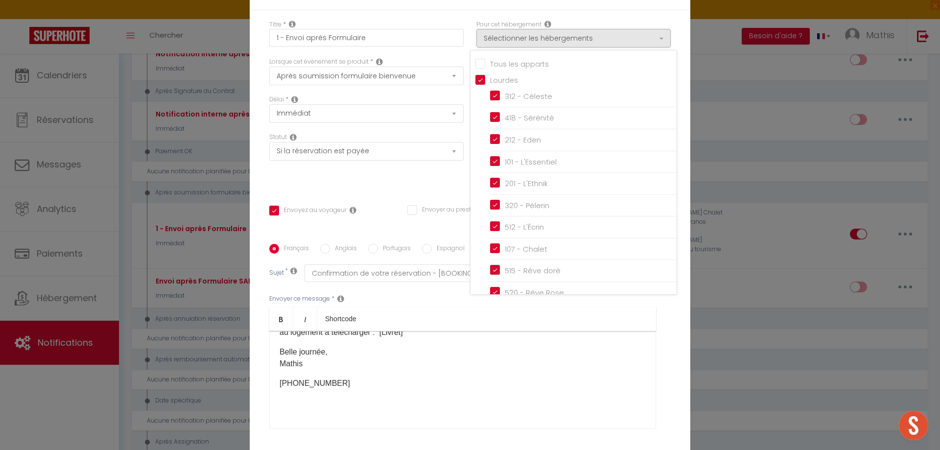
click at [523, 68] on input "Tous les apparts" at bounding box center [575, 63] width 201 height 10
click at [577, 47] on button "Sélectionner les hébergements" at bounding box center [573, 38] width 194 height 19
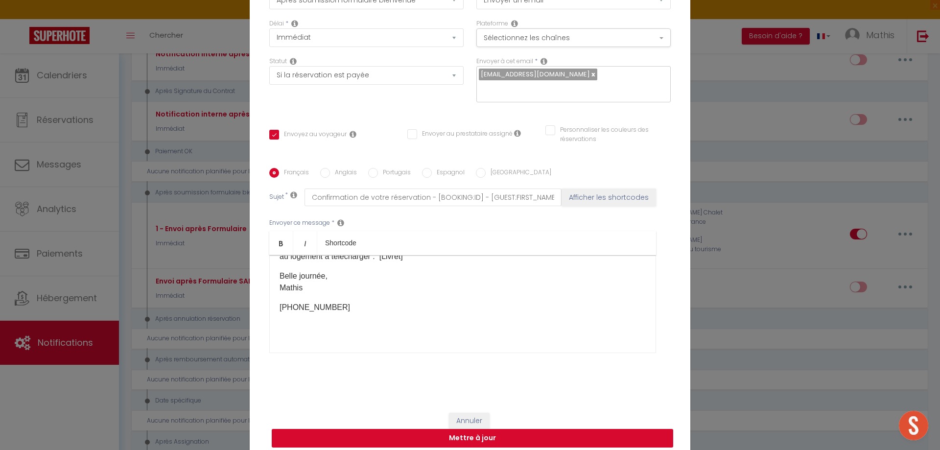
click at [514, 432] on button "Mettre à jour" at bounding box center [472, 438] width 401 height 19
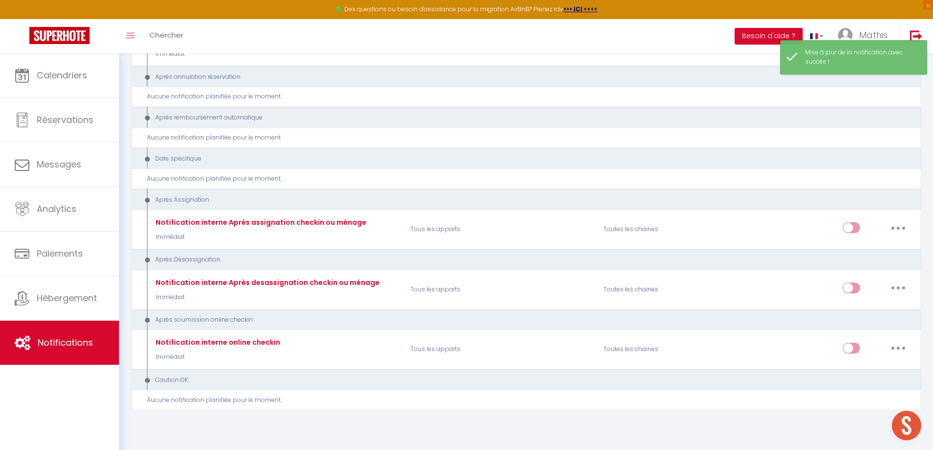
scroll to position [2008, 0]
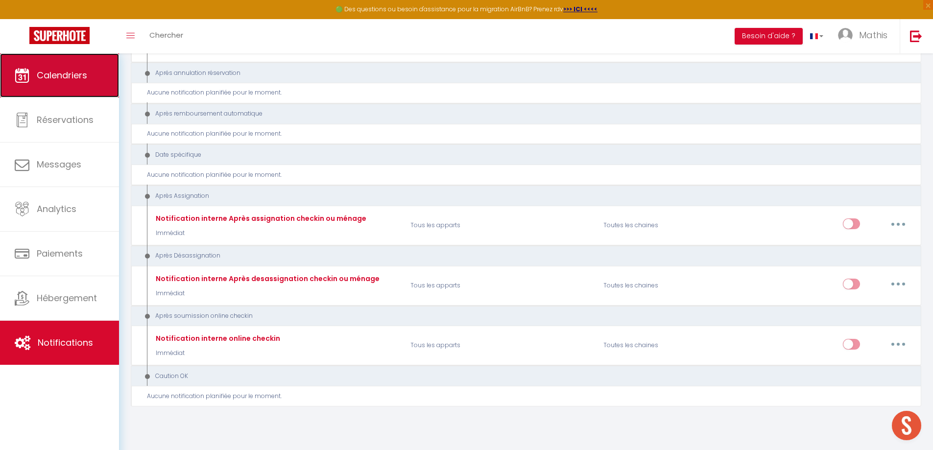
click at [62, 69] on span "Calendriers" at bounding box center [62, 75] width 50 height 12
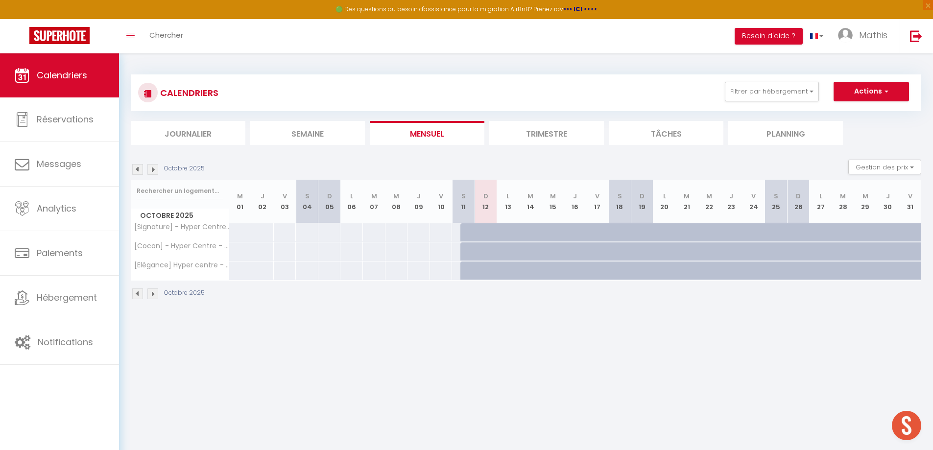
click at [558, 233] on div at bounding box center [560, 238] width 23 height 19
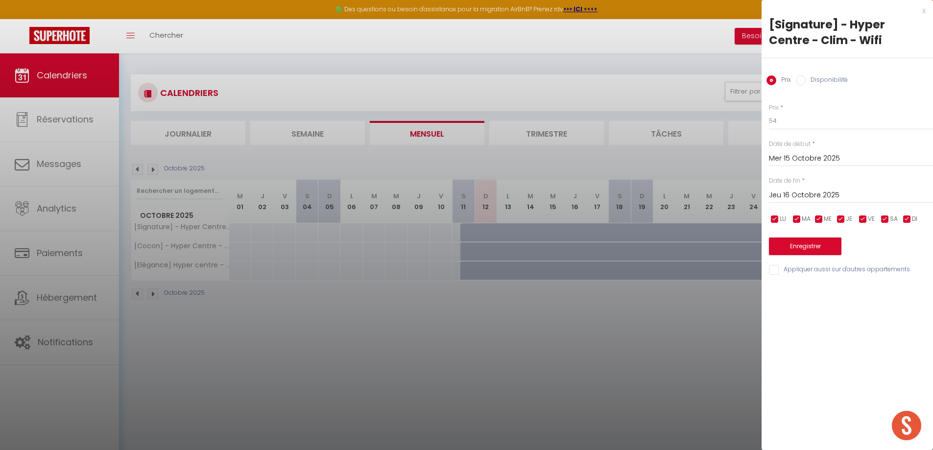
click at [818, 197] on input "Jeu 16 Octobre 2025" at bounding box center [851, 195] width 164 height 13
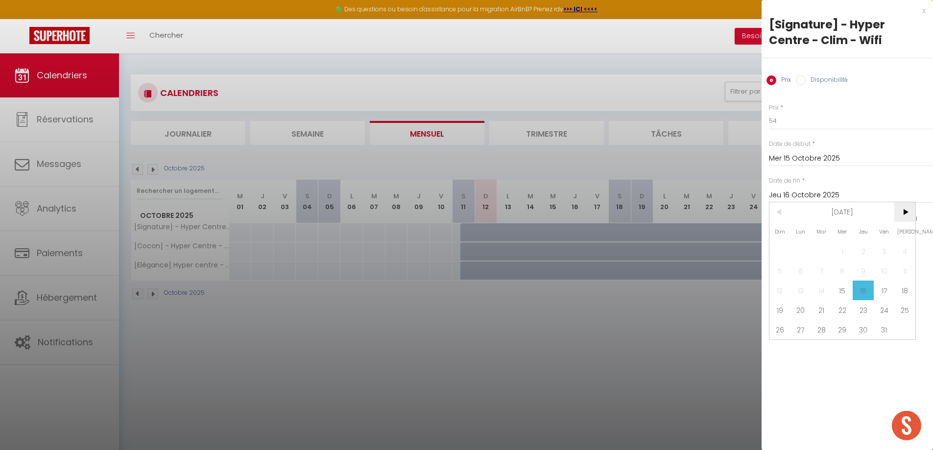
click at [903, 215] on span ">" at bounding box center [904, 212] width 21 height 20
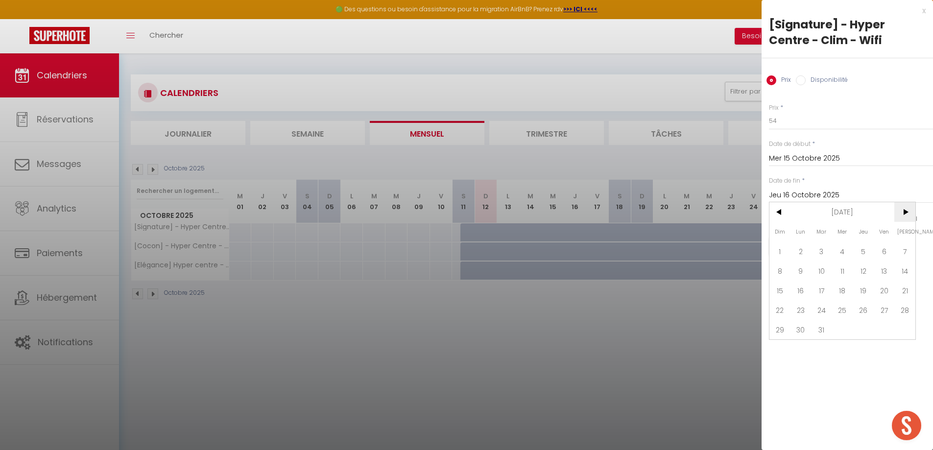
click at [903, 215] on span ">" at bounding box center [904, 212] width 21 height 20
click at [862, 334] on span "30" at bounding box center [862, 330] width 21 height 20
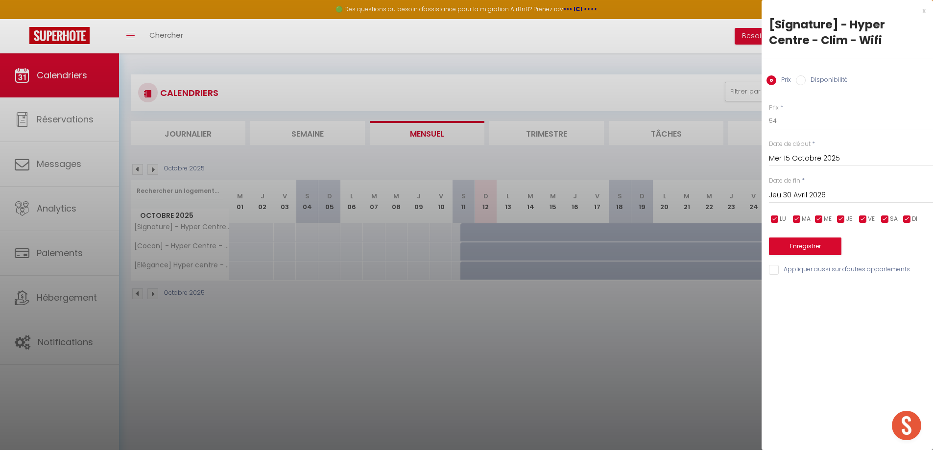
click at [801, 85] on div "Disponibilité" at bounding box center [821, 80] width 52 height 11
click at [800, 77] on input "Disponibilité" at bounding box center [800, 80] width 10 height 10
click at [789, 274] on input "Appliquer aussi sur d'autres appartements" at bounding box center [851, 271] width 164 height 10
click at [816, 245] on button "Enregistrer" at bounding box center [805, 247] width 72 height 18
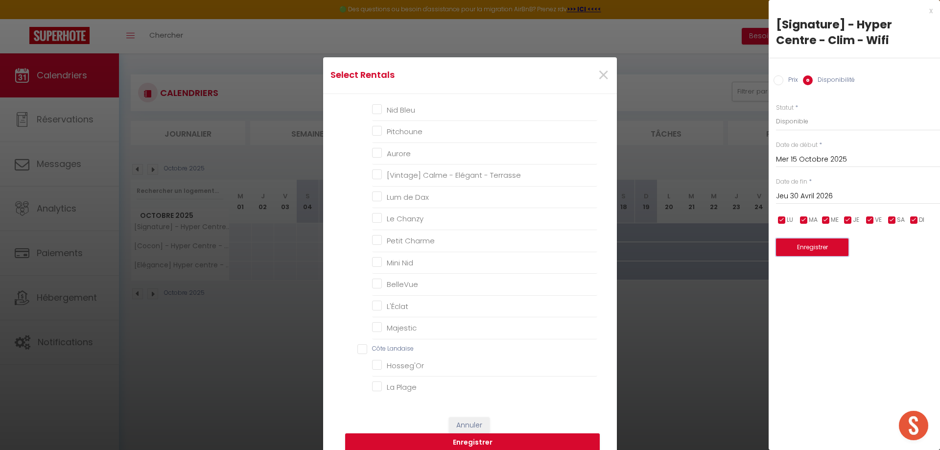
scroll to position [562, 0]
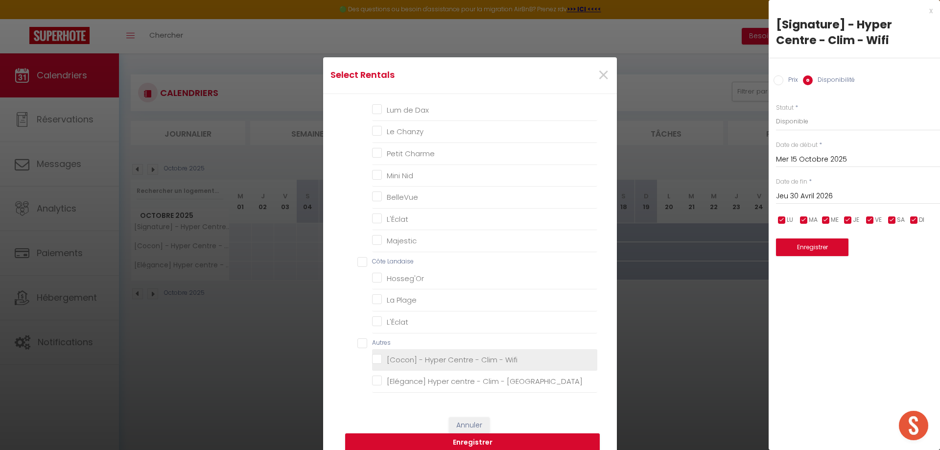
click at [423, 358] on Wifi "[Cocon] - Hyper Centre - Clim - Wifi" at bounding box center [484, 359] width 225 height 10
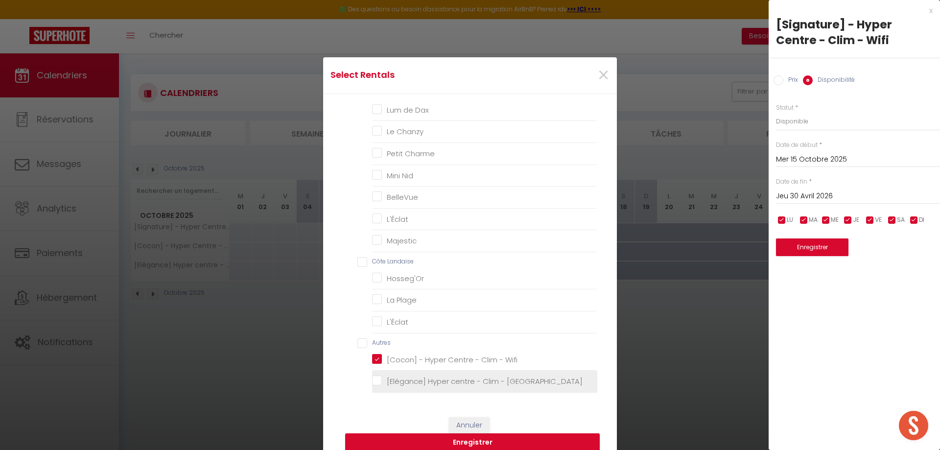
click at [418, 380] on Wifi "[Elégance] Hyper centre - Clim - [GEOGRAPHIC_DATA]" at bounding box center [484, 381] width 225 height 10
click at [480, 440] on button "Enregistrer" at bounding box center [472, 442] width 255 height 19
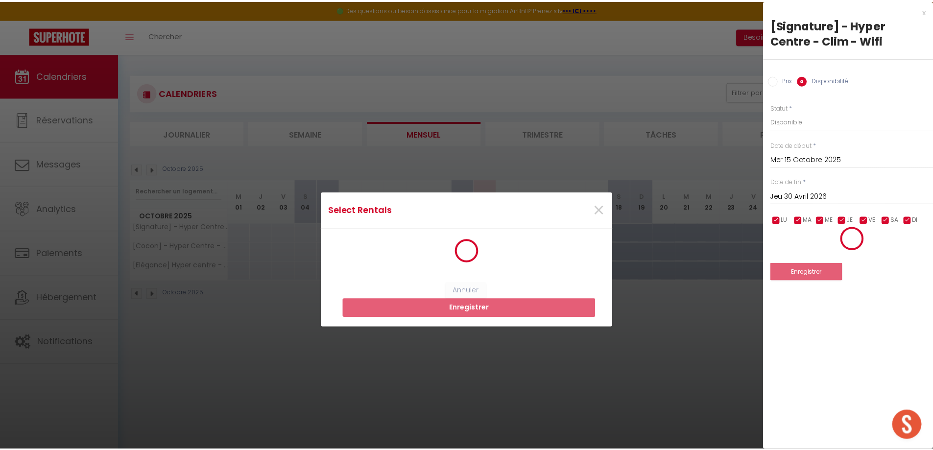
scroll to position [0, 0]
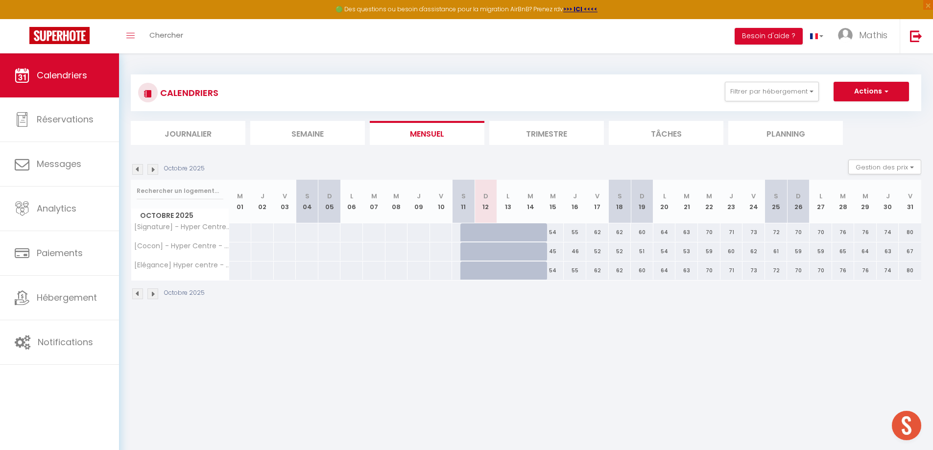
click at [154, 167] on img at bounding box center [152, 169] width 11 height 11
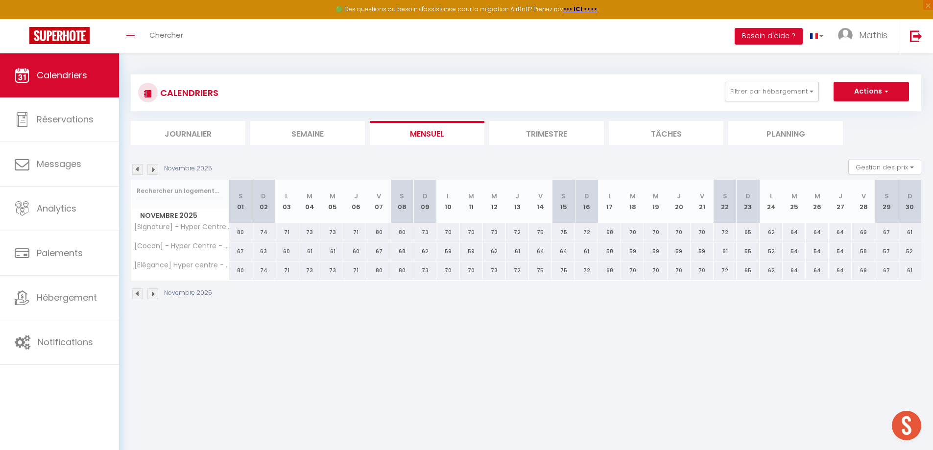
click at [154, 167] on img at bounding box center [152, 169] width 11 height 11
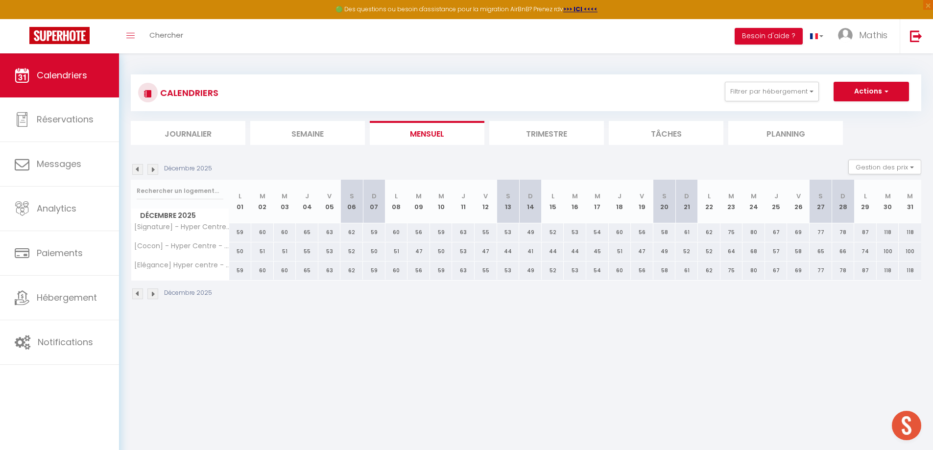
click at [155, 170] on img at bounding box center [152, 169] width 11 height 11
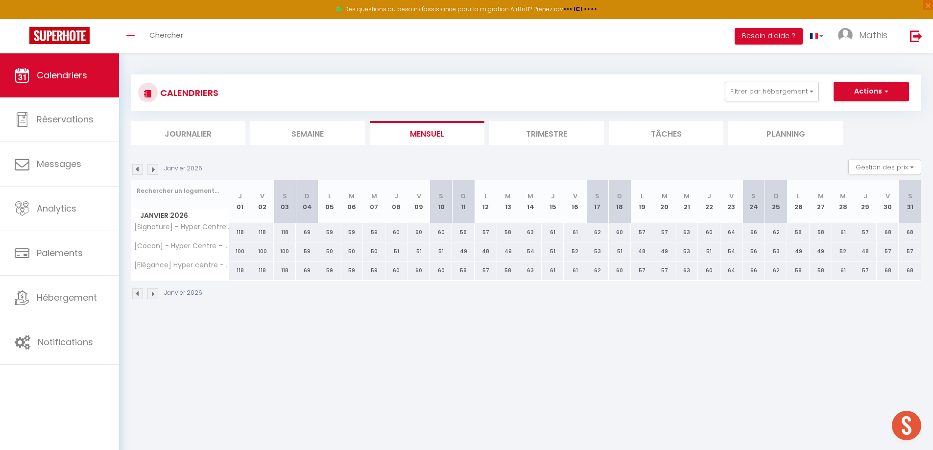
click at [250, 237] on div "118" at bounding box center [240, 232] width 23 height 18
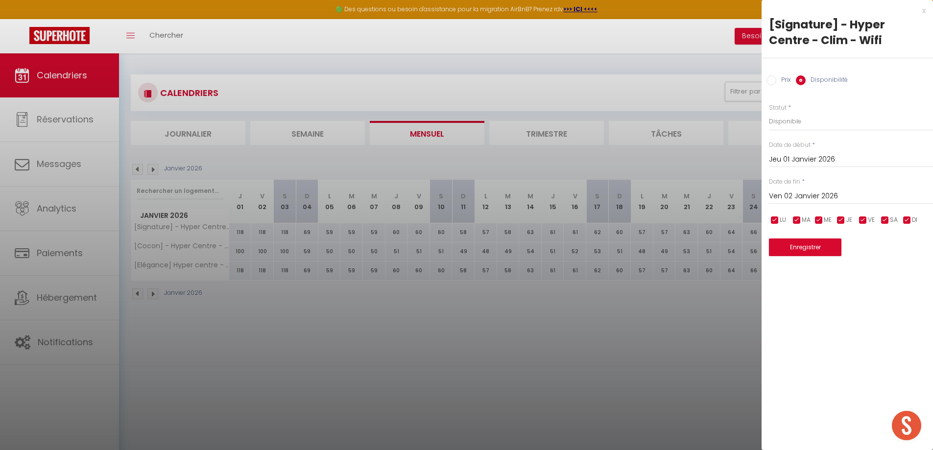
click at [790, 191] on input "Ven 02 Janvier 2026" at bounding box center [851, 196] width 164 height 13
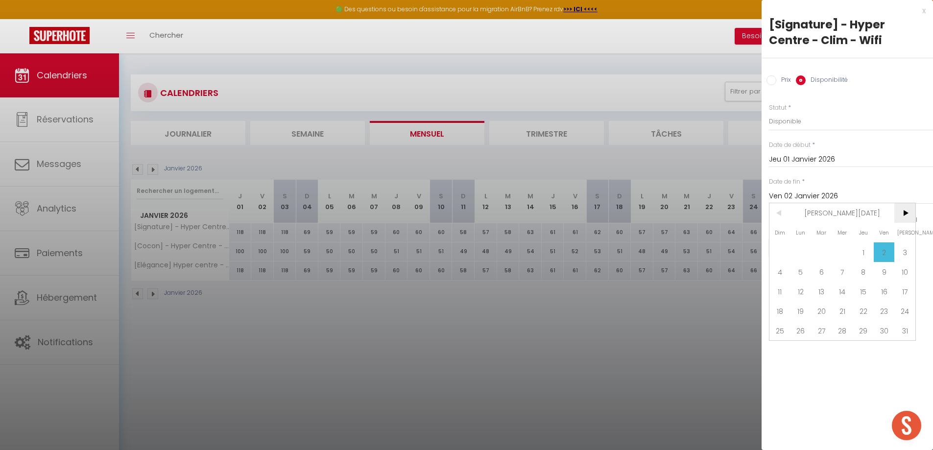
click at [904, 209] on span ">" at bounding box center [904, 213] width 21 height 20
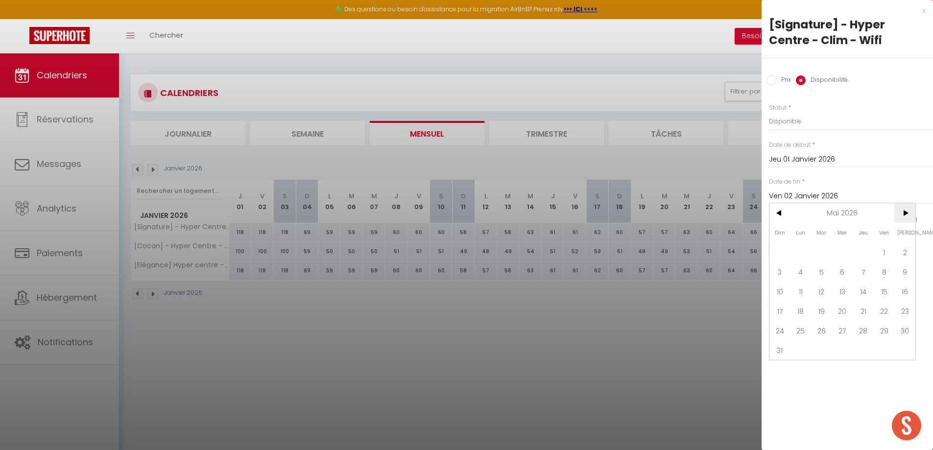
click at [904, 209] on span ">" at bounding box center [904, 213] width 21 height 20
click at [806, 350] on span "31" at bounding box center [800, 350] width 21 height 20
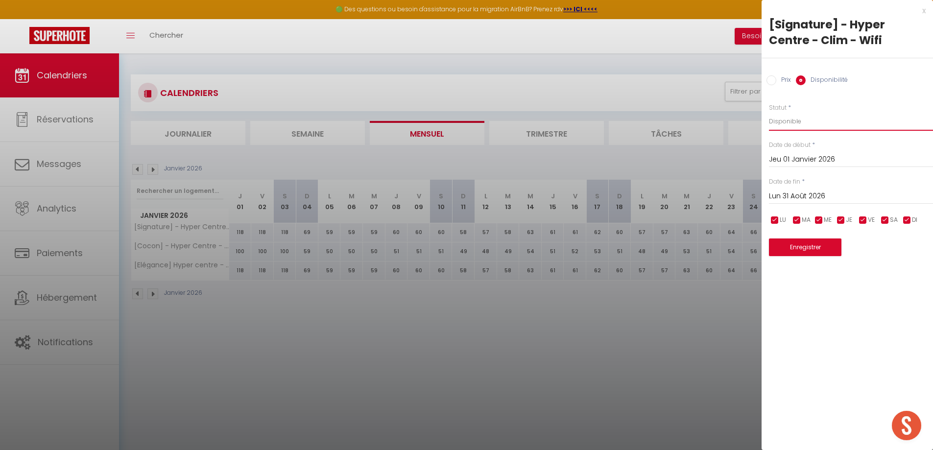
click at [829, 118] on select "Disponible Indisponible" at bounding box center [851, 121] width 164 height 19
click at [769, 112] on select "Disponible Indisponible" at bounding box center [851, 121] width 164 height 19
click at [804, 245] on button "Enregistrer" at bounding box center [805, 247] width 72 height 18
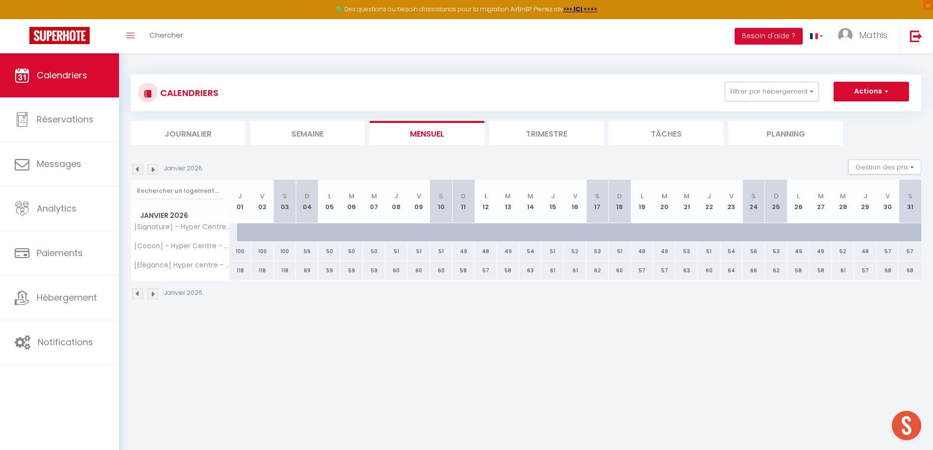
click at [243, 233] on div at bounding box center [248, 232] width 23 height 19
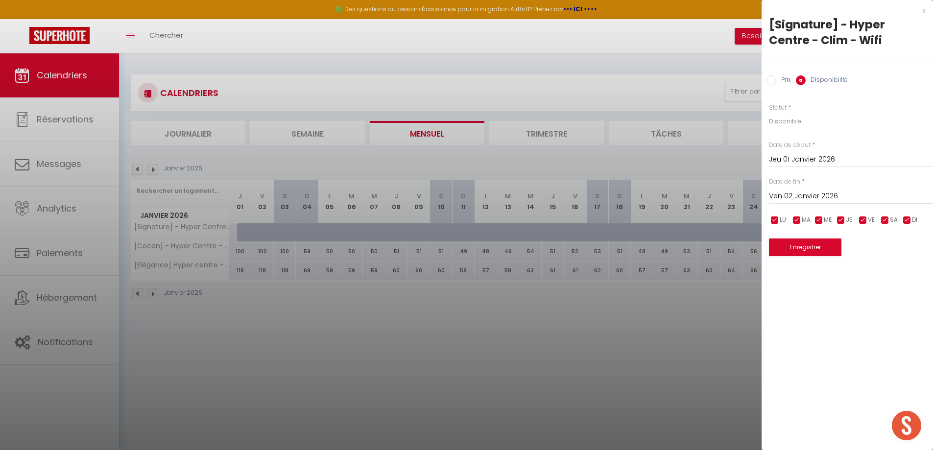
click at [830, 194] on input "Ven 02 Janvier 2026" at bounding box center [851, 196] width 164 height 13
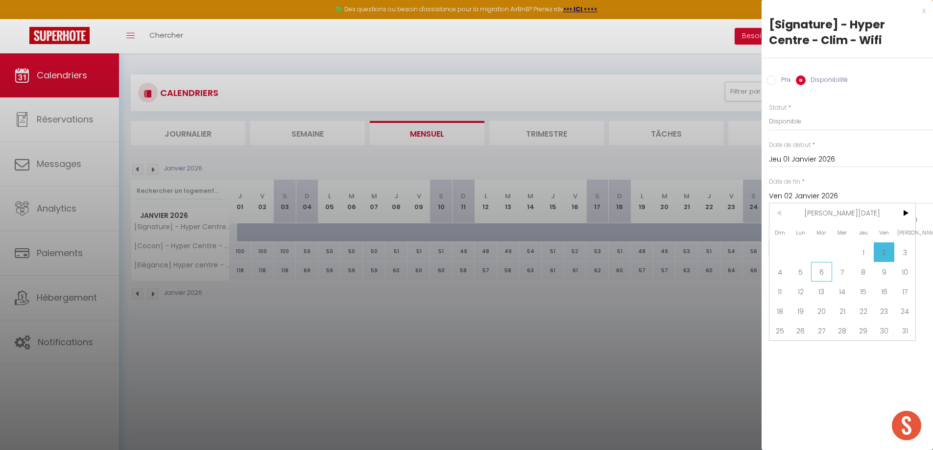
click at [825, 274] on span "6" at bounding box center [821, 272] width 21 height 20
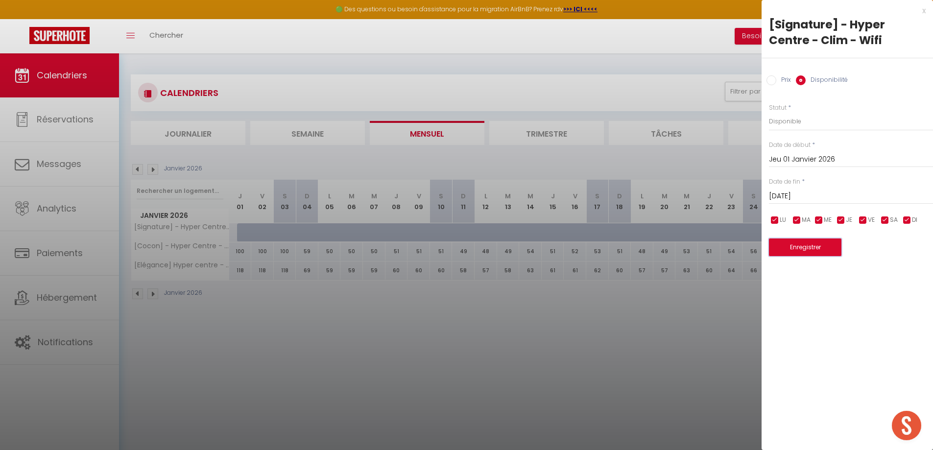
click at [803, 240] on button "Enregistrer" at bounding box center [805, 247] width 72 height 18
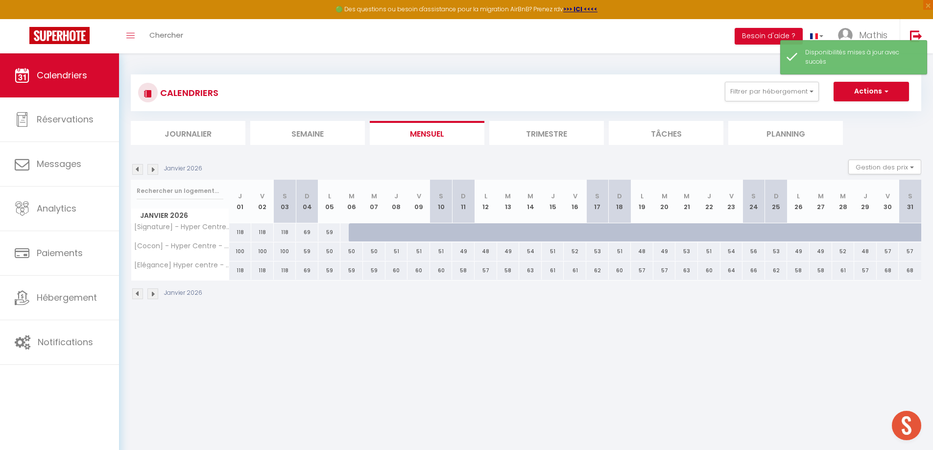
click at [356, 250] on div "50" at bounding box center [351, 251] width 23 height 18
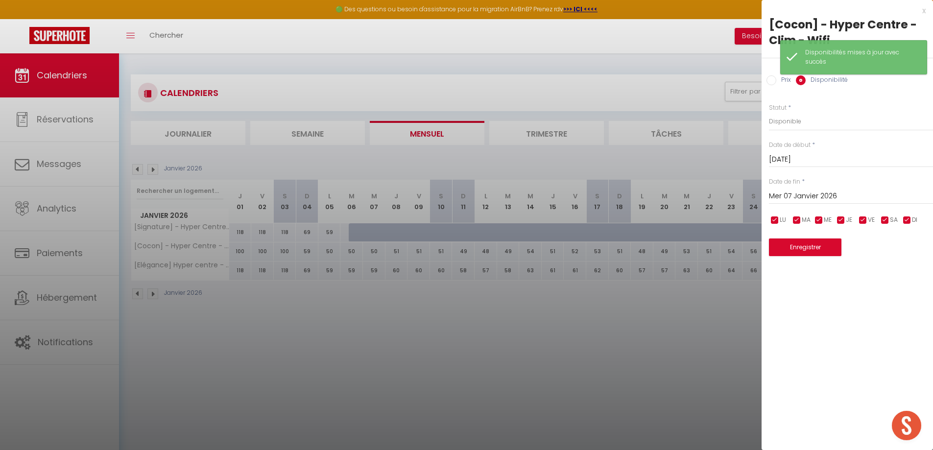
click at [797, 192] on input "Mer 07 Janvier 2026" at bounding box center [851, 196] width 164 height 13
click at [902, 211] on span ">" at bounding box center [904, 213] width 21 height 20
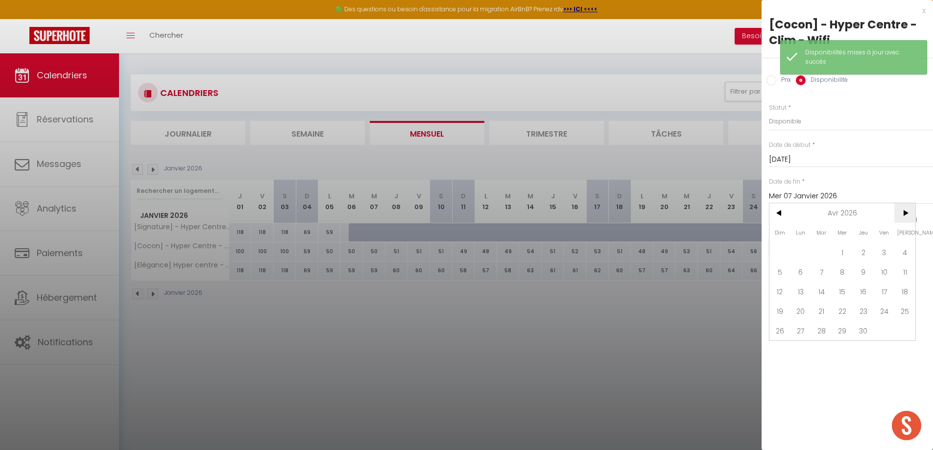
click at [902, 211] on span ">" at bounding box center [904, 213] width 21 height 20
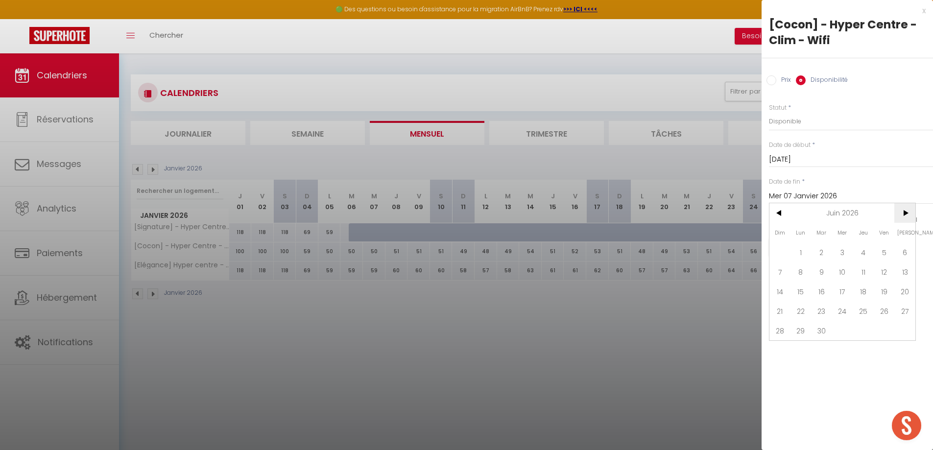
click at [902, 211] on span ">" at bounding box center [904, 213] width 21 height 20
click at [801, 349] on span "31" at bounding box center [800, 350] width 21 height 20
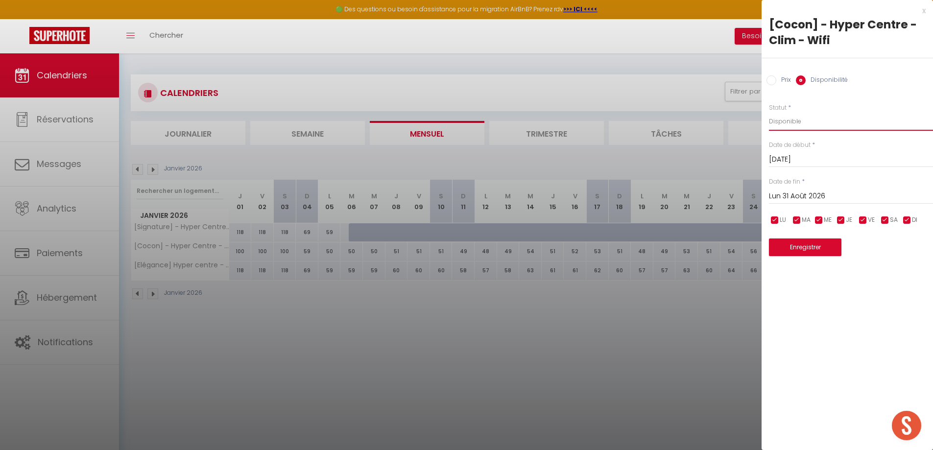
click at [790, 118] on select "Disponible Indisponible" at bounding box center [851, 121] width 164 height 19
click at [769, 112] on select "Disponible Indisponible" at bounding box center [851, 121] width 164 height 19
click at [798, 243] on button "Enregistrer" at bounding box center [805, 247] width 72 height 18
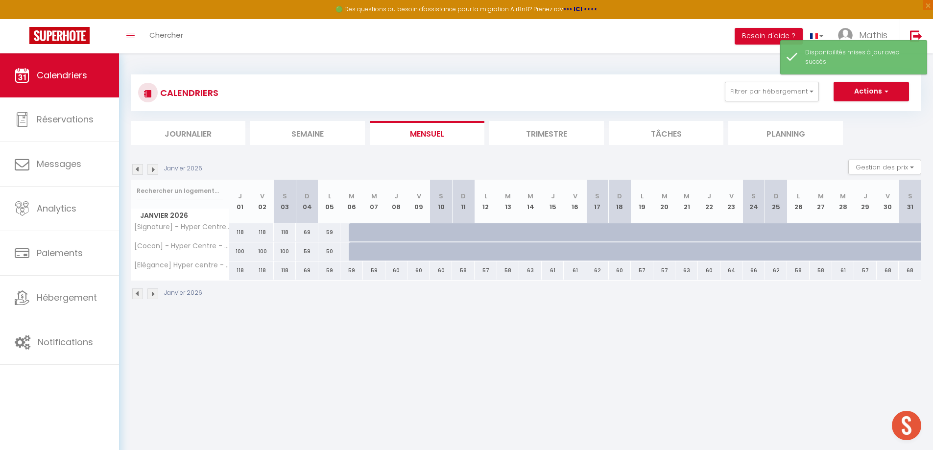
click at [358, 270] on div "59" at bounding box center [351, 270] width 23 height 18
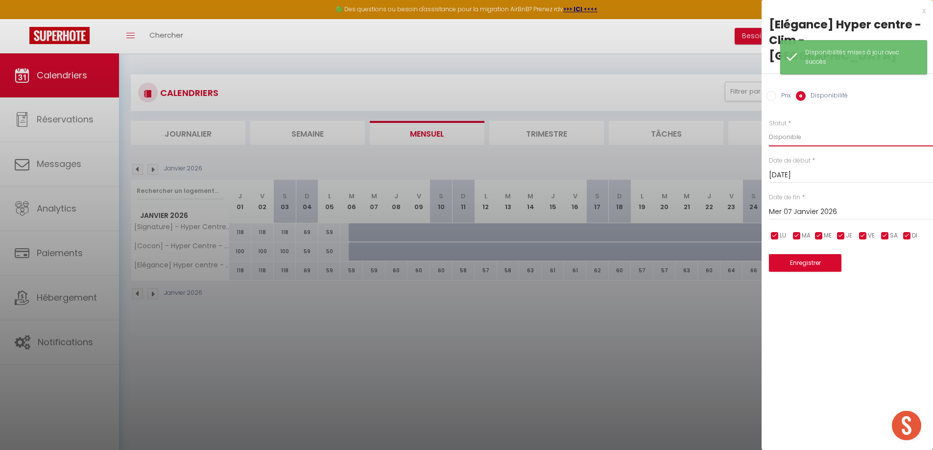
click at [782, 128] on select "Disponible Indisponible" at bounding box center [851, 137] width 164 height 19
click at [769, 128] on select "Disponible Indisponible" at bounding box center [851, 137] width 164 height 19
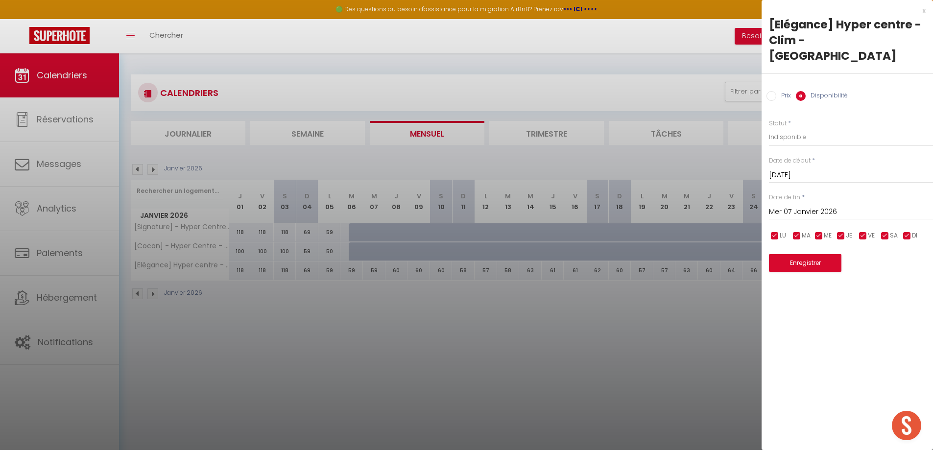
click at [805, 206] on input "Mer 07 Janvier 2026" at bounding box center [851, 212] width 164 height 13
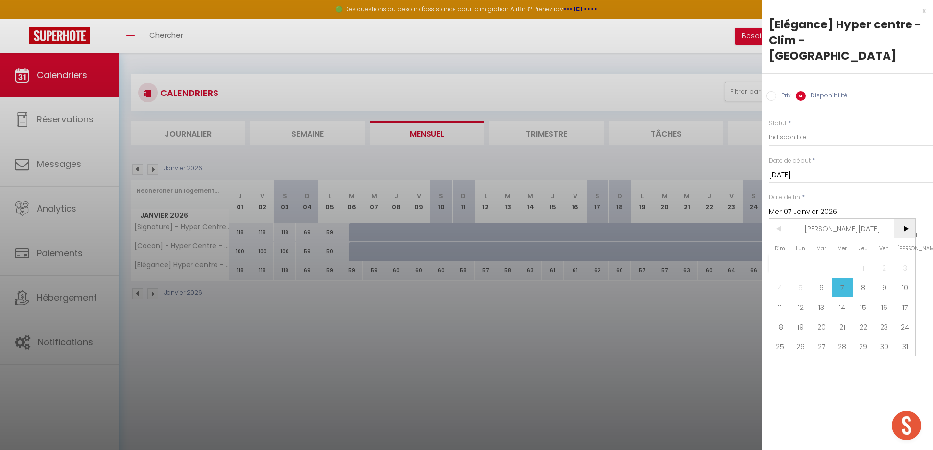
click at [900, 219] on span ">" at bounding box center [904, 229] width 21 height 20
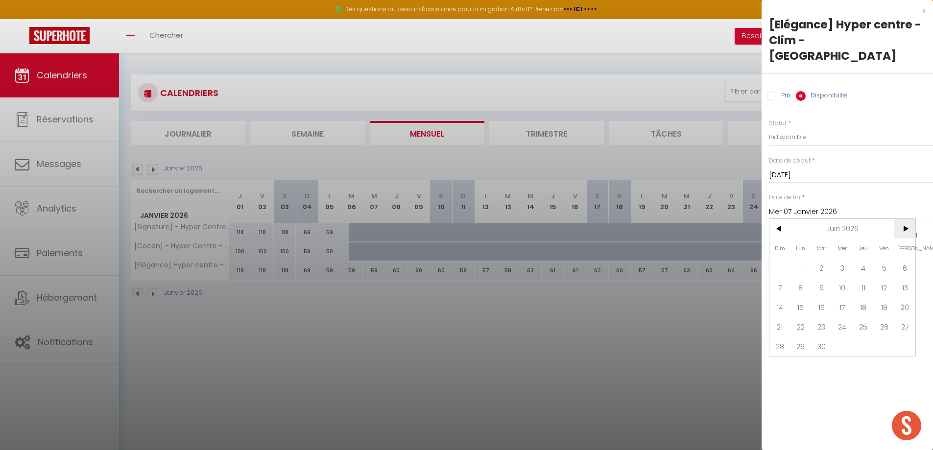
click at [900, 219] on span ">" at bounding box center [904, 229] width 21 height 20
click at [798, 356] on span "31" at bounding box center [800, 366] width 21 height 20
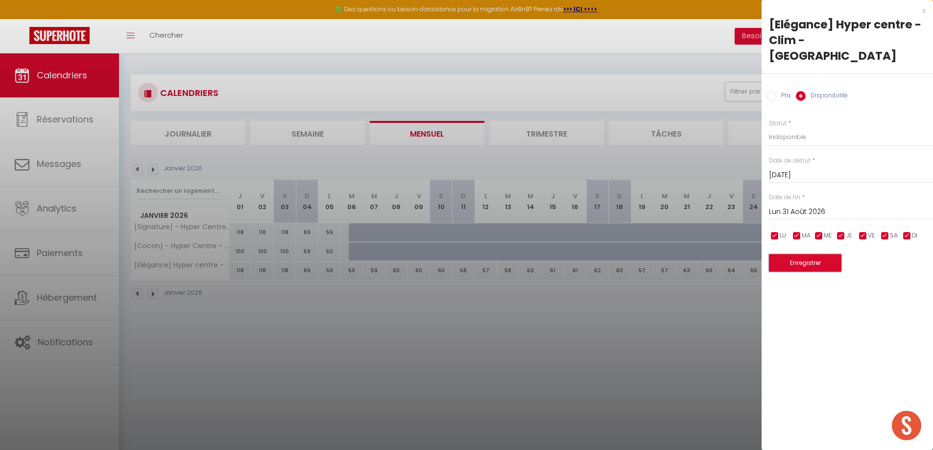
click at [812, 254] on button "Enregistrer" at bounding box center [805, 263] width 72 height 18
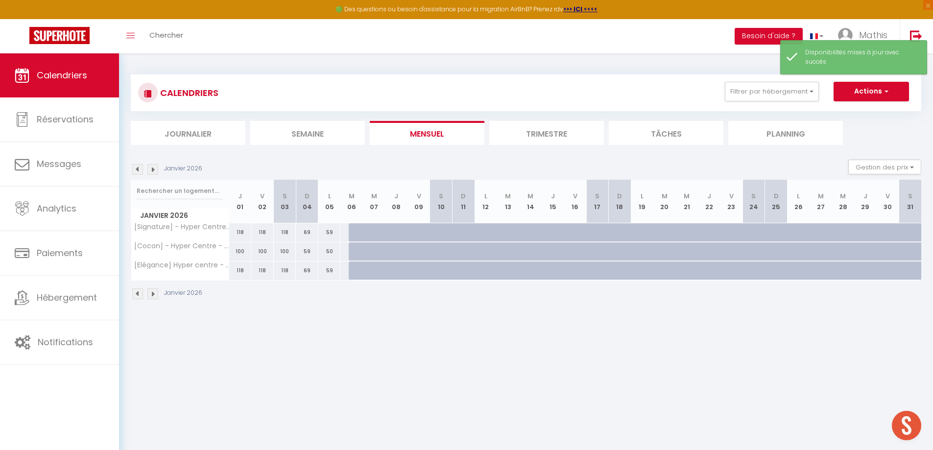
click at [140, 174] on img at bounding box center [137, 169] width 11 height 11
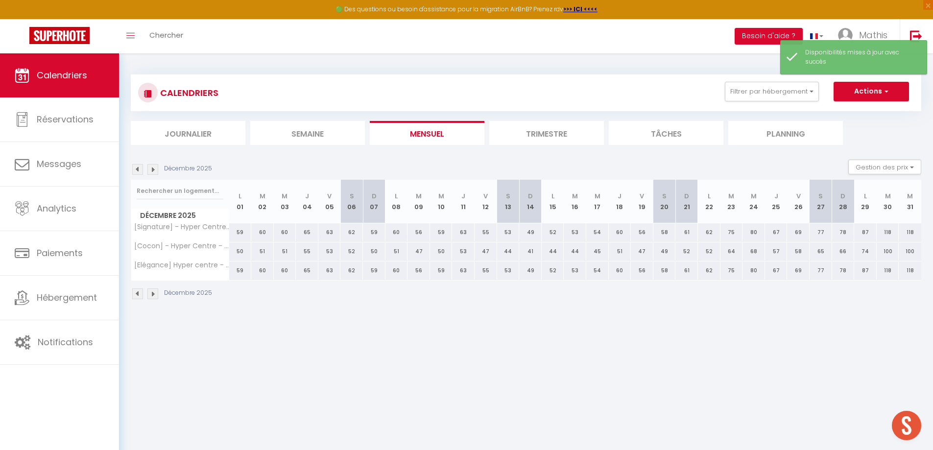
click at [140, 174] on img at bounding box center [137, 169] width 11 height 11
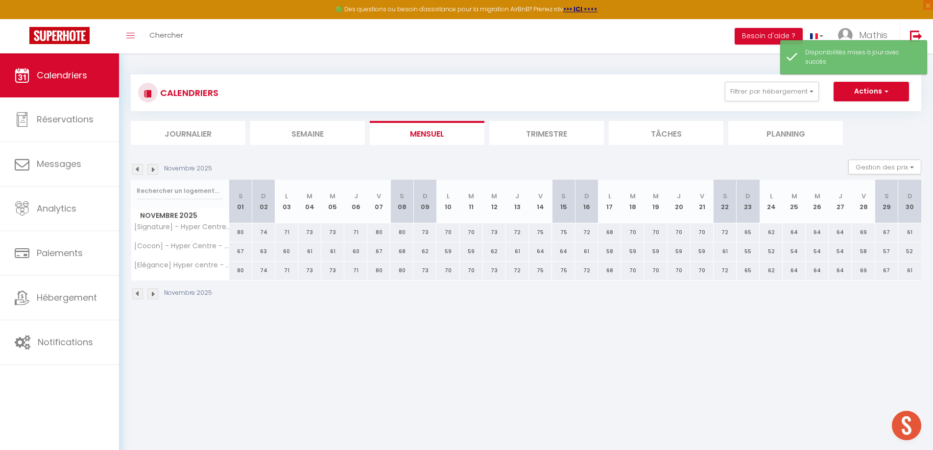
click at [140, 174] on img at bounding box center [137, 169] width 11 height 11
